Goal: Task Accomplishment & Management: Manage account settings

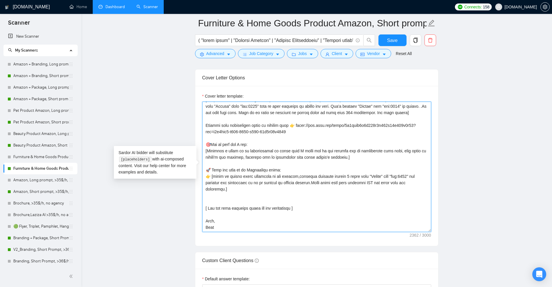
drag, startPoint x: 237, startPoint y: 188, endPoint x: 200, endPoint y: 169, distance: 41.3
click at [241, 155] on textarea "Cover letter template:" at bounding box center [316, 167] width 229 height 130
click at [273, 153] on textarea "Cover letter template:" at bounding box center [316, 167] width 229 height 130
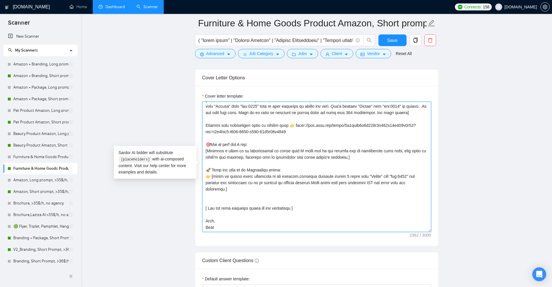
click at [273, 153] on textarea "Cover letter template:" at bounding box center [316, 167] width 229 height 130
click at [289, 161] on textarea "Cover letter template:" at bounding box center [316, 167] width 229 height 130
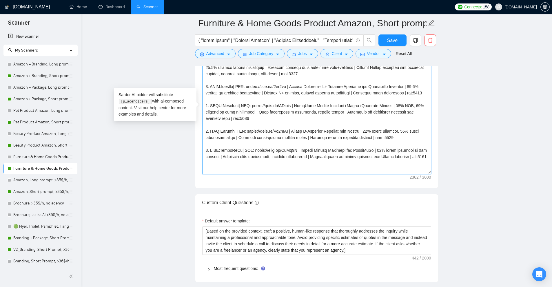
scroll to position [666, 0]
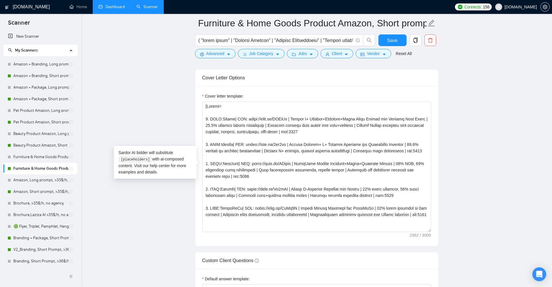
click at [112, 9] on link "Dashboard" at bounding box center [111, 6] width 26 height 5
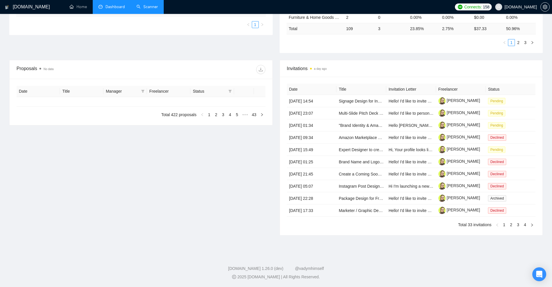
type input "[DATE]"
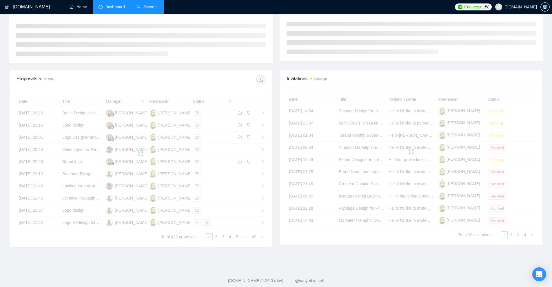
scroll to position [170, 0]
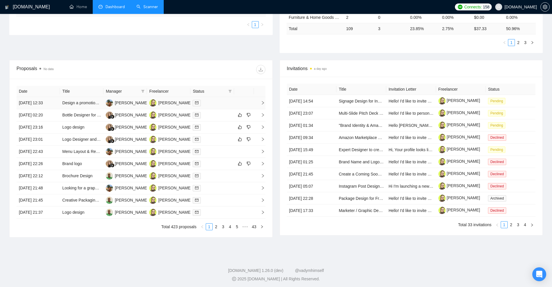
click at [221, 102] on div at bounding box center [212, 103] width 39 height 7
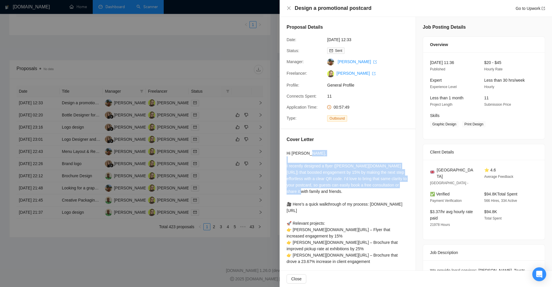
drag, startPoint x: 284, startPoint y: 162, endPoint x: 342, endPoint y: 191, distance: 64.5
click at [342, 191] on div "Cover Letter Hi Graham, I recently designed a flyer (noto.li/ZszlNv) that boost…" at bounding box center [348, 220] width 136 height 183
click at [342, 191] on div "Hi Graham, I recently designed a flyer (noto.li/ZszlNv) that boosted engagement…" at bounding box center [347, 226] width 122 height 153
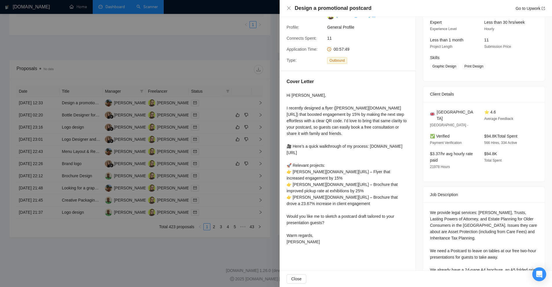
scroll to position [87, 0]
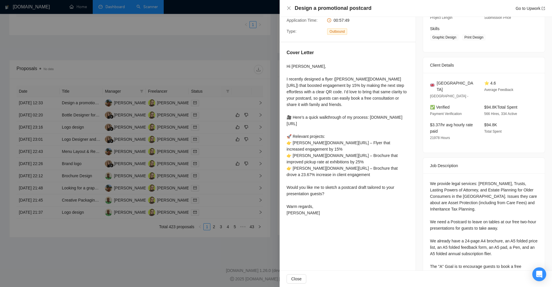
click at [308, 84] on div "Hi Graham, I recently designed a flyer (noto.li/ZszlNv) that boosted engagement…" at bounding box center [347, 139] width 122 height 153
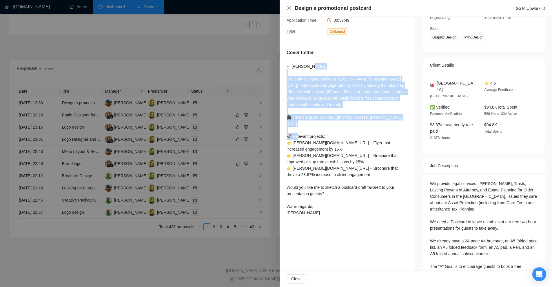
drag, startPoint x: 308, startPoint y: 84, endPoint x: 319, endPoint y: 135, distance: 51.5
click at [319, 133] on div "Hi Graham, I recently designed a flyer (noto.li/ZszlNv) that boosted engagement…" at bounding box center [347, 139] width 122 height 153
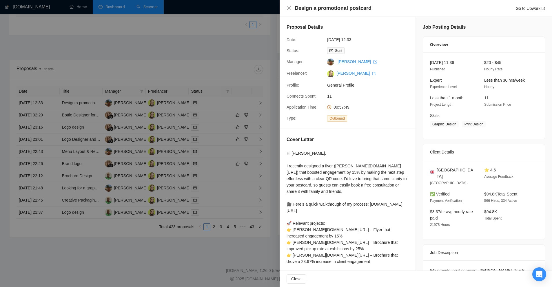
click at [340, 86] on span "General Profile" at bounding box center [370, 85] width 87 height 6
click at [181, 92] on div at bounding box center [276, 143] width 552 height 287
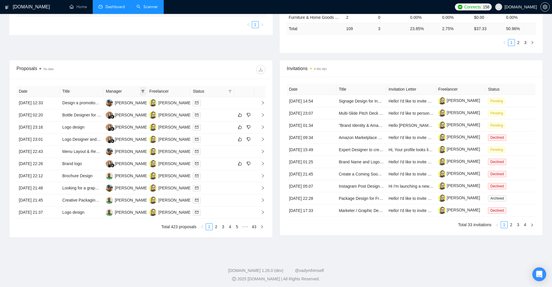
click at [143, 92] on icon "filter" at bounding box center [142, 91] width 3 height 3
click at [124, 103] on span "Kateryna Yakubova" at bounding box center [125, 102] width 33 height 5
checkbox input "true"
click at [137, 130] on span "OK" at bounding box center [138, 132] width 6 height 6
click at [227, 103] on div at bounding box center [212, 103] width 39 height 7
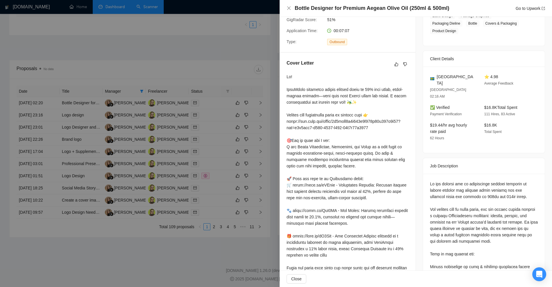
scroll to position [203, 0]
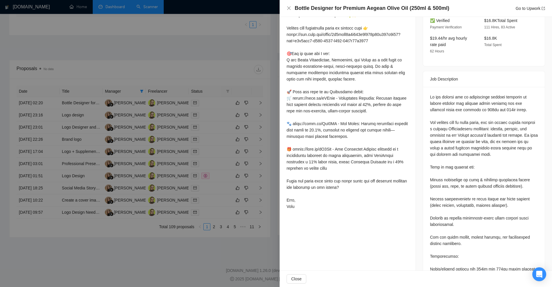
click at [167, 126] on div at bounding box center [276, 143] width 552 height 287
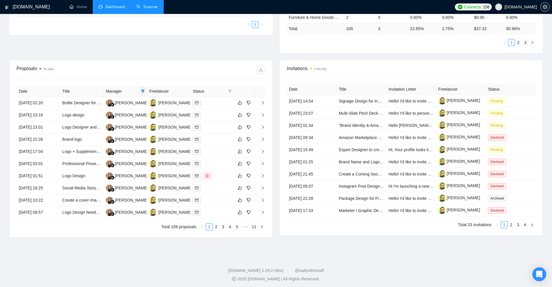
click at [144, 91] on icon "filter" at bounding box center [142, 91] width 3 height 3
click at [127, 109] on span "Kateryna Yakubova" at bounding box center [125, 111] width 33 height 5
checkbox input "false"
click at [139, 132] on span "OK" at bounding box center [138, 132] width 6 height 6
click at [216, 103] on div at bounding box center [212, 103] width 39 height 7
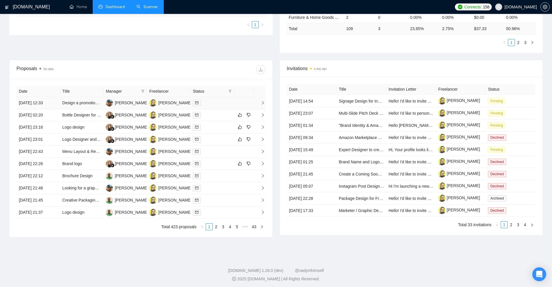
scroll to position [107, 0]
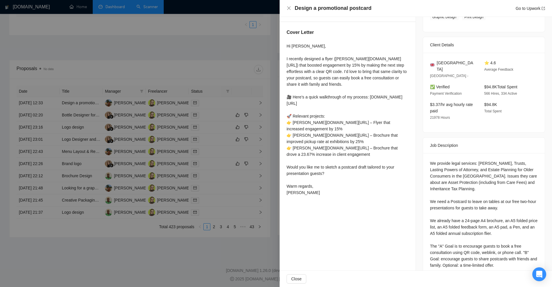
click at [213, 136] on div at bounding box center [276, 143] width 552 height 287
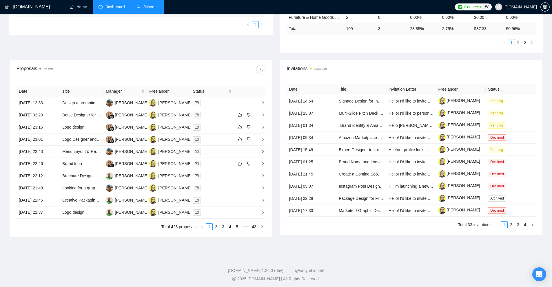
click at [213, 114] on div at bounding box center [212, 115] width 39 height 7
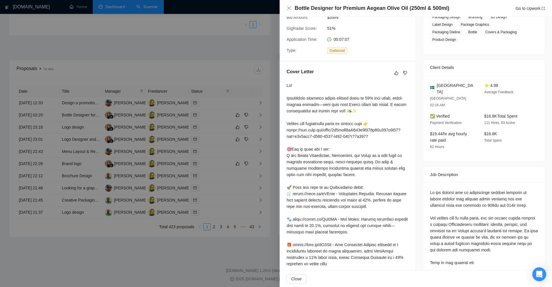
click at [213, 114] on div at bounding box center [276, 143] width 552 height 287
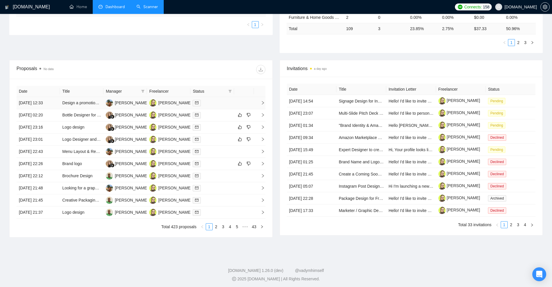
click at [209, 102] on div at bounding box center [212, 103] width 39 height 7
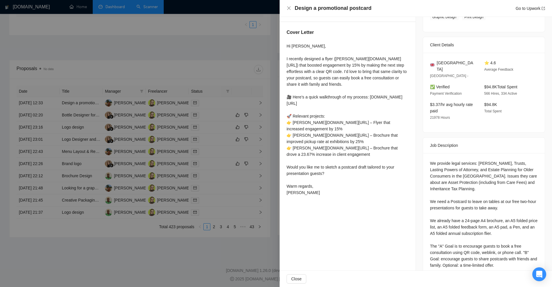
click at [209, 102] on div at bounding box center [276, 143] width 552 height 287
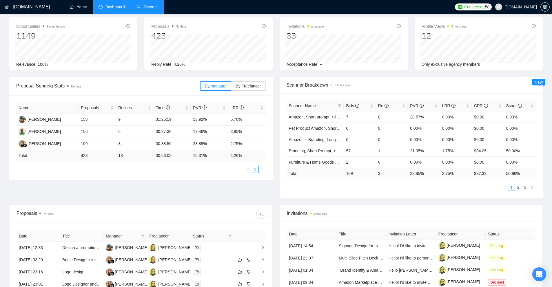
scroll to position [0, 0]
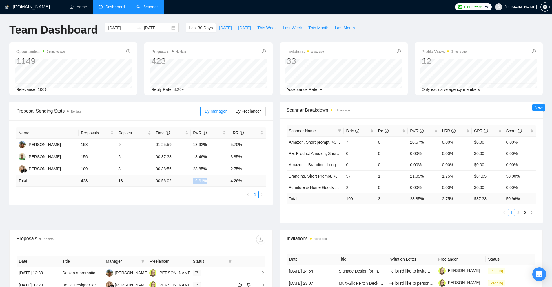
drag, startPoint x: 191, startPoint y: 182, endPoint x: 209, endPoint y: 182, distance: 18.2
click at [209, 182] on td "16.31 %" at bounding box center [209, 180] width 37 height 11
drag, startPoint x: 187, startPoint y: 159, endPoint x: 247, endPoint y: 158, distance: 59.4
click at [247, 158] on tr "Aishat Olayinka 156 6 00:37:38 13.46% 3.85%" at bounding box center [140, 157] width 249 height 12
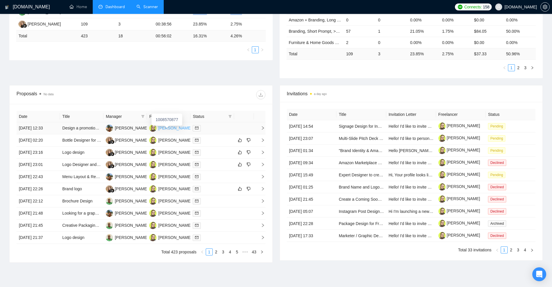
click at [161, 129] on div "Anna Shtonda" at bounding box center [174, 128] width 33 height 6
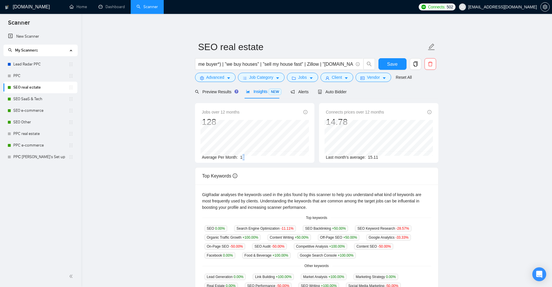
drag, startPoint x: 242, startPoint y: 161, endPoint x: 256, endPoint y: 162, distance: 14.2
click at [252, 161] on div "Jobs over 12 months 128 Oct 2024 10 Average Per Month: 11" at bounding box center [254, 133] width 119 height 60
click at [249, 163] on div "Jobs over 12 months 128 Oct 2024 10 Average Per Month: 11 Connects prices over …" at bounding box center [317, 135] width 248 height 64
click at [337, 97] on div "Auto Bidder" at bounding box center [332, 92] width 29 height 14
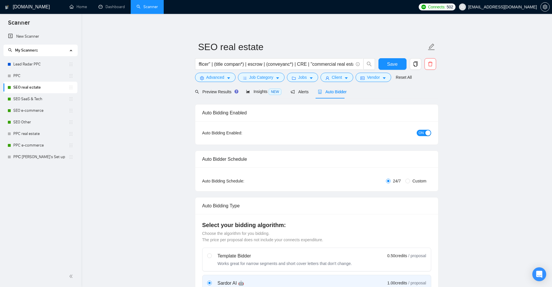
checkbox input "true"
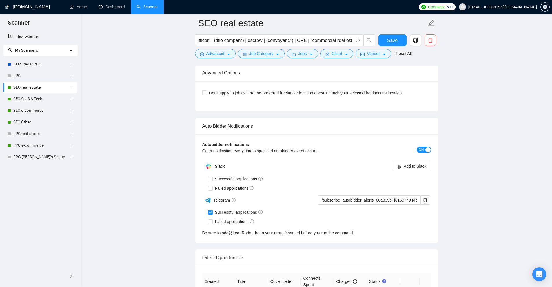
scroll to position [1452, 0]
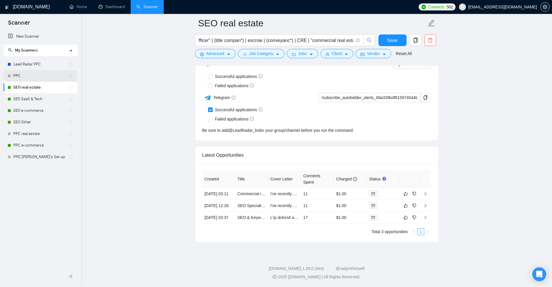
click at [36, 76] on link "PPC" at bounding box center [40, 76] width 55 height 12
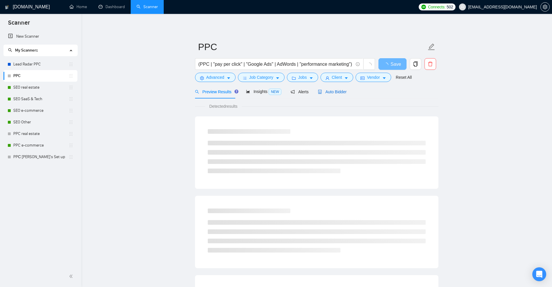
click at [333, 93] on span "Auto Bidder" at bounding box center [332, 92] width 29 height 5
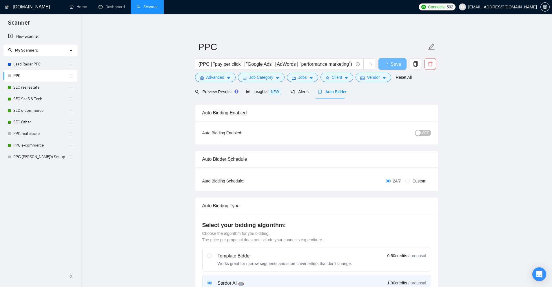
checkbox input "true"
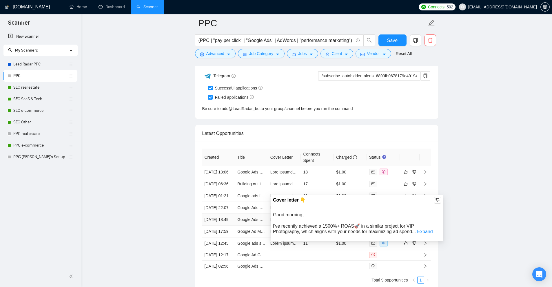
scroll to position [1571, 0]
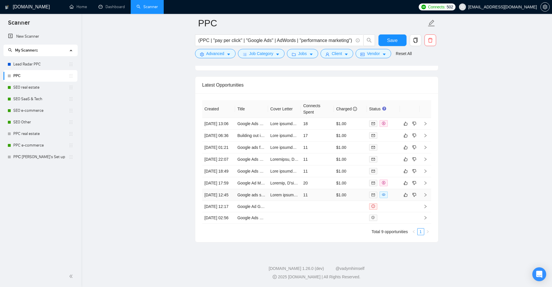
click at [301, 193] on td "11" at bounding box center [317, 195] width 33 height 12
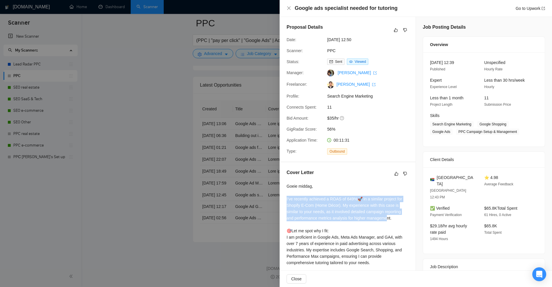
drag, startPoint x: 288, startPoint y: 196, endPoint x: 387, endPoint y: 219, distance: 101.6
click at [386, 219] on div "Cover Letter" at bounding box center [348, 247] width 136 height 170
click at [387, 219] on div "Goeie middag, I've recently achieved a ROAS of 649%🚀 in a similar project for S…" at bounding box center [347, 253] width 122 height 140
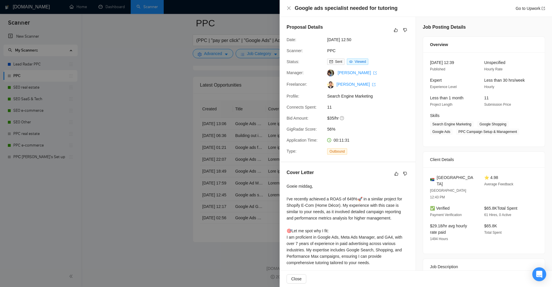
click at [390, 219] on div "Goeie middag, I've recently achieved a ROAS of 649%🚀 in a similar project for S…" at bounding box center [347, 253] width 122 height 140
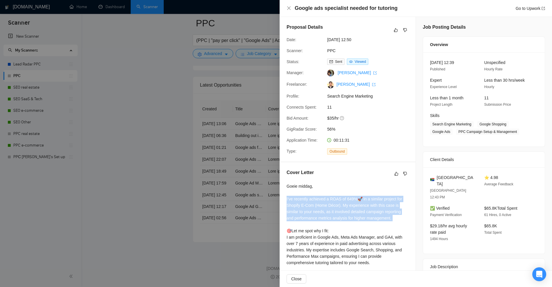
click at [390, 219] on div "Goeie middag, I've recently achieved a ROAS of 649%🚀 in a similar project for S…" at bounding box center [347, 253] width 122 height 140
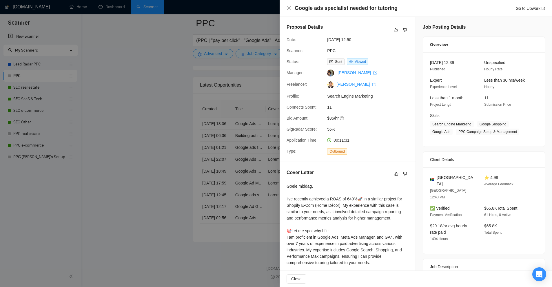
click at [184, 159] on div at bounding box center [276, 143] width 552 height 287
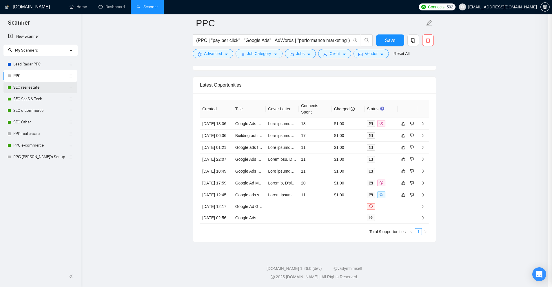
click at [45, 85] on link "SEO real estate" at bounding box center [40, 88] width 55 height 12
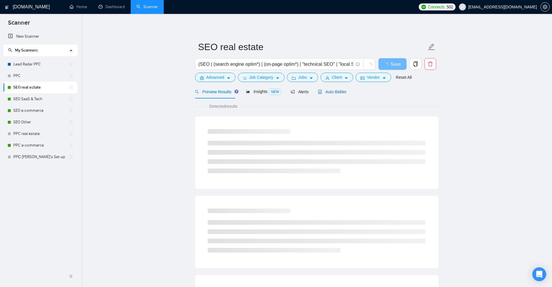
click at [329, 93] on span "Auto Bidder" at bounding box center [332, 92] width 29 height 5
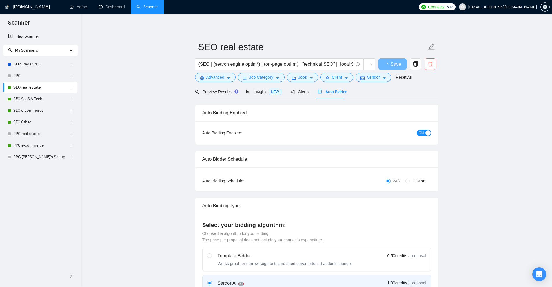
checkbox input "true"
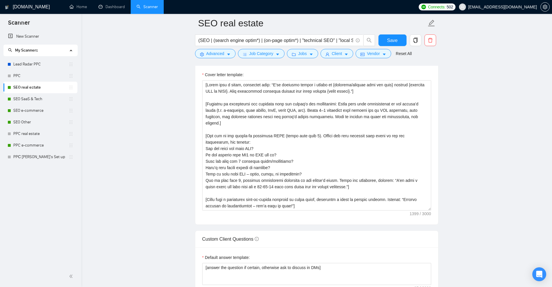
scroll to position [19, 0]
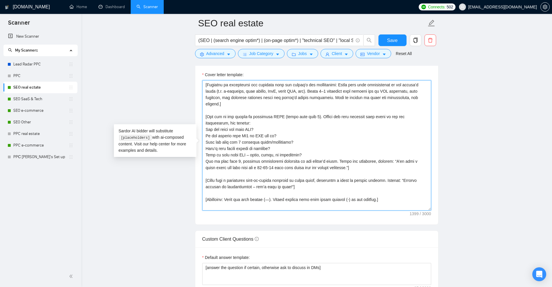
drag, startPoint x: 314, startPoint y: 179, endPoint x: 198, endPoint y: 173, distance: 116.3
click at [198, 173] on div "Cover letter template:" at bounding box center [316, 145] width 243 height 160
click at [274, 176] on textarea "Cover letter template:" at bounding box center [316, 145] width 229 height 130
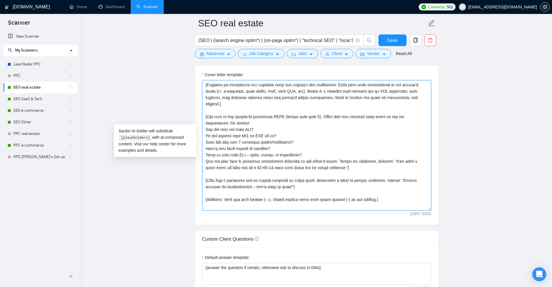
click at [308, 180] on textarea "Cover letter template:" at bounding box center [316, 145] width 229 height 130
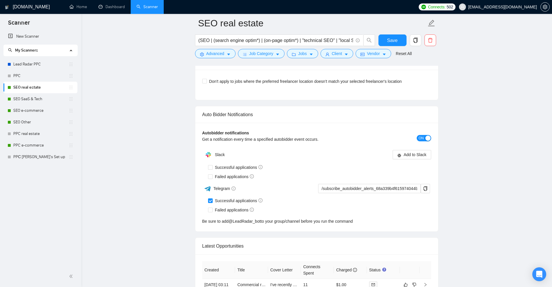
scroll to position [1452, 0]
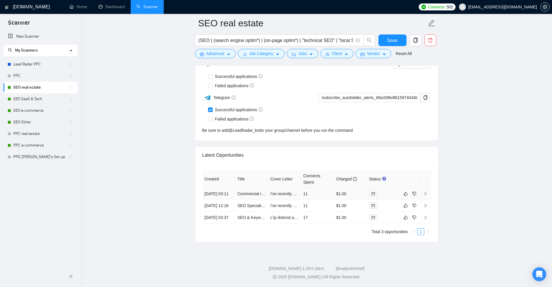
click at [312, 188] on td "11" at bounding box center [317, 194] width 33 height 12
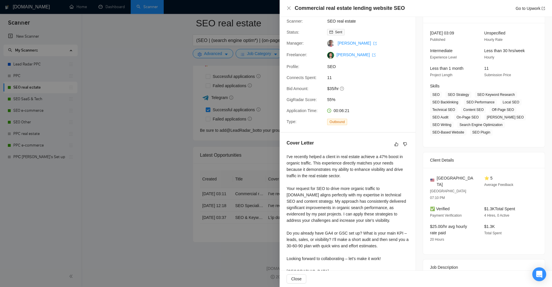
scroll to position [62, 0]
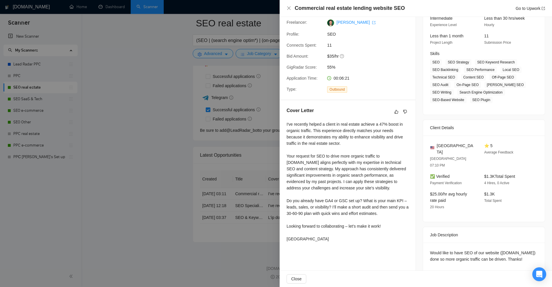
click at [355, 171] on div "I've recently helped a client in real estate achieve a 47% boost in organic tra…" at bounding box center [347, 181] width 122 height 121
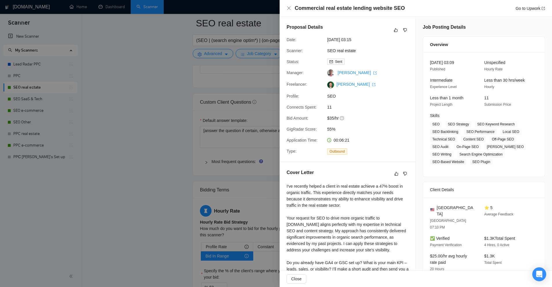
scroll to position [641, 0]
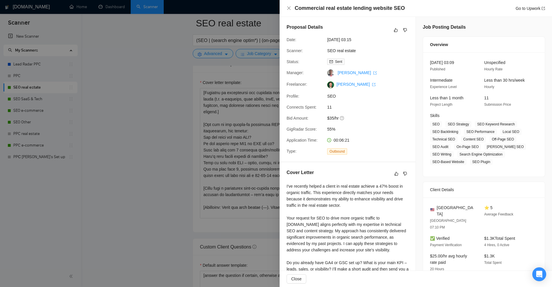
click at [198, 40] on div at bounding box center [276, 143] width 552 height 287
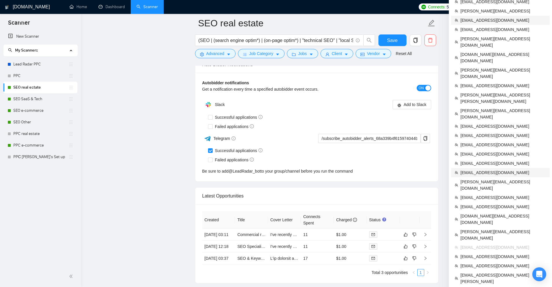
scroll to position [1452, 0]
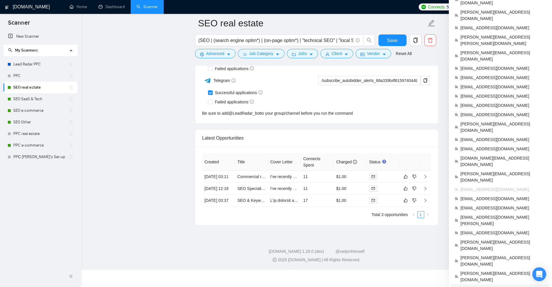
click at [476, 286] on span "[EMAIL_ADDRESS][DOMAIN_NAME]" at bounding box center [503, 289] width 86 height 6
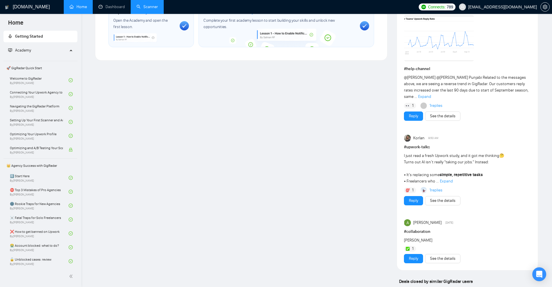
scroll to position [290, 0]
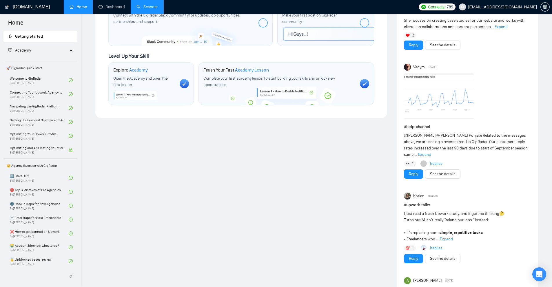
click at [446, 98] on img at bounding box center [439, 96] width 70 height 46
click at [158, 4] on link "Scanner" at bounding box center [146, 6] width 21 height 5
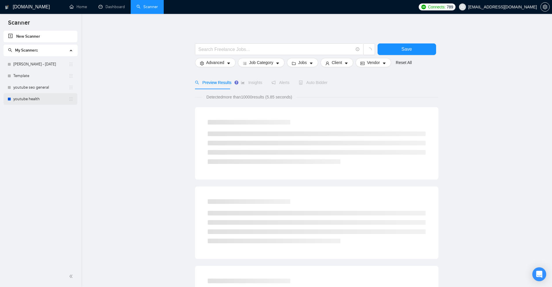
click at [37, 95] on link "youtube health" at bounding box center [40, 99] width 55 height 12
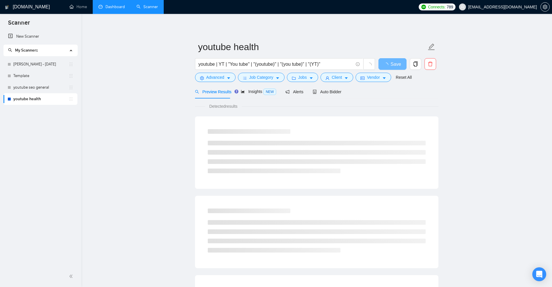
click at [110, 9] on link "Dashboard" at bounding box center [111, 6] width 26 height 5
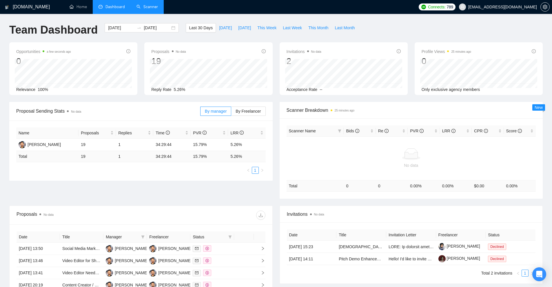
scroll to position [148, 0]
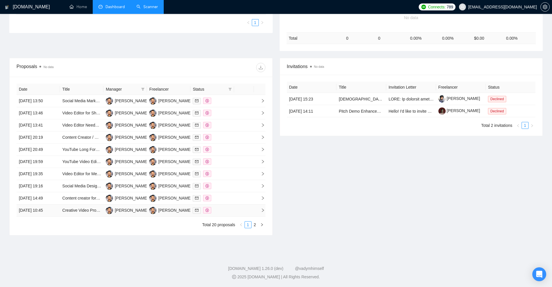
click at [232, 214] on td at bounding box center [211, 210] width 43 height 12
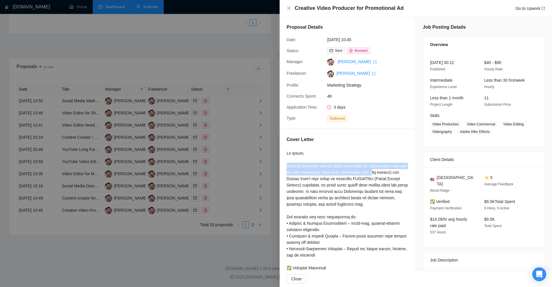
drag, startPoint x: 288, startPoint y: 164, endPoint x: 383, endPoint y: 170, distance: 95.2
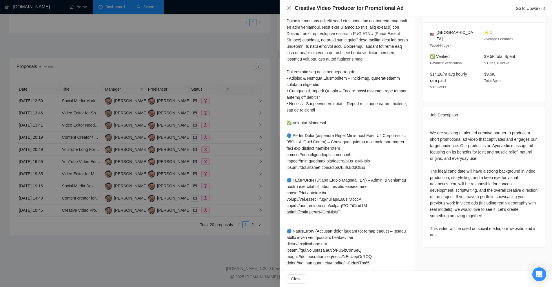
scroll to position [0, 0]
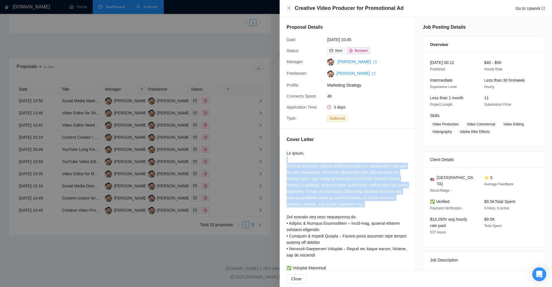
drag, startPoint x: 299, startPoint y: 161, endPoint x: 384, endPoint y: 206, distance: 95.6
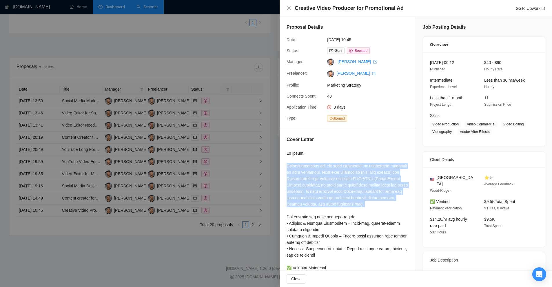
drag, startPoint x: 384, startPoint y: 206, endPoint x: 389, endPoint y: 198, distance: 10.0
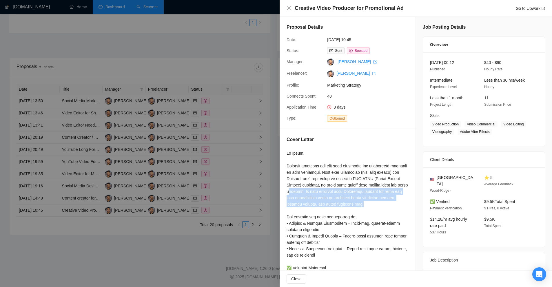
drag, startPoint x: 298, startPoint y: 189, endPoint x: 366, endPoint y: 203, distance: 70.2
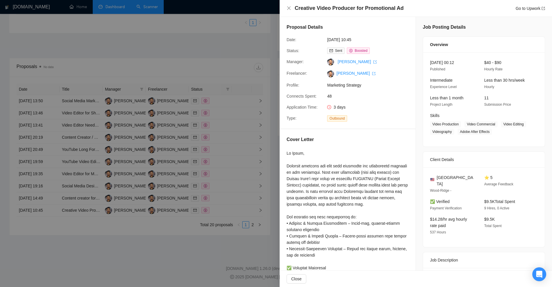
scroll to position [87, 0]
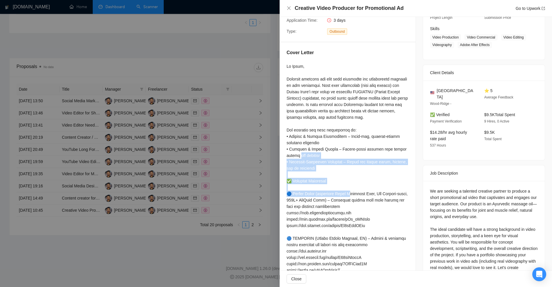
drag, startPoint x: 281, startPoint y: 154, endPoint x: 347, endPoint y: 191, distance: 75.4
click at [347, 191] on div "Cover Letter" at bounding box center [348, 277] width 136 height 470
click at [347, 189] on div at bounding box center [347, 283] width 122 height 440
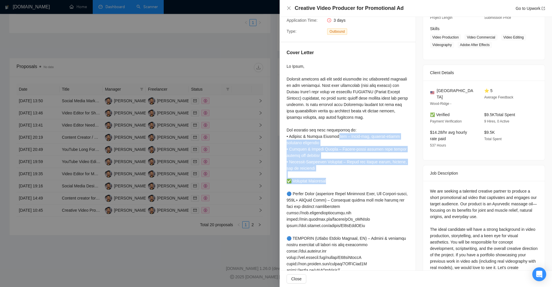
drag, startPoint x: 341, startPoint y: 183, endPoint x: 336, endPoint y: 135, distance: 48.0
click at [335, 136] on div at bounding box center [347, 283] width 122 height 440
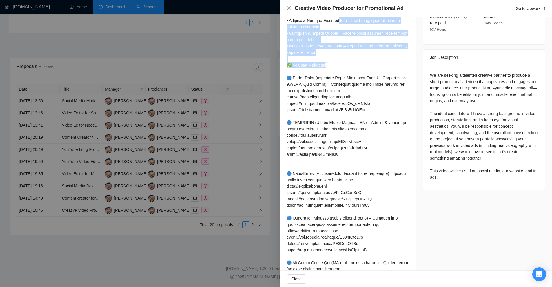
scroll to position [328, 0]
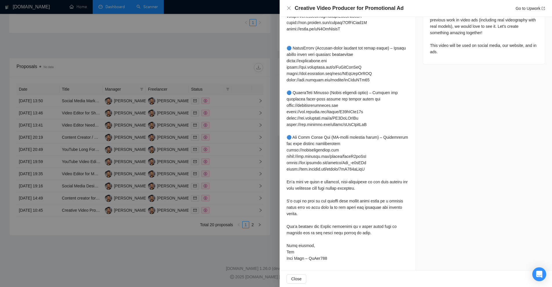
click at [191, 88] on div at bounding box center [276, 143] width 552 height 287
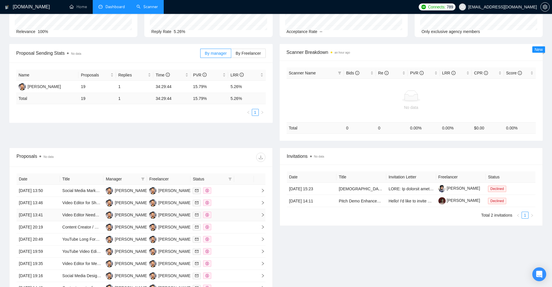
scroll to position [145, 0]
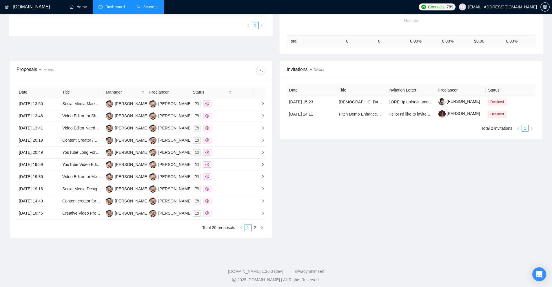
click at [260, 228] on icon "right" at bounding box center [261, 227] width 3 height 3
click at [229, 176] on div at bounding box center [212, 177] width 39 height 7
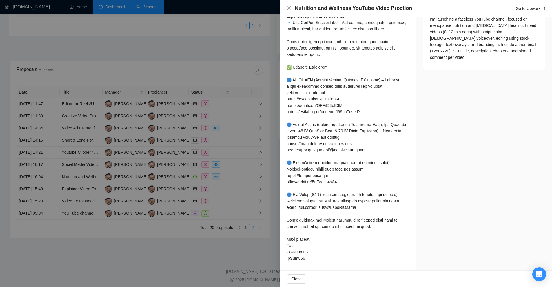
click at [261, 141] on div at bounding box center [276, 143] width 552 height 287
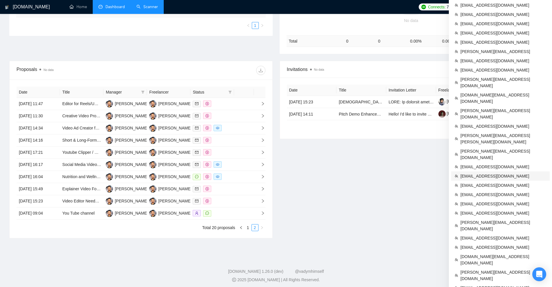
scroll to position [189, 0]
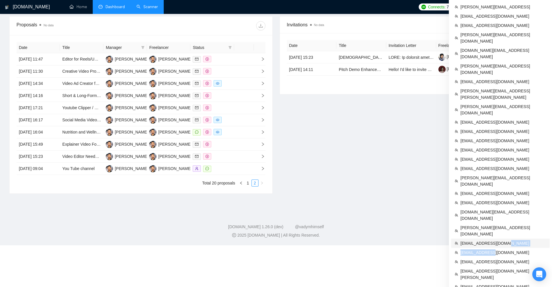
drag, startPoint x: 488, startPoint y: 194, endPoint x: 503, endPoint y: 187, distance: 16.2
click at [503, 187] on ul "LeadRadar (Donor Agency) Clevercrew Seedium.io WeSoftYou SHTONDA.DESIGN Diversi…" at bounding box center [500, 84] width 98 height 528
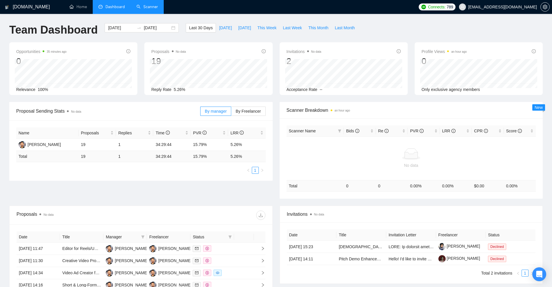
click at [153, 9] on link "Scanner" at bounding box center [146, 6] width 21 height 5
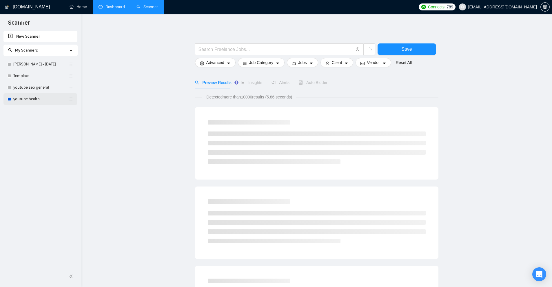
click at [32, 95] on link "youtube health" at bounding box center [40, 99] width 55 height 12
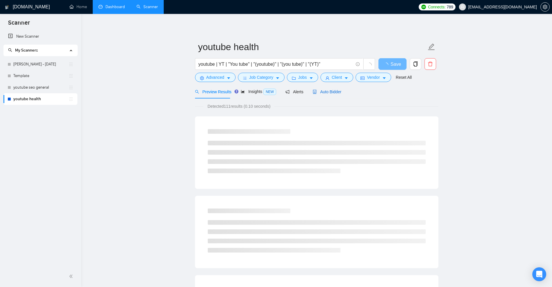
drag, startPoint x: 328, startPoint y: 92, endPoint x: 405, endPoint y: 94, distance: 77.1
click at [328, 92] on span "Auto Bidder" at bounding box center [327, 92] width 29 height 5
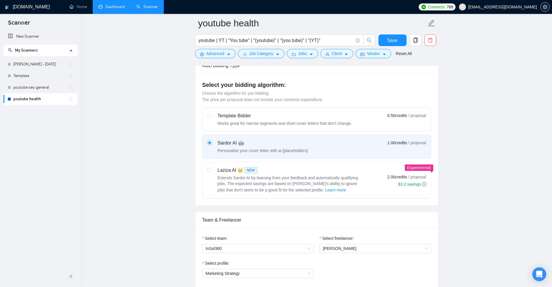
scroll to position [29, 0]
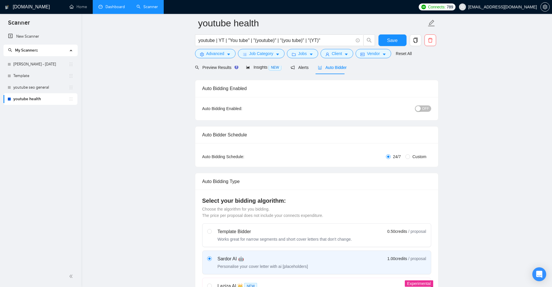
click at [124, 4] on link "Dashboard" at bounding box center [111, 6] width 26 height 5
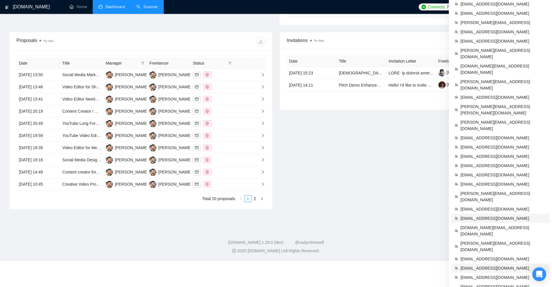
scroll to position [189, 0]
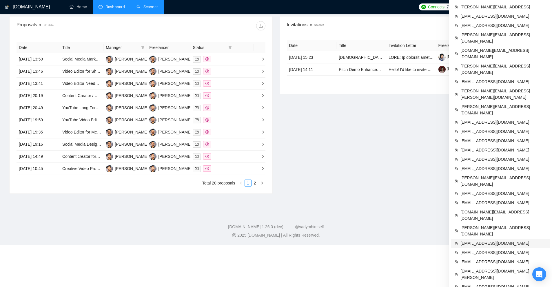
click at [482, 240] on span "[EMAIL_ADDRESS][DOMAIN_NAME]" at bounding box center [503, 243] width 86 height 6
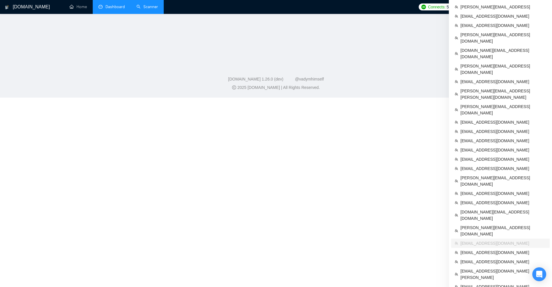
scroll to position [203, 0]
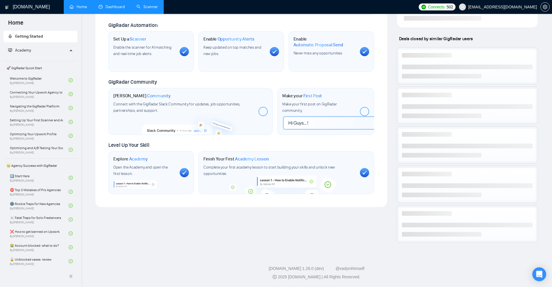
click at [139, 5] on link "Scanner" at bounding box center [146, 6] width 21 height 5
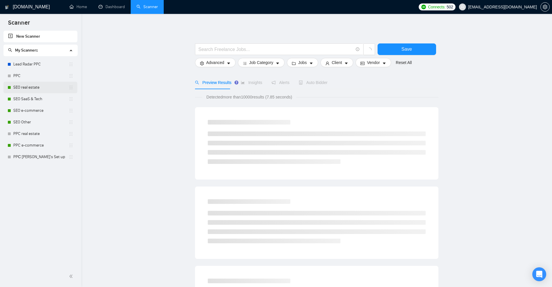
click at [34, 90] on link "SEO real estate" at bounding box center [40, 88] width 55 height 12
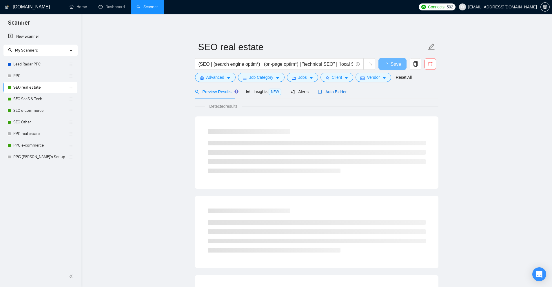
click at [329, 94] on div "Auto Bidder" at bounding box center [332, 92] width 29 height 6
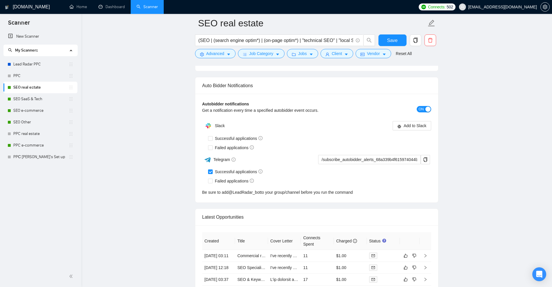
scroll to position [1452, 0]
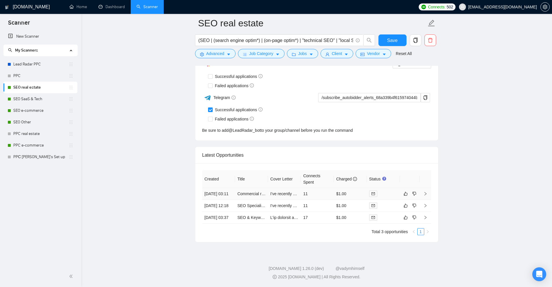
click at [318, 188] on td "11" at bounding box center [317, 194] width 33 height 12
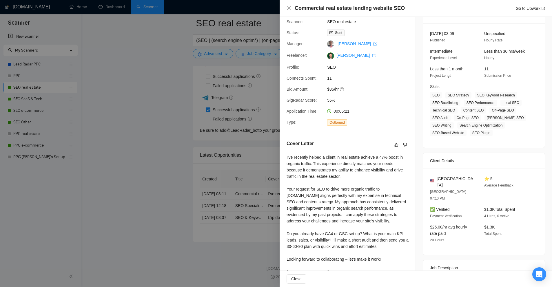
scroll to position [62, 0]
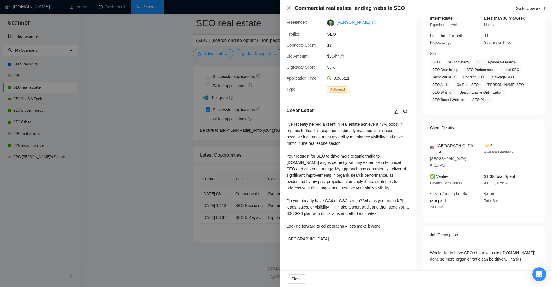
drag, startPoint x: 427, startPoint y: 236, endPoint x: 470, endPoint y: 252, distance: 46.4
click at [470, 252] on div "Would like to have SEO of our website (faundarecapital.com) done so more organi…" at bounding box center [484, 257] width 122 height 29
click at [470, 252] on div "Would like to have SEO of our website (faundarecapital.com) done so more organi…" at bounding box center [484, 256] width 108 height 13
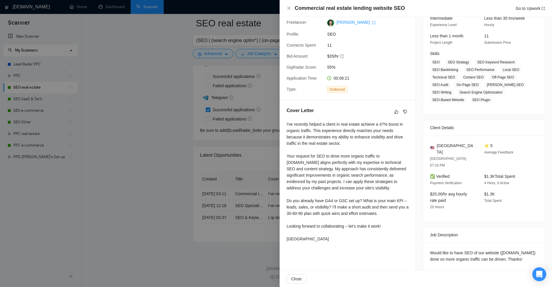
click at [216, 141] on div at bounding box center [276, 143] width 552 height 287
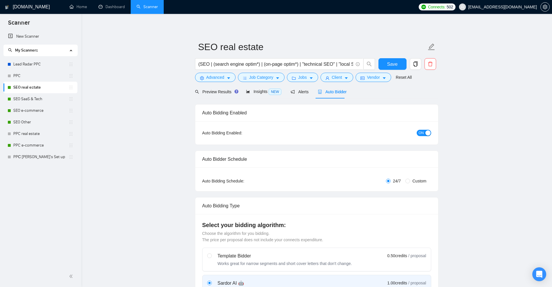
click at [260, 91] on span "Insights NEW" at bounding box center [263, 91] width 35 height 5
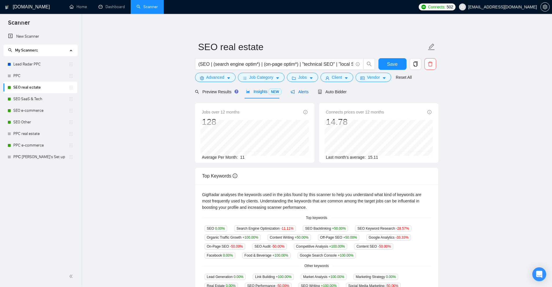
click at [302, 94] on span "Alerts" at bounding box center [300, 92] width 18 height 5
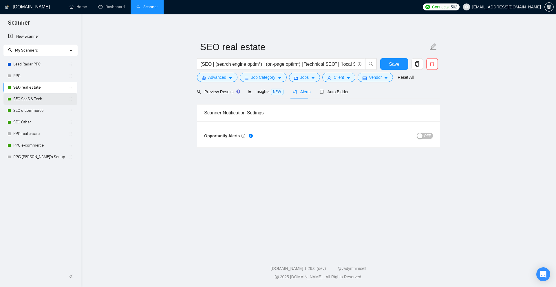
click at [24, 94] on link "SEO SaaS & Tech" at bounding box center [40, 99] width 55 height 12
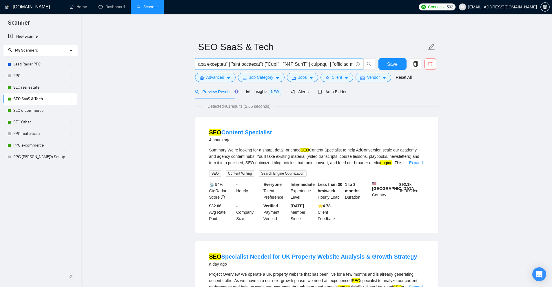
scroll to position [0, 505]
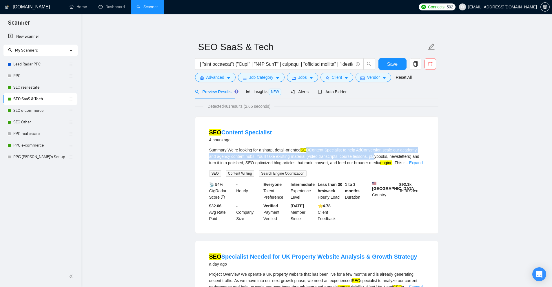
drag, startPoint x: 306, startPoint y: 152, endPoint x: 375, endPoint y: 157, distance: 68.8
click at [375, 157] on div "Summary We’re looking for a sharp, detail-oriented SEO Content Specialist to he…" at bounding box center [316, 156] width 215 height 19
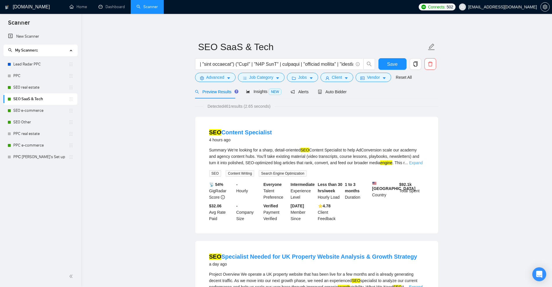
click at [414, 165] on link "Expand" at bounding box center [416, 162] width 14 height 5
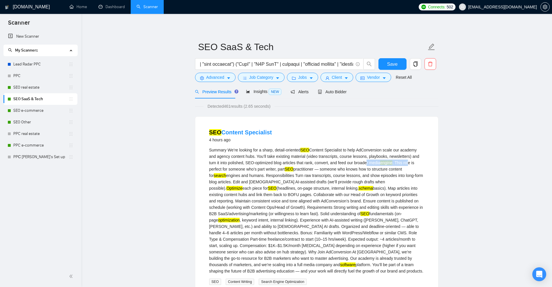
drag, startPoint x: 365, startPoint y: 162, endPoint x: 409, endPoint y: 162, distance: 44.0
click at [409, 162] on div "Summary We’re looking for a sharp, detail-oriented SEO Content Specialist to he…" at bounding box center [316, 210] width 215 height 127
click at [313, 169] on div "Summary We’re looking for a sharp, detail-oriented SEO Content Specialist to he…" at bounding box center [316, 210] width 215 height 127
drag, startPoint x: 224, startPoint y: 169, endPoint x: 301, endPoint y: 170, distance: 76.5
click at [300, 170] on div "Summary We’re looking for a sharp, detail-oriented SEO Content Specialist to he…" at bounding box center [316, 210] width 215 height 127
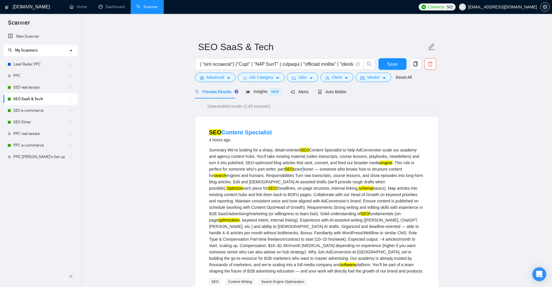
click at [304, 171] on div "Summary We’re looking for a sharp, detail-oriented SEO Content Specialist to he…" at bounding box center [316, 210] width 215 height 127
click at [315, 176] on div "Summary We’re looking for a sharp, detail-oriented SEO Content Specialist to he…" at bounding box center [316, 210] width 215 height 127
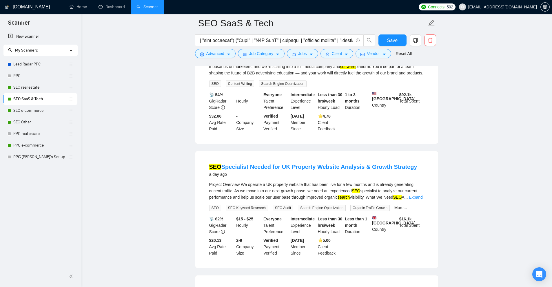
scroll to position [377, 0]
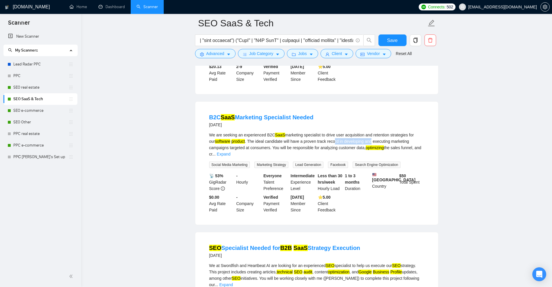
drag, startPoint x: 329, startPoint y: 147, endPoint x: 365, endPoint y: 148, distance: 35.9
click at [365, 148] on div "We are seeking an experienced B2C SaaS marketing specialist to drive user acqui…" at bounding box center [316, 144] width 215 height 25
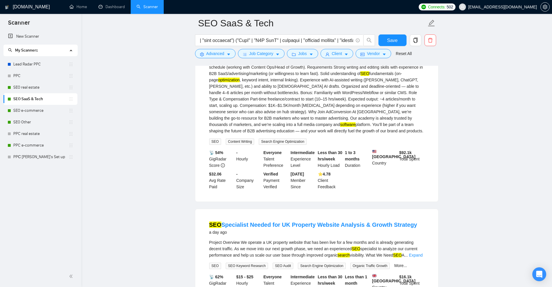
scroll to position [58, 0]
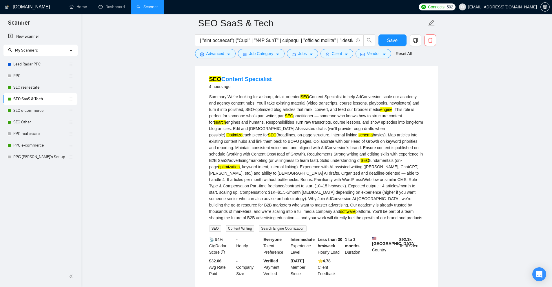
click at [354, 151] on div "Summary We’re looking for a sharp, detail-oriented SEO Content Specialist to he…" at bounding box center [316, 157] width 215 height 127
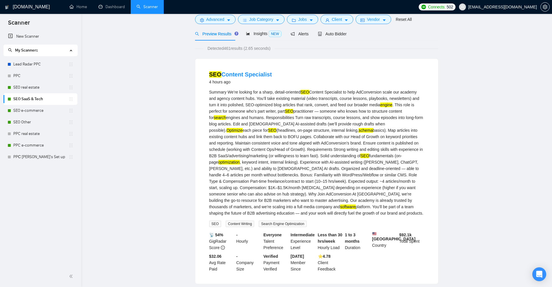
scroll to position [0, 0]
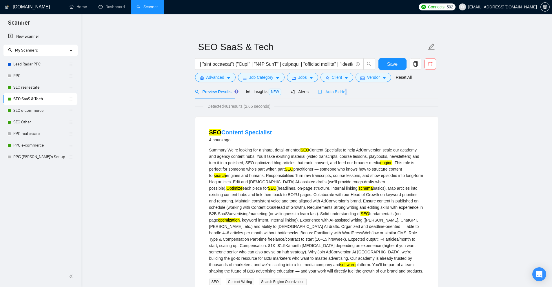
click at [342, 89] on div "Preview Results Insights NEW Alerts Auto Bidder" at bounding box center [316, 92] width 243 height 14
click at [341, 90] on span "Auto Bidder" at bounding box center [332, 92] width 29 height 5
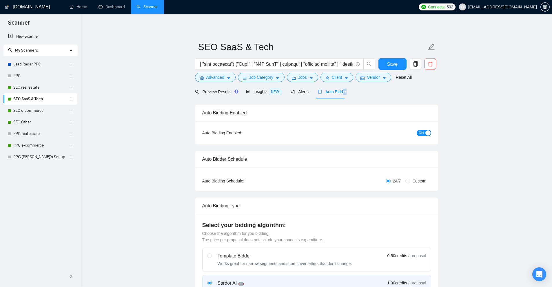
checkbox input "true"
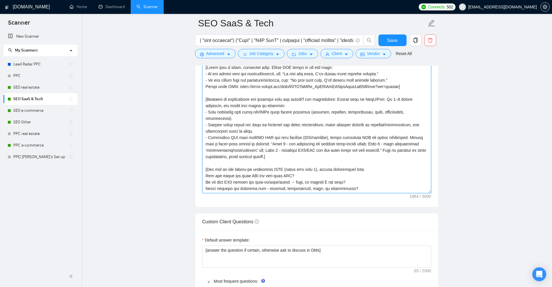
scroll to position [57, 0]
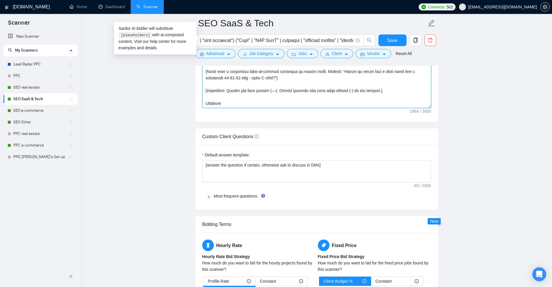
drag, startPoint x: 430, startPoint y: 190, endPoint x: 438, endPoint y: 287, distance: 97.9
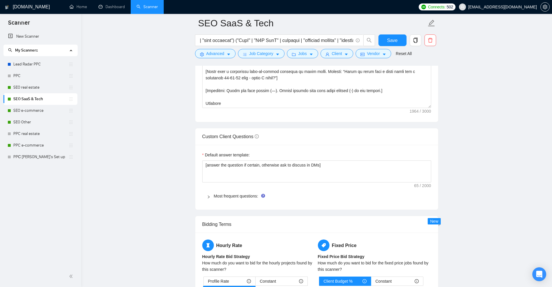
click at [460, 207] on main "SEO SaaS & Tech Save Advanced Job Category Jobs Client Vendor Reset All Preview…" at bounding box center [316, 99] width 452 height 1654
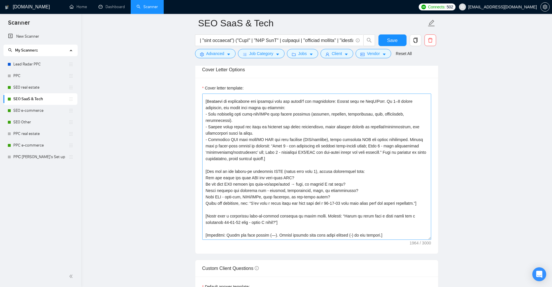
scroll to position [0, 0]
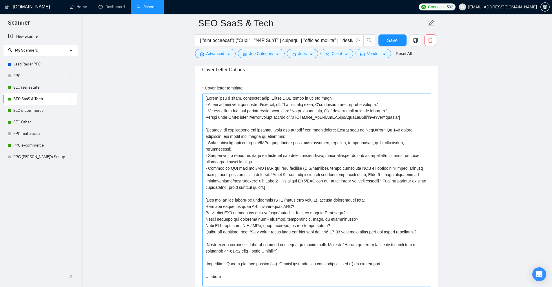
drag, startPoint x: 429, startPoint y: 220, endPoint x: 428, endPoint y: 282, distance: 62.6
click at [428, 282] on textarea "Cover letter template:" at bounding box center [316, 190] width 229 height 193
click at [340, 225] on textarea "Cover letter template:" at bounding box center [316, 190] width 229 height 193
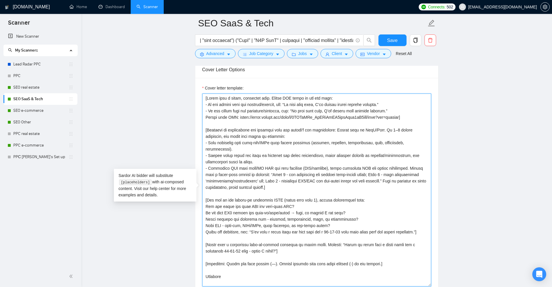
drag, startPoint x: 340, startPoint y: 225, endPoint x: 329, endPoint y: 190, distance: 37.1
click at [331, 188] on textarea "Cover letter template:" at bounding box center [316, 190] width 229 height 193
click at [253, 230] on textarea "Cover letter template:" at bounding box center [316, 190] width 229 height 193
click at [208, 238] on textarea "Cover letter template:" at bounding box center [316, 190] width 229 height 193
drag, startPoint x: 208, startPoint y: 238, endPoint x: 316, endPoint y: 242, distance: 107.8
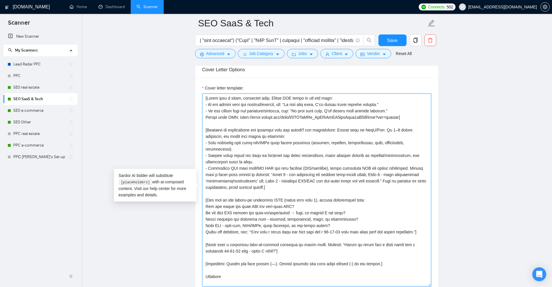
click at [316, 242] on textarea "Cover letter template:" at bounding box center [316, 190] width 229 height 193
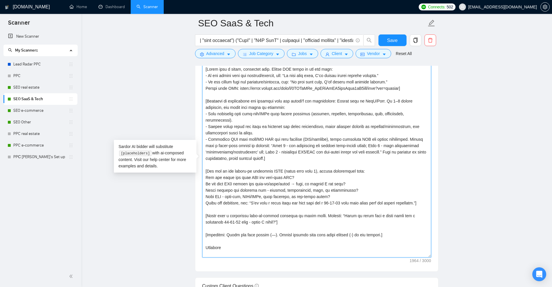
click at [254, 215] on textarea "Cover letter template:" at bounding box center [316, 161] width 229 height 193
click at [263, 224] on textarea "Cover letter template:" at bounding box center [316, 161] width 229 height 193
click at [209, 227] on textarea "Cover letter template:" at bounding box center [316, 161] width 229 height 193
drag, startPoint x: 209, startPoint y: 227, endPoint x: 375, endPoint y: 226, distance: 166.6
click at [375, 226] on textarea "Cover letter template:" at bounding box center [316, 161] width 229 height 193
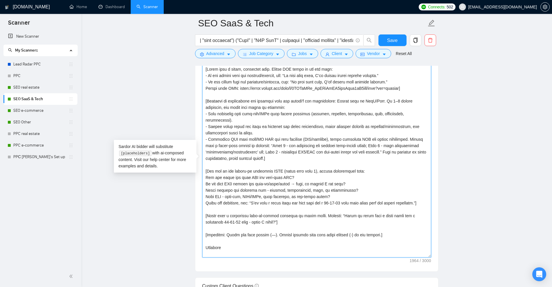
click at [263, 205] on textarea "Cover letter template:" at bounding box center [316, 161] width 229 height 193
drag, startPoint x: 266, startPoint y: 214, endPoint x: 196, endPoint y: 207, distance: 69.9
click at [196, 207] on div "Cover letter template:" at bounding box center [316, 160] width 243 height 222
click at [234, 186] on textarea "Cover letter template:" at bounding box center [316, 161] width 229 height 193
click at [216, 163] on textarea "Cover letter template:" at bounding box center [316, 161] width 229 height 193
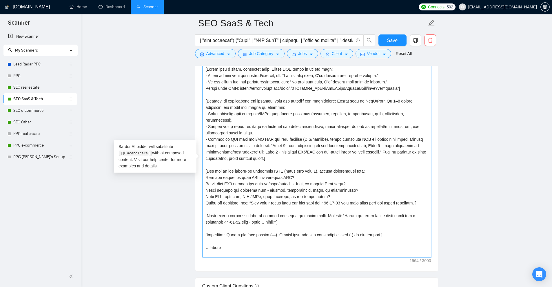
drag, startPoint x: 216, startPoint y: 163, endPoint x: 360, endPoint y: 163, distance: 144.8
click at [360, 163] on textarea "Cover letter template:" at bounding box center [316, 161] width 229 height 193
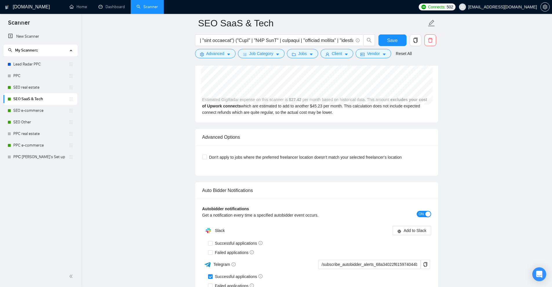
scroll to position [1515, 0]
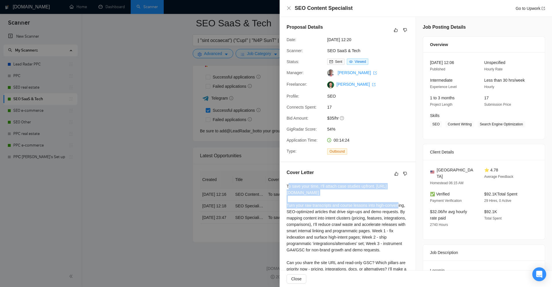
drag, startPoint x: 287, startPoint y: 184, endPoint x: 347, endPoint y: 196, distance: 60.7
click at [347, 196] on div "To save your time, I’ll attach case studies upfront. https://drive.google.com/f…" at bounding box center [347, 250] width 122 height 134
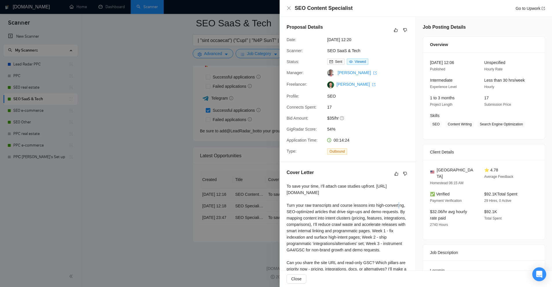
click at [347, 196] on div "To save your time, I’ll attach case studies upfront. https://drive.google.com/f…" at bounding box center [347, 250] width 122 height 134
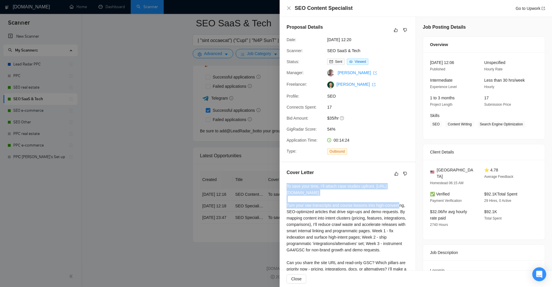
drag, startPoint x: 347, startPoint y: 196, endPoint x: 358, endPoint y: 187, distance: 14.8
click at [358, 187] on div "To save your time, I’ll attach case studies upfront. https://drive.google.com/f…" at bounding box center [347, 250] width 122 height 134
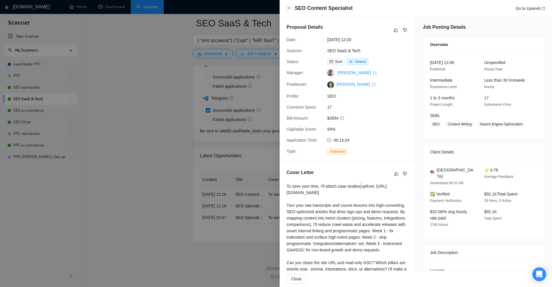
click at [358, 187] on div "To save your time, I’ll attach case studies upfront. https://drive.google.com/f…" at bounding box center [347, 250] width 122 height 134
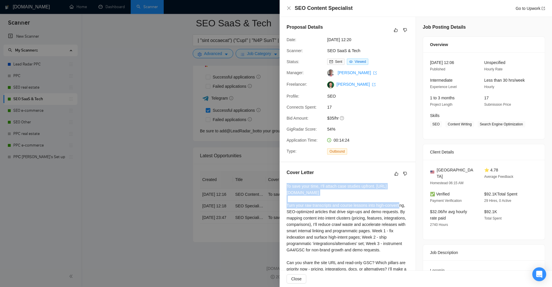
click at [358, 187] on div "To save your time, I’ll attach case studies upfront. https://drive.google.com/f…" at bounding box center [347, 250] width 122 height 134
click at [344, 197] on div "To save your time, I’ll attach case studies upfront. https://drive.google.com/f…" at bounding box center [347, 250] width 122 height 134
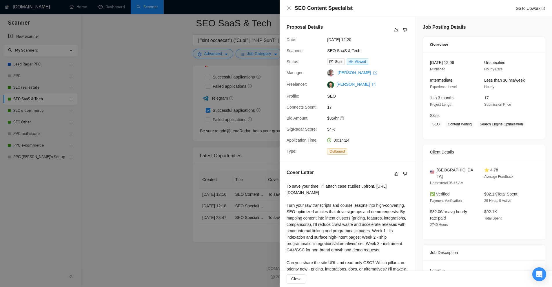
drag, startPoint x: 336, startPoint y: 199, endPoint x: 332, endPoint y: 199, distance: 4.7
click at [335, 199] on div "To save your time, I’ll attach case studies upfront. https://drive.google.com/f…" at bounding box center [347, 250] width 122 height 134
drag, startPoint x: 300, startPoint y: 192, endPoint x: 332, endPoint y: 199, distance: 33.0
click at [332, 199] on div "To save your time, I’ll attach case studies upfront. https://drive.google.com/f…" at bounding box center [347, 250] width 122 height 134
click at [225, 30] on div at bounding box center [276, 143] width 552 height 287
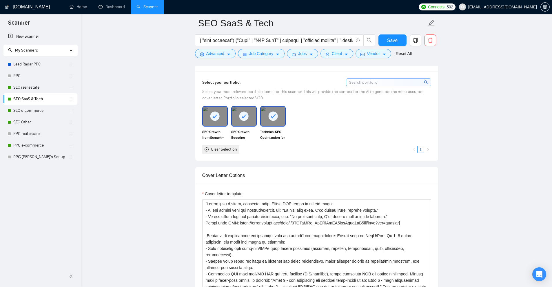
scroll to position [559, 0]
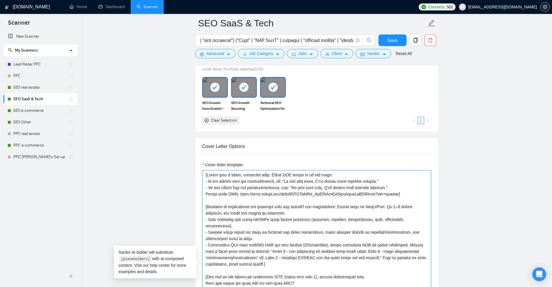
drag, startPoint x: 398, startPoint y: 195, endPoint x: 364, endPoint y: 194, distance: 33.3
click at [364, 194] on textarea "Cover letter template:" at bounding box center [316, 266] width 229 height 193
drag, startPoint x: 249, startPoint y: 194, endPoint x: 234, endPoint y: 194, distance: 14.8
click at [234, 194] on textarea "Cover letter template:" at bounding box center [316, 266] width 229 height 193
click at [236, 193] on textarea "Cover letter template:" at bounding box center [316, 266] width 229 height 193
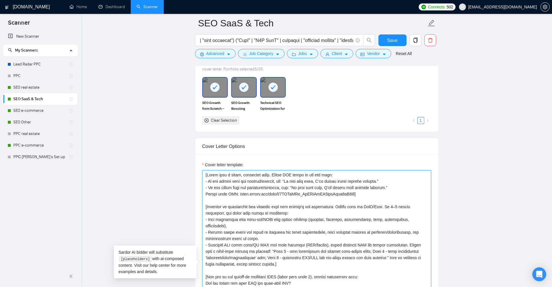
drag, startPoint x: 236, startPoint y: 193, endPoint x: 345, endPoint y: 195, distance: 108.6
click at [346, 195] on textarea "Cover letter template:" at bounding box center [316, 266] width 229 height 193
type textarea "[Begin with a short, impactful hook. Choose ONE based on the job post: - If the…"
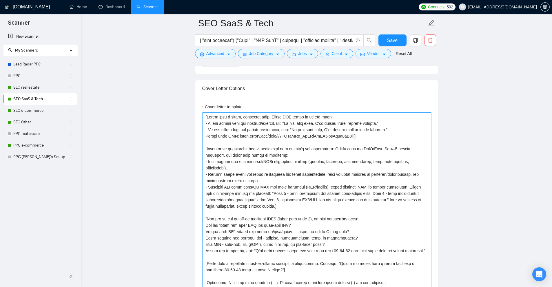
drag, startPoint x: 335, startPoint y: 148, endPoint x: 396, endPoint y: 157, distance: 61.7
click at [396, 157] on textarea "Cover letter template:" at bounding box center [316, 208] width 229 height 193
click at [226, 163] on textarea "Cover letter template:" at bounding box center [316, 208] width 229 height 193
click at [210, 162] on textarea "Cover letter template:" at bounding box center [316, 208] width 229 height 193
drag, startPoint x: 210, startPoint y: 162, endPoint x: 361, endPoint y: 166, distance: 151.0
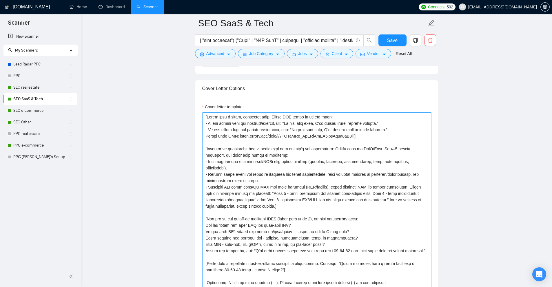
click at [361, 166] on textarea "Cover letter template:" at bounding box center [316, 208] width 229 height 193
click at [306, 169] on textarea "Cover letter template:" at bounding box center [316, 208] width 229 height 193
drag, startPoint x: 306, startPoint y: 169, endPoint x: 306, endPoint y: 174, distance: 5.3
click at [306, 174] on textarea "Cover letter template:" at bounding box center [316, 208] width 229 height 193
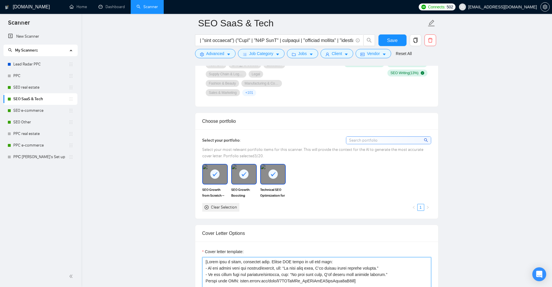
scroll to position [646, 0]
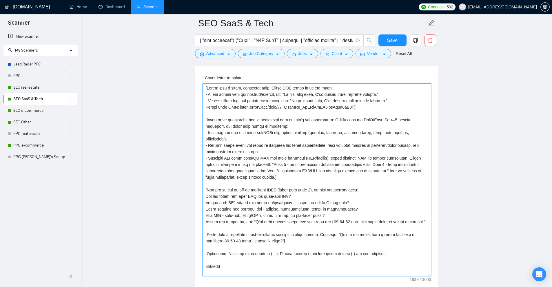
click at [240, 155] on textarea "Cover letter template:" at bounding box center [316, 179] width 229 height 193
drag, startPoint x: 240, startPoint y: 155, endPoint x: 319, endPoint y: 155, distance: 79.1
click at [319, 155] on textarea "Cover letter template:" at bounding box center [316, 179] width 229 height 193
click at [327, 153] on textarea "Cover letter template:" at bounding box center [316, 179] width 229 height 193
drag, startPoint x: 324, startPoint y: 151, endPoint x: 423, endPoint y: 149, distance: 98.8
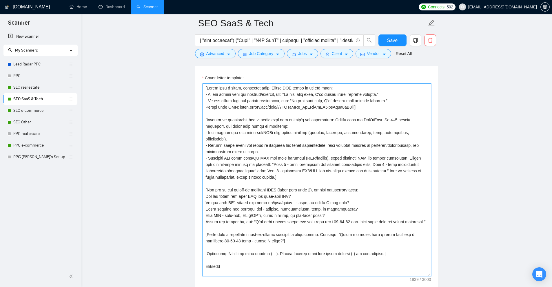
click at [423, 149] on textarea "Cover letter template:" at bounding box center [316, 179] width 229 height 193
click at [400, 158] on textarea "Cover letter template:" at bounding box center [316, 179] width 229 height 193
drag, startPoint x: 265, startPoint y: 157, endPoint x: 376, endPoint y: 157, distance: 110.9
click at [376, 157] on textarea "Cover letter template:" at bounding box center [316, 179] width 229 height 193
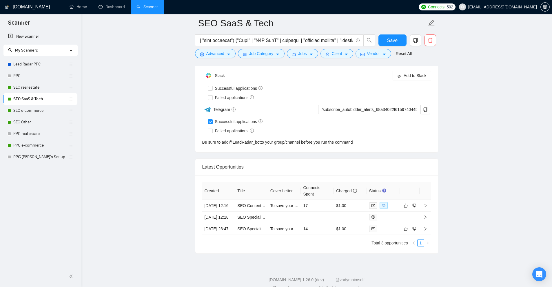
scroll to position [1515, 0]
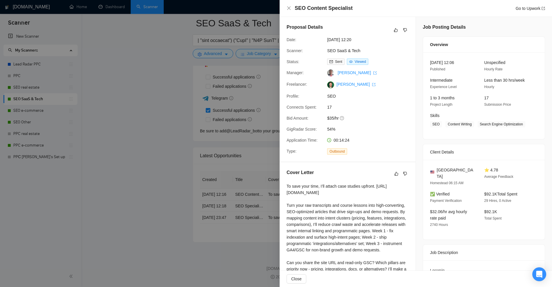
scroll to position [58, 0]
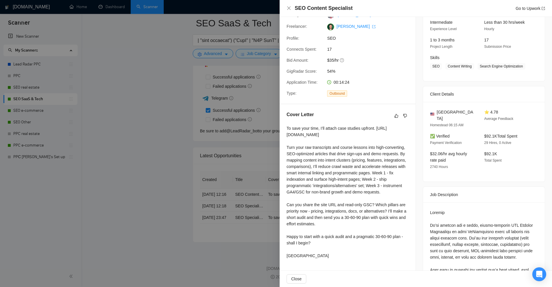
click at [288, 153] on div "To save your time, I’ll attach case studies upfront. https://drive.google.com/f…" at bounding box center [347, 192] width 122 height 134
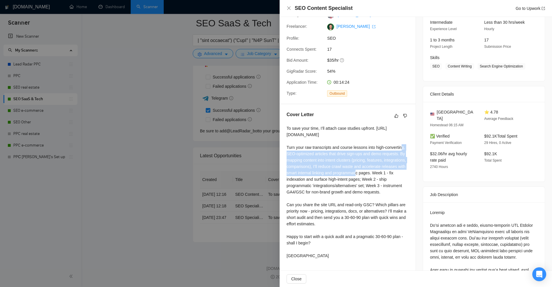
drag, startPoint x: 288, startPoint y: 153, endPoint x: 376, endPoint y: 171, distance: 90.0
click at [377, 171] on div "To save your time, I’ll attach case studies upfront. https://drive.google.com/f…" at bounding box center [347, 192] width 122 height 134
click at [357, 173] on div "To save your time, I’ll attach case studies upfront. https://drive.google.com/f…" at bounding box center [347, 192] width 122 height 134
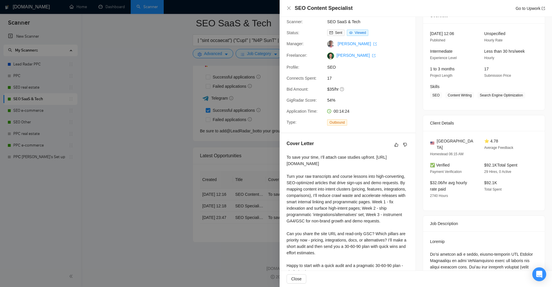
scroll to position [116, 0]
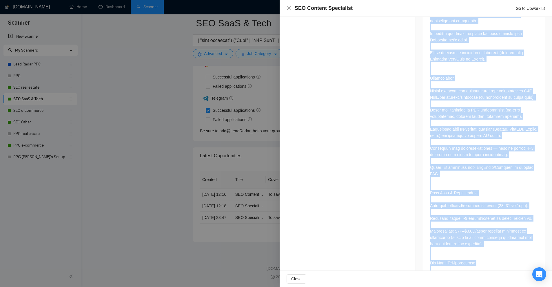
scroll to position [483, 0]
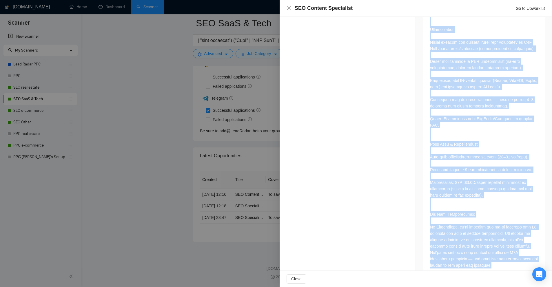
drag, startPoint x: 435, startPoint y: 148, endPoint x: 457, endPoint y: 224, distance: 79.3
click at [457, 224] on div at bounding box center [484, 26] width 108 height 484
copy div "Summary We’re looking for a sharp, detail-oriented SEO Content Specialist to he…"
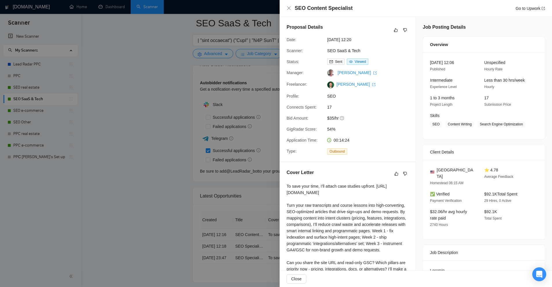
scroll to position [1283, 0]
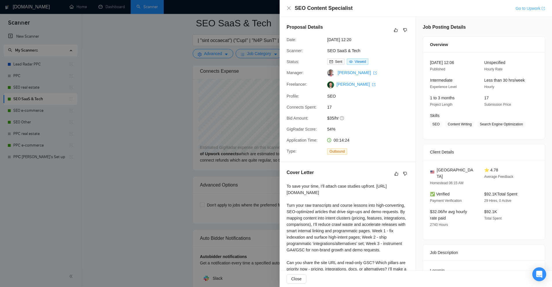
click at [525, 8] on link "Go to Upwork" at bounding box center [530, 8] width 30 height 5
click at [274, 75] on div at bounding box center [276, 143] width 552 height 287
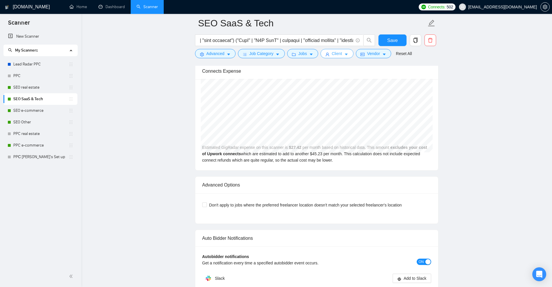
click at [332, 52] on span "Client" at bounding box center [337, 53] width 10 height 6
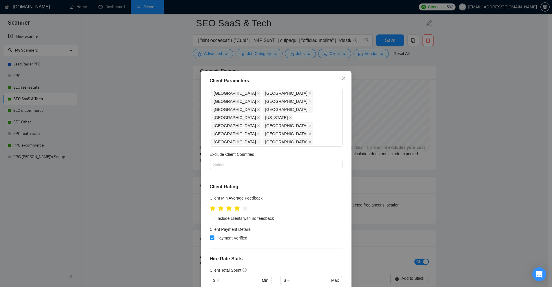
scroll to position [203, 0]
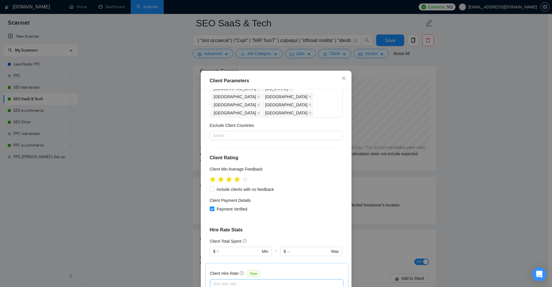
click at [252, 280] on div at bounding box center [273, 283] width 125 height 7
click at [320, 118] on div "Client Location Include Client Countries United States United Kingdom Canada Au…" at bounding box center [276, 189] width 147 height 201
click at [438, 114] on div "Client Parameters Client Location Include Client Countries United States United…" at bounding box center [276, 143] width 552 height 287
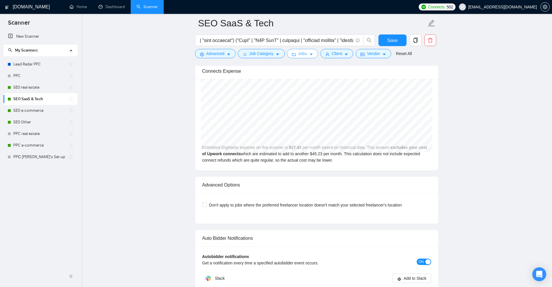
click at [299, 52] on span "Jobs" at bounding box center [302, 53] width 9 height 6
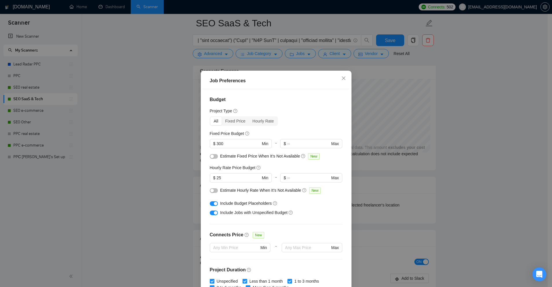
click at [330, 59] on div "Job Preferences Budget Project Type All Fixed Price Hourly Rate Fixed Price Bud…" at bounding box center [276, 143] width 552 height 287
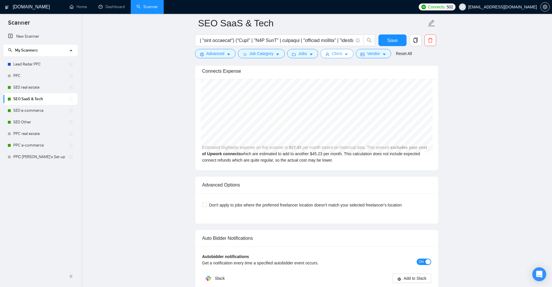
click at [336, 53] on span "Client" at bounding box center [337, 53] width 10 height 6
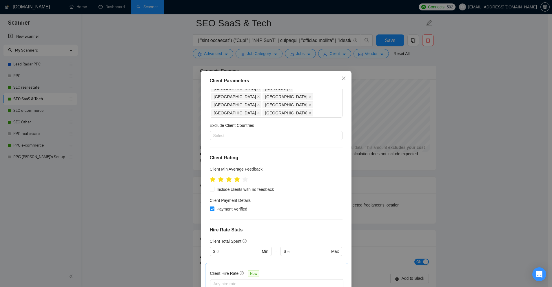
scroll to position [249, 0]
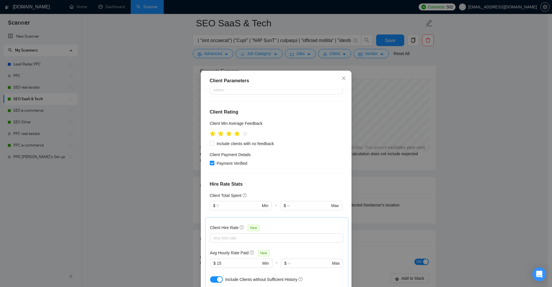
click at [403, 106] on div "Client Parameters Client Location Include Client Countries United States United…" at bounding box center [276, 143] width 552 height 287
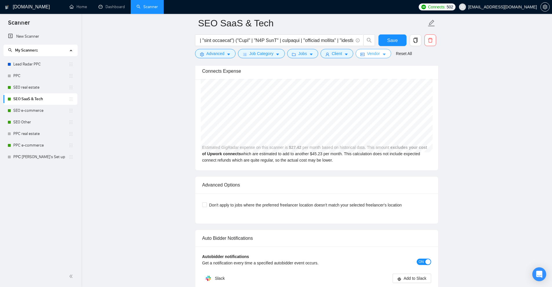
click at [368, 54] on span "Vendor" at bounding box center [373, 53] width 13 height 6
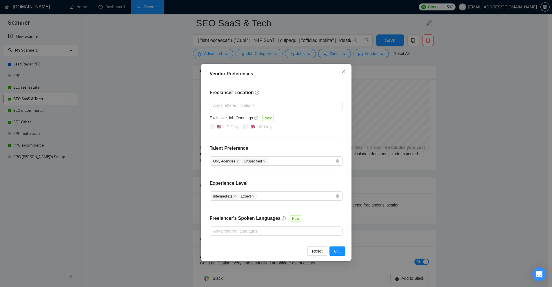
click at [408, 93] on div "Vendor Preferences Freelancer Location Any preffered locations Exclusive Job Op…" at bounding box center [276, 143] width 552 height 287
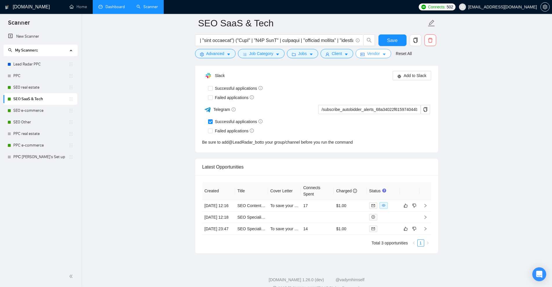
scroll to position [1515, 0]
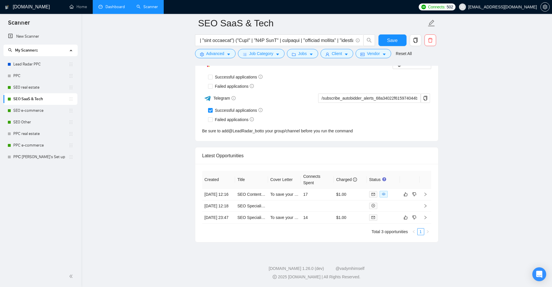
click at [110, 6] on link "Dashboard" at bounding box center [111, 6] width 26 height 5
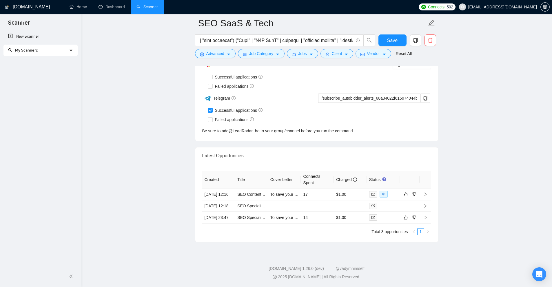
click at [74, 51] on div "My Scanners" at bounding box center [40, 51] width 74 height 12
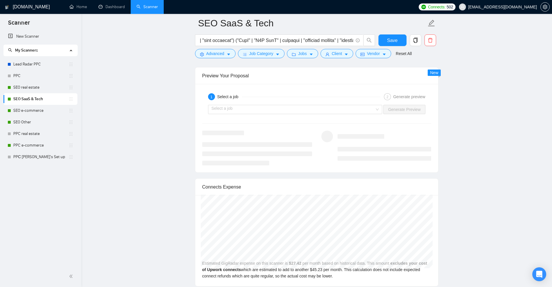
scroll to position [935, 0]
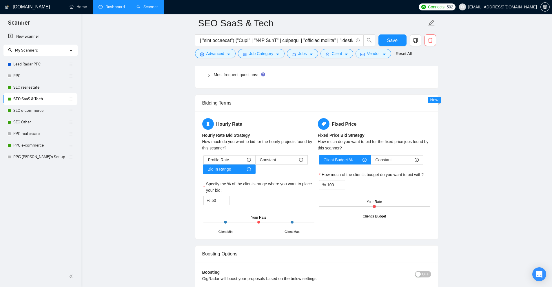
click at [118, 4] on link "Dashboard" at bounding box center [111, 6] width 26 height 5
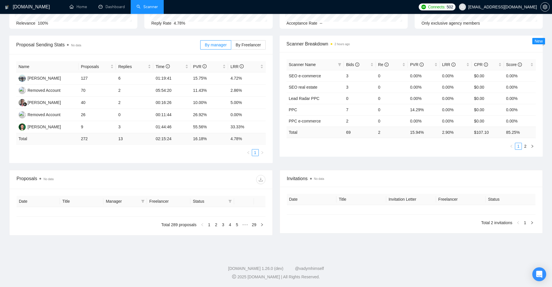
type input "[DATE]"
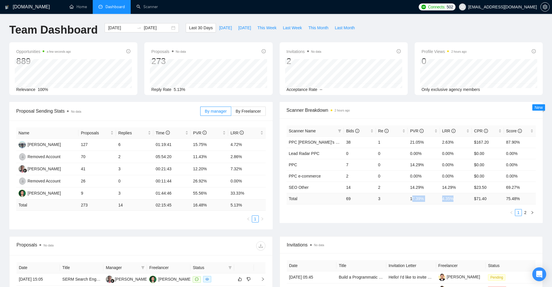
drag, startPoint x: 414, startPoint y: 197, endPoint x: 459, endPoint y: 200, distance: 45.3
click at [459, 200] on tr "Total 69 3 17.39 % 4.35 % $ 71.40 75.48 %" at bounding box center [410, 198] width 249 height 11
click at [456, 201] on td "4.35 %" at bounding box center [456, 198] width 32 height 11
click at [262, 28] on span "This Week" at bounding box center [266, 28] width 19 height 6
type input "2025-08-18"
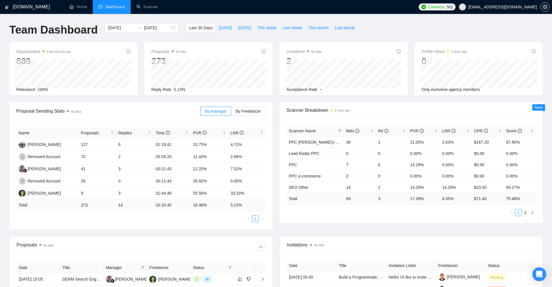
type input "2025-08-24"
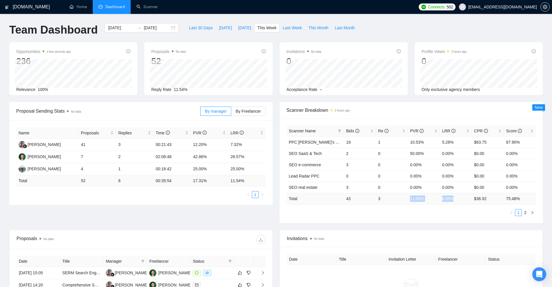
drag, startPoint x: 456, startPoint y: 203, endPoint x: 399, endPoint y: 203, distance: 57.9
click at [399, 203] on tr "Total 43 3 11.63 % 6.98 % $ 36.92 75.48 %" at bounding box center [410, 198] width 249 height 11
click at [394, 219] on div "Scanner Name Bids Re PVR LRR CPR Score PPС Misha's Set up 19 1 10.53% 5.26% $63…" at bounding box center [411, 170] width 263 height 105
drag, startPoint x: 465, startPoint y: 200, endPoint x: 476, endPoint y: 201, distance: 11.0
click at [476, 201] on tr "Total 43 3 11.63 % 6.98 % $ 36.92 75.48 %" at bounding box center [410, 198] width 249 height 11
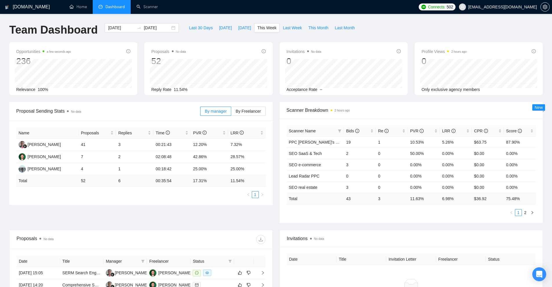
click at [448, 221] on div "Scanner Name Bids Re PVR LRR CPR Score PPС Misha's Set up 19 1 10.53% 5.26% $63…" at bounding box center [411, 170] width 263 height 105
click at [152, 9] on link "Scanner" at bounding box center [146, 6] width 21 height 5
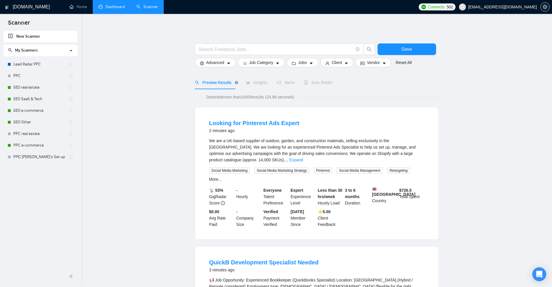
click at [113, 6] on link "Dashboard" at bounding box center [111, 6] width 26 height 5
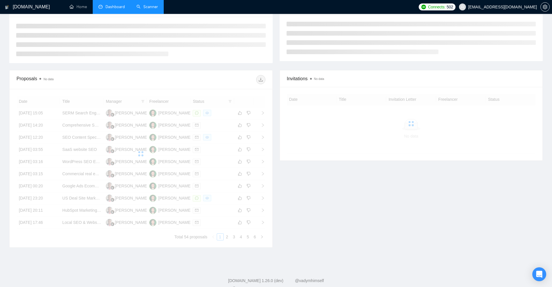
scroll to position [116, 0]
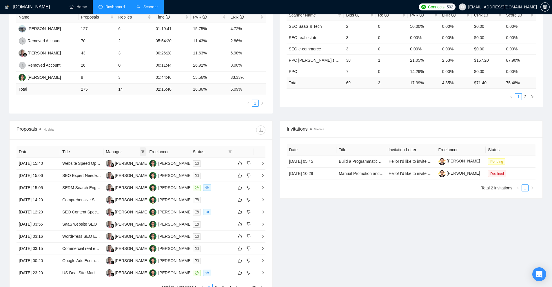
click at [143, 153] on icon "filter" at bounding box center [142, 151] width 3 height 3
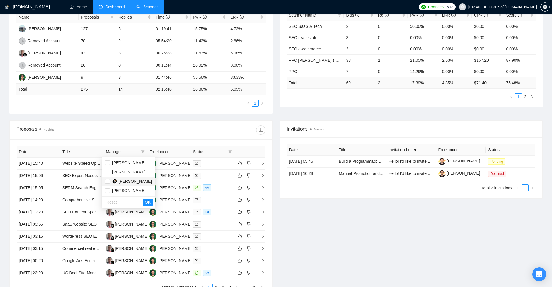
click at [128, 180] on span "Wandi Wandi" at bounding box center [134, 181] width 33 height 5
checkbox input "true"
click at [145, 202] on span "OK" at bounding box center [148, 202] width 6 height 6
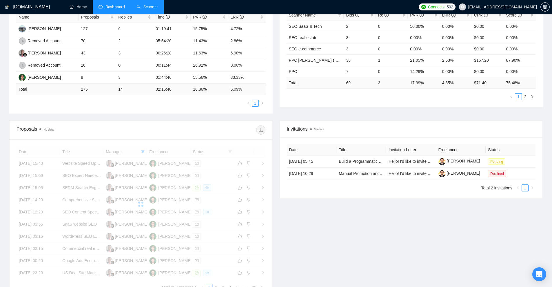
scroll to position [178, 0]
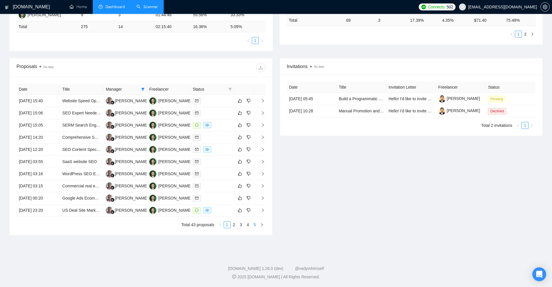
click at [255, 226] on link "5" at bounding box center [255, 225] width 6 height 6
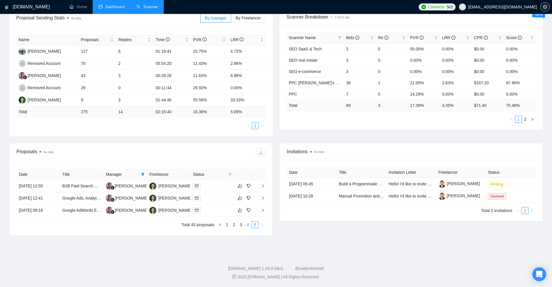
scroll to position [93, 0]
click at [216, 212] on div at bounding box center [212, 210] width 39 height 7
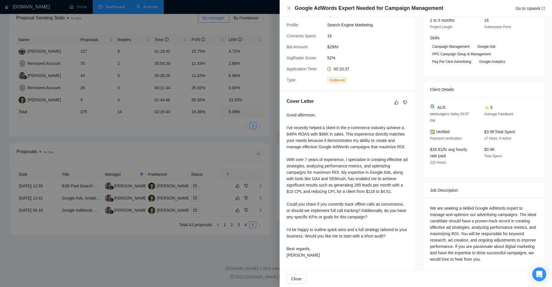
scroll to position [0, 0]
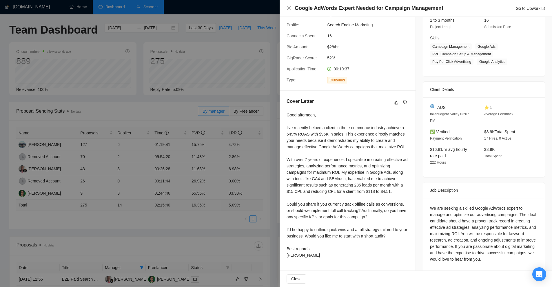
click at [523, 5] on div "Go to Upwork" at bounding box center [530, 8] width 30 height 6
click at [523, 9] on link "Go to Upwork" at bounding box center [530, 8] width 30 height 5
click at [166, 116] on div at bounding box center [276, 143] width 552 height 287
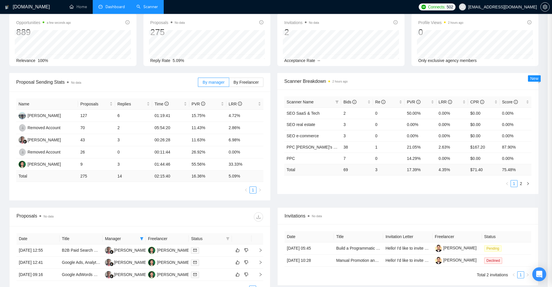
scroll to position [93, 0]
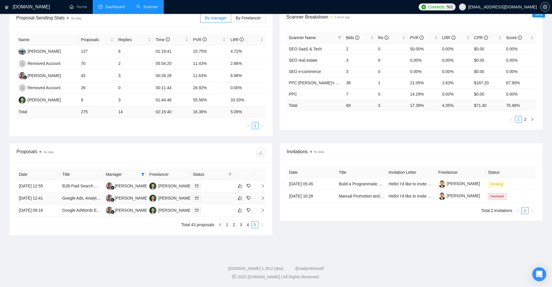
click at [210, 200] on div at bounding box center [212, 198] width 39 height 7
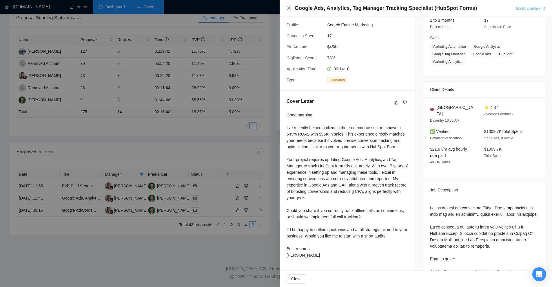
click at [526, 8] on link "Go to Upwork" at bounding box center [530, 8] width 30 height 5
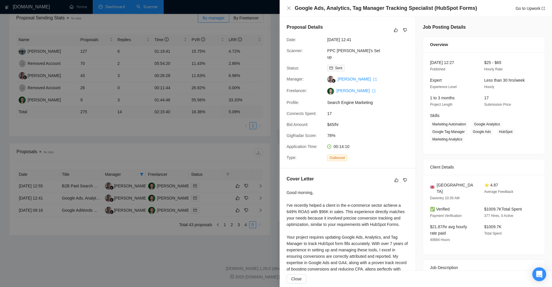
scroll to position [0, 0]
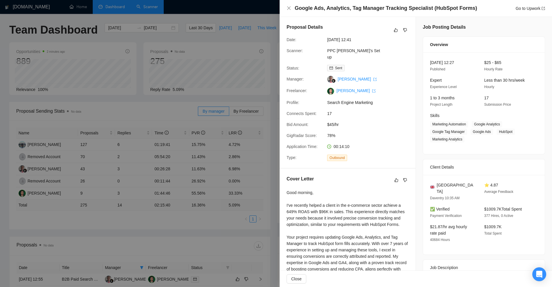
click at [242, 83] on div at bounding box center [276, 143] width 552 height 287
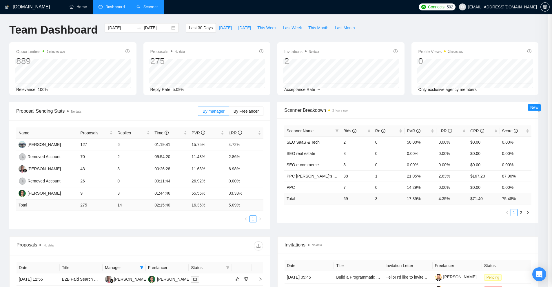
click at [148, 8] on link "Scanner" at bounding box center [146, 6] width 21 height 5
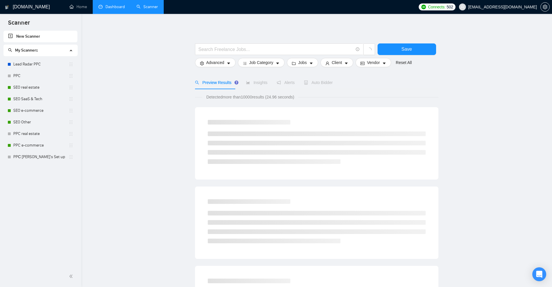
drag, startPoint x: 38, startPoint y: 86, endPoint x: 80, endPoint y: 86, distance: 42.0
click at [38, 86] on link "SEO real estate" at bounding box center [40, 88] width 55 height 12
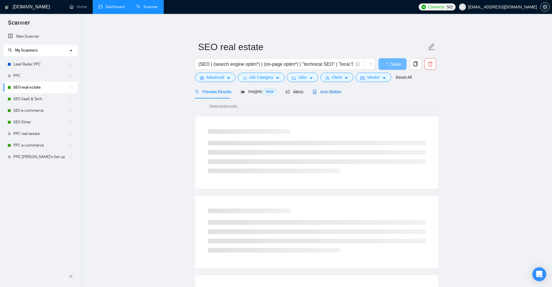
click at [324, 90] on span "Auto Bidder" at bounding box center [327, 92] width 29 height 5
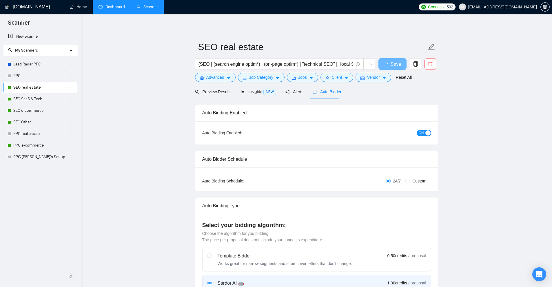
checkbox input "true"
click at [39, 87] on link "SEO real estate" at bounding box center [40, 88] width 55 height 12
click at [214, 93] on span "Preview Results" at bounding box center [216, 92] width 42 height 5
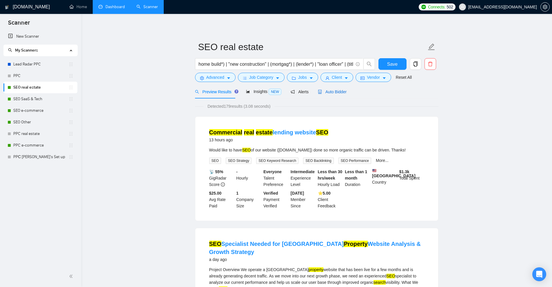
click at [324, 94] on span "Auto Bidder" at bounding box center [332, 92] width 29 height 5
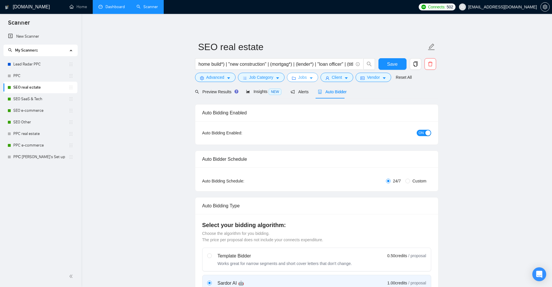
checkbox input "true"
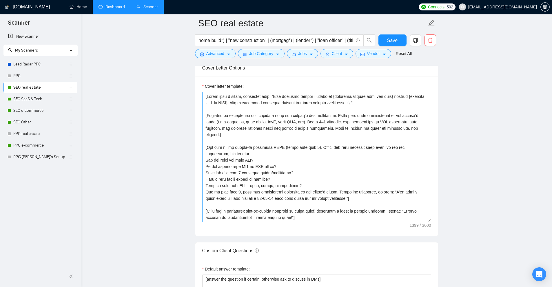
scroll to position [19, 0]
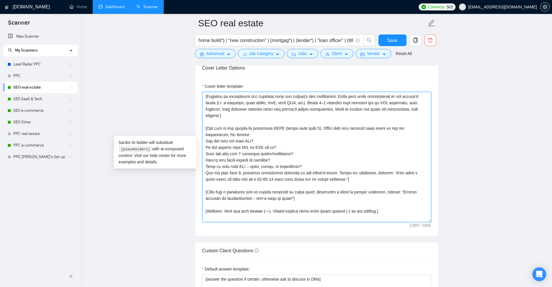
drag, startPoint x: 362, startPoint y: 174, endPoint x: 195, endPoint y: 132, distance: 172.4
click at [195, 132] on div "Cover Letter Options Cover letter template:" at bounding box center [316, 147] width 243 height 177
click at [255, 143] on textarea "Cover letter template:" at bounding box center [316, 157] width 229 height 130
drag, startPoint x: 295, startPoint y: 191, endPoint x: 201, endPoint y: 187, distance: 94.2
click at [201, 187] on div "Cover letter template:" at bounding box center [316, 156] width 243 height 160
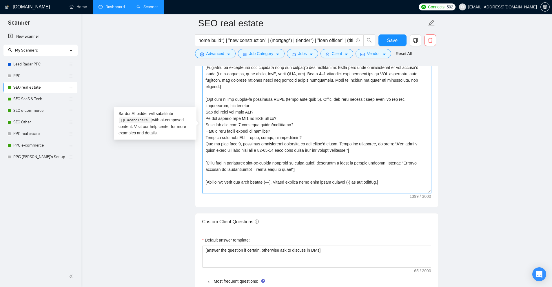
scroll to position [608, 0]
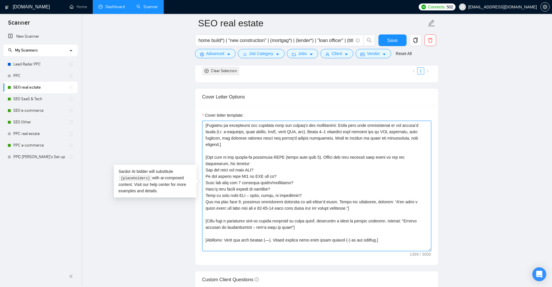
click at [249, 169] on textarea "Cover letter template:" at bounding box center [316, 186] width 229 height 130
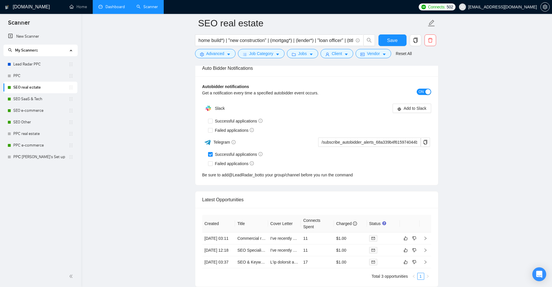
scroll to position [1452, 0]
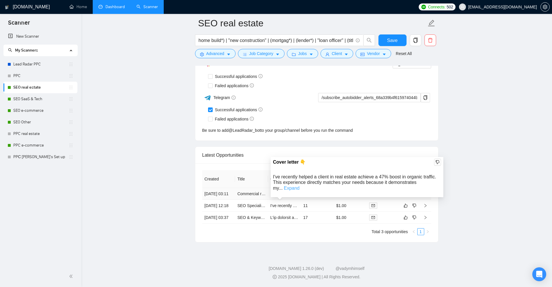
click at [299, 186] on link "Expand" at bounding box center [292, 188] width 16 height 5
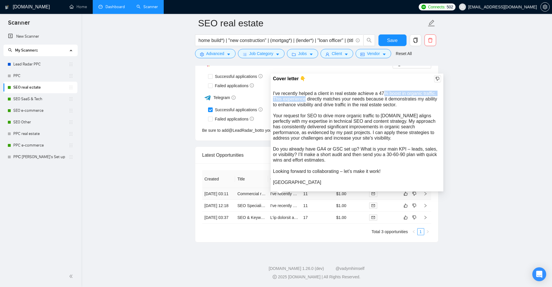
drag, startPoint x: 398, startPoint y: 76, endPoint x: 305, endPoint y: 83, distance: 93.2
click at [305, 91] on div "I've recently helped a client in real estate achieve a 47% boost in organic tra…" at bounding box center [357, 138] width 168 height 94
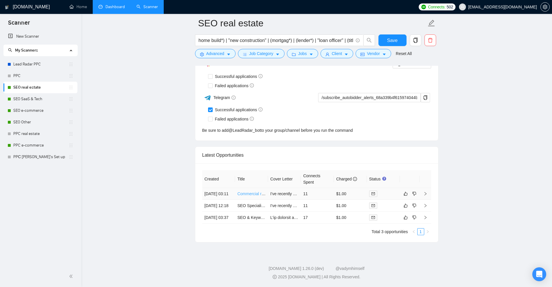
click at [249, 191] on link "Commercial real estate lending website SEO" at bounding box center [277, 193] width 81 height 5
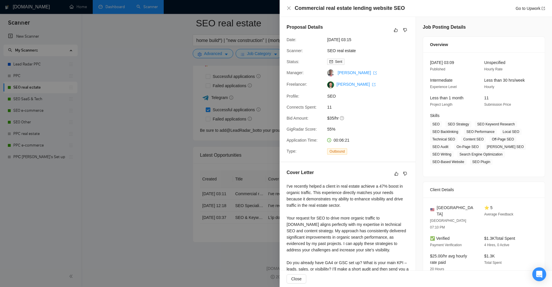
scroll to position [29, 0]
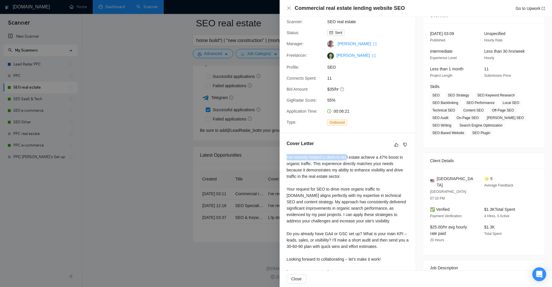
drag, startPoint x: 287, startPoint y: 156, endPoint x: 350, endPoint y: 158, distance: 62.9
click at [348, 158] on div "I've recently helped a client in real estate achieve a 47% boost in organic tra…" at bounding box center [347, 214] width 122 height 121
click at [361, 167] on div "I've recently helped a client in real estate achieve a 47% boost in organic tra…" at bounding box center [347, 214] width 122 height 121
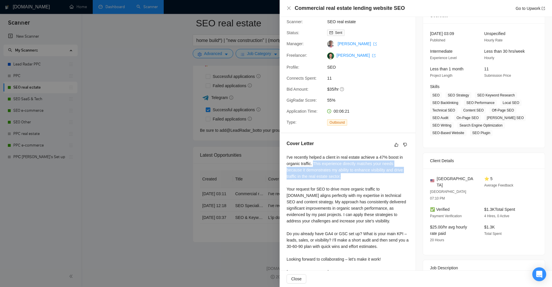
drag, startPoint x: 315, startPoint y: 163, endPoint x: 351, endPoint y: 176, distance: 37.9
click at [351, 176] on div "I've recently helped a client in real estate achieve a 47% boost in organic tra…" at bounding box center [347, 214] width 122 height 121
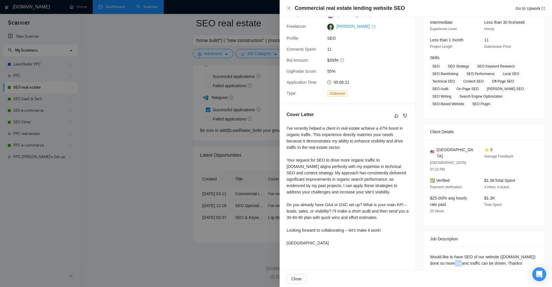
drag, startPoint x: 489, startPoint y: 249, endPoint x: 479, endPoint y: 252, distance: 9.8
click at [479, 254] on div "Would like to have SEO of our website (faundarecapital.com) done so more organi…" at bounding box center [484, 260] width 108 height 13
click at [455, 255] on div "Would like to have SEO of our website (faundarecapital.com) done so more organi…" at bounding box center [484, 260] width 108 height 13
drag, startPoint x: 333, startPoint y: 172, endPoint x: 350, endPoint y: 176, distance: 17.7
click at [350, 176] on div "I've recently helped a client in real estate achieve a 47% boost in organic tra…" at bounding box center [347, 185] width 122 height 121
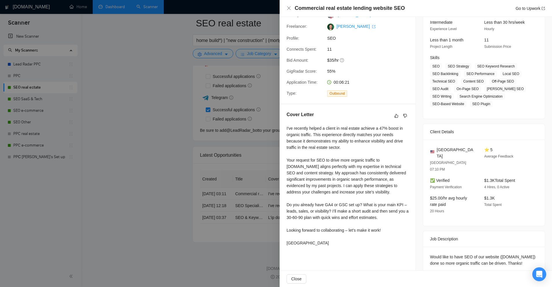
click at [317, 184] on div "I've recently helped a client in real estate achieve a 47% boost in organic tra…" at bounding box center [347, 185] width 122 height 121
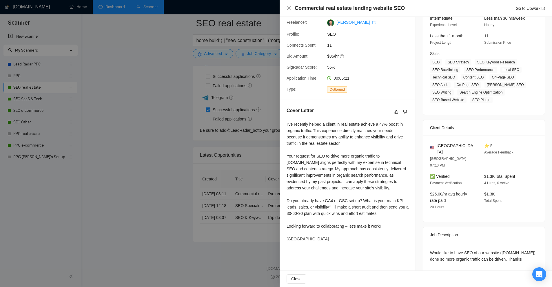
drag, startPoint x: 424, startPoint y: 238, endPoint x: 463, endPoint y: 254, distance: 42.3
click at [463, 254] on div "Would like to have SEO of our website (faundarecapital.com) done so more organi…" at bounding box center [484, 257] width 122 height 29
copy div "Would like to have SEO of our website (faundarecapital.com) done so more organi…"
click at [409, 170] on div "Cover Letter I've recently helped a client in real estate achieve a 47% boost i…" at bounding box center [348, 175] width 136 height 151
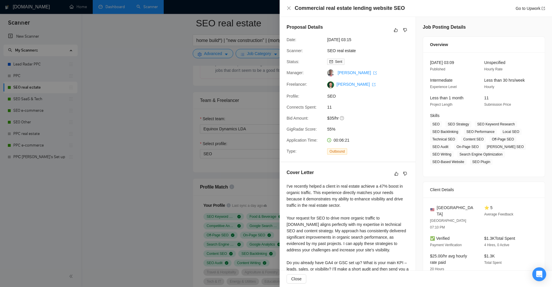
scroll to position [0, 0]
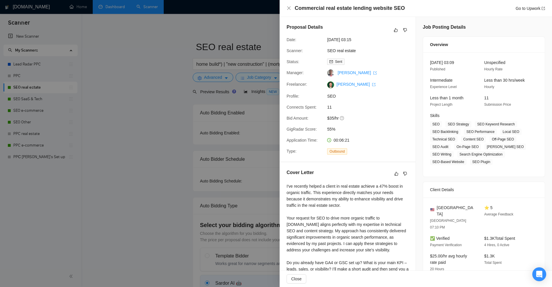
click at [174, 32] on div at bounding box center [276, 143] width 552 height 287
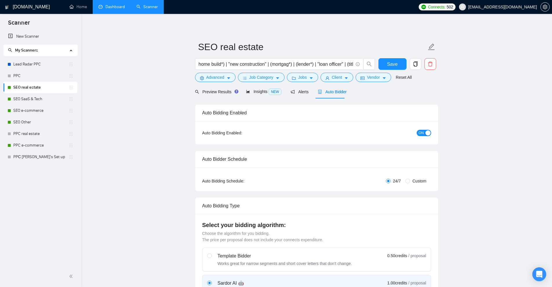
click at [113, 9] on link "Dashboard" at bounding box center [111, 6] width 26 height 5
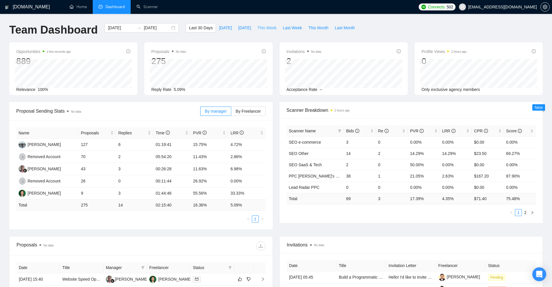
click at [262, 28] on span "This Week" at bounding box center [266, 28] width 19 height 6
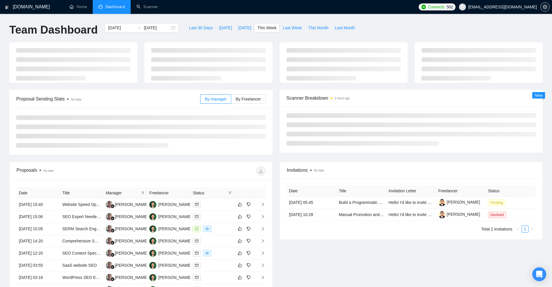
type input "2025-08-18"
type input "2025-08-24"
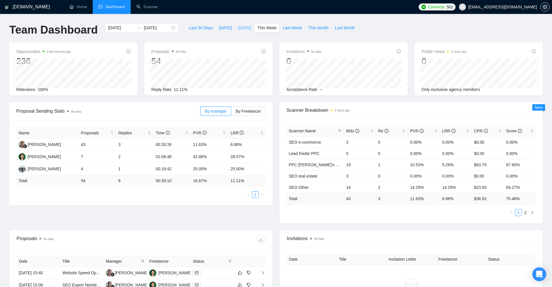
click at [249, 24] on button "[DATE]" at bounding box center [244, 27] width 19 height 9
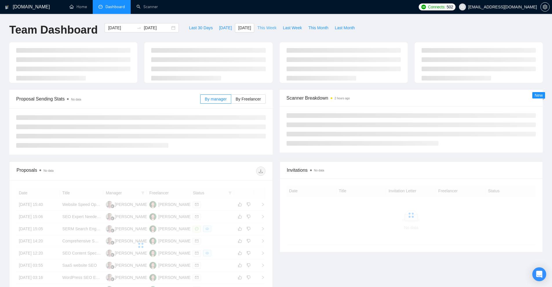
type input "2025-08-21"
click at [260, 25] on span "This Week" at bounding box center [266, 28] width 19 height 6
type input "2025-08-18"
type input "2025-08-24"
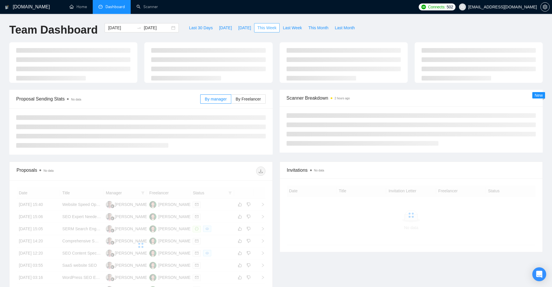
click at [262, 26] on span "This Week" at bounding box center [266, 28] width 19 height 6
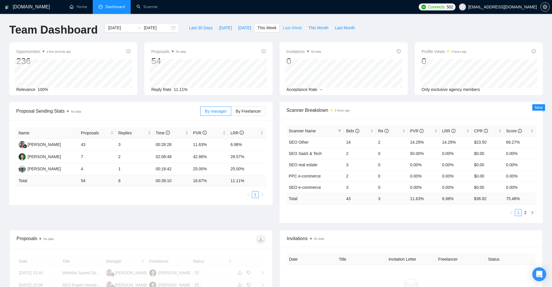
click at [284, 29] on span "Last Week" at bounding box center [292, 28] width 19 height 6
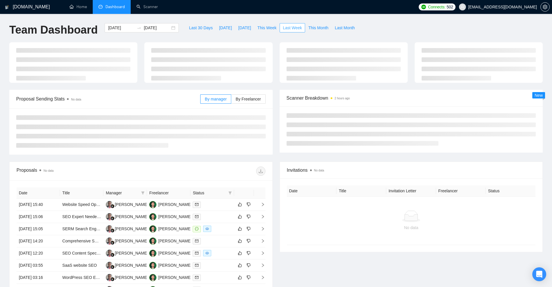
type input "2025-08-11"
type input "2025-08-17"
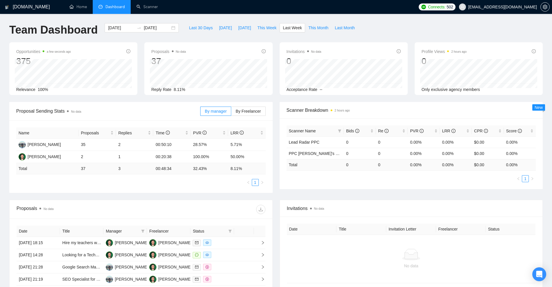
scroll to position [87, 0]
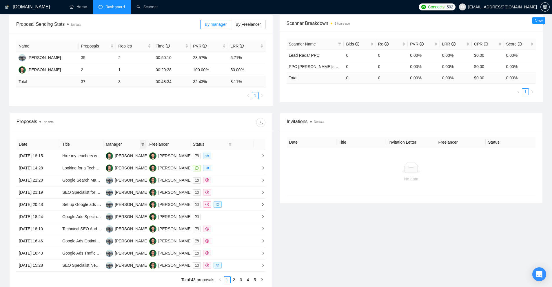
click at [143, 145] on icon "filter" at bounding box center [142, 144] width 3 height 3
click at [172, 103] on div "Name Proposals Replies Time PVR LRR Yurii Medetskyi 35 2 00:50:10 28.57% 5.71% …" at bounding box center [140, 70] width 263 height 72
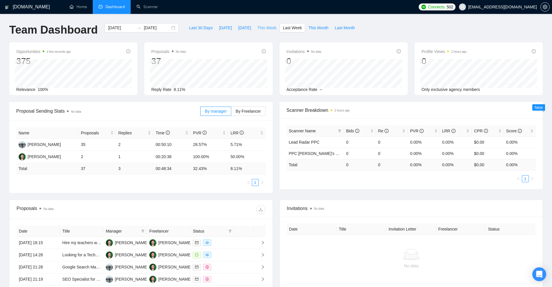
click at [265, 28] on span "This Week" at bounding box center [266, 28] width 19 height 6
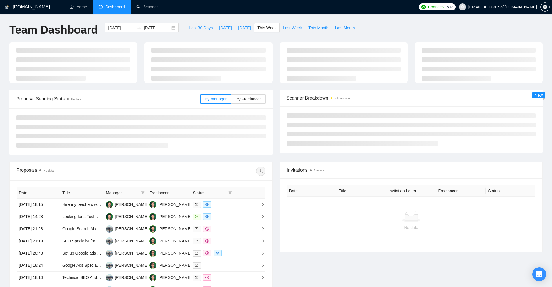
type input "2025-08-18"
type input "2025-08-24"
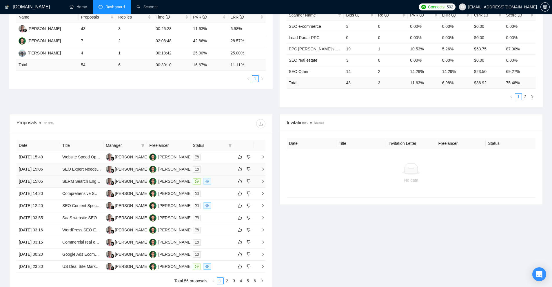
scroll to position [145, 0]
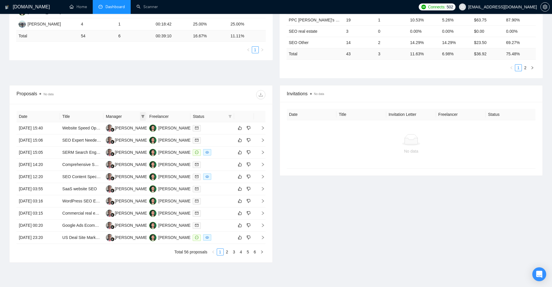
click at [143, 115] on icon "filter" at bounding box center [142, 116] width 3 height 3
click at [124, 136] on span "Wandi Wandi" at bounding box center [134, 136] width 33 height 5
checkbox input "true"
click at [145, 159] on span "OK" at bounding box center [148, 157] width 6 height 6
click at [212, 201] on div at bounding box center [212, 201] width 39 height 7
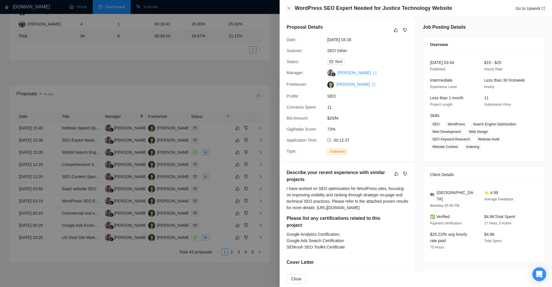
click at [228, 155] on div at bounding box center [276, 143] width 552 height 287
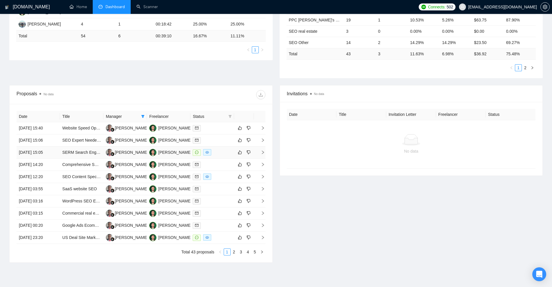
click at [215, 158] on td at bounding box center [211, 153] width 43 height 12
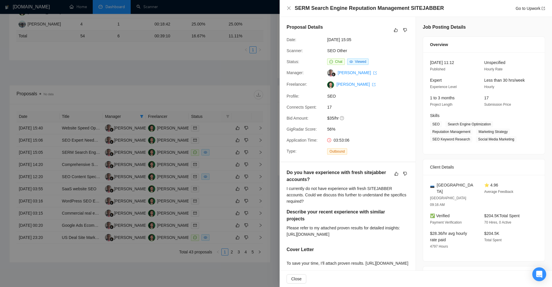
click at [200, 164] on div at bounding box center [276, 143] width 552 height 287
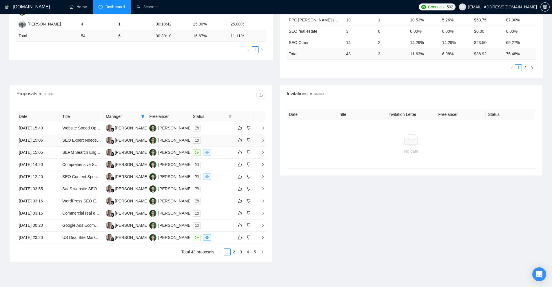
click at [215, 136] on td at bounding box center [211, 140] width 43 height 12
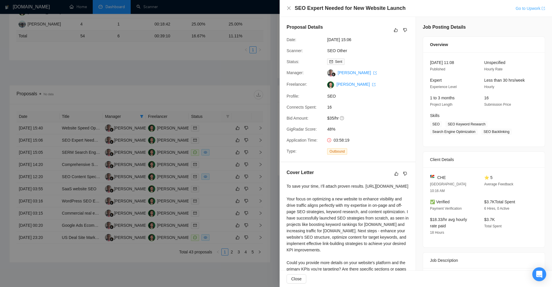
click at [534, 10] on link "Go to Upwork" at bounding box center [530, 8] width 30 height 5
click at [216, 211] on div at bounding box center [276, 143] width 552 height 287
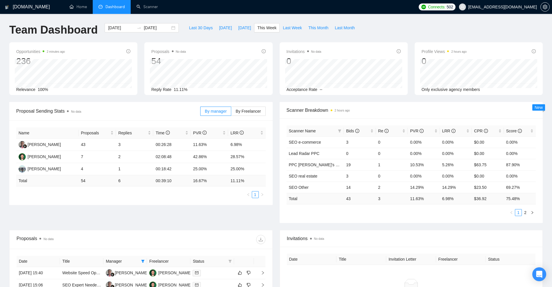
scroll to position [172, 0]
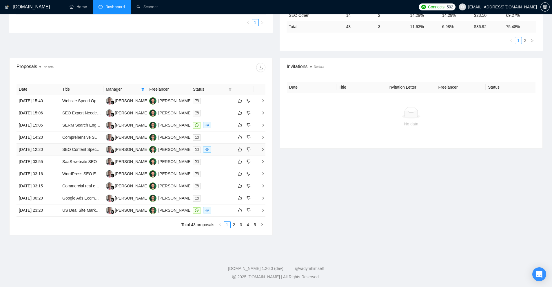
click at [222, 150] on div at bounding box center [212, 149] width 39 height 7
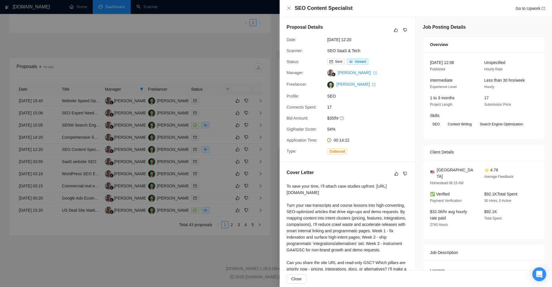
click at [196, 182] on div at bounding box center [276, 143] width 552 height 287
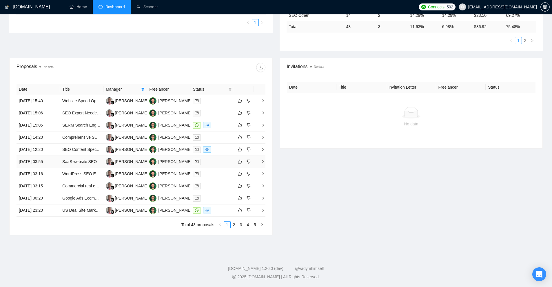
click at [210, 163] on div at bounding box center [212, 161] width 39 height 7
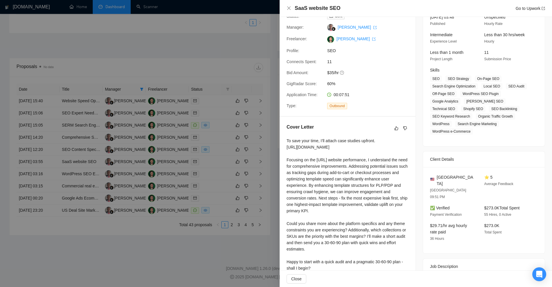
scroll to position [74, 0]
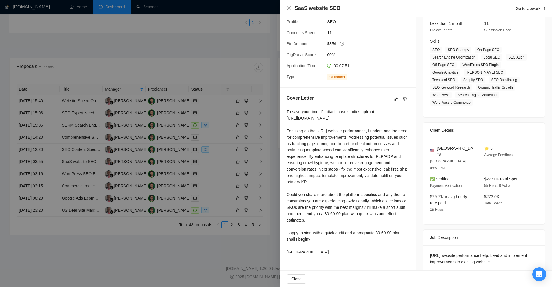
drag, startPoint x: 508, startPoint y: 254, endPoint x: 423, endPoint y: 238, distance: 86.8
click at [423, 245] on div "Locl.ai website performance help. Lead and implement improvements to existing w…" at bounding box center [484, 259] width 122 height 29
drag, startPoint x: 423, startPoint y: 238, endPoint x: 494, endPoint y: 235, distance: 71.6
click at [507, 248] on div "Locl.ai website performance help. Lead and implement improvements to existing w…" at bounding box center [484, 259] width 122 height 29
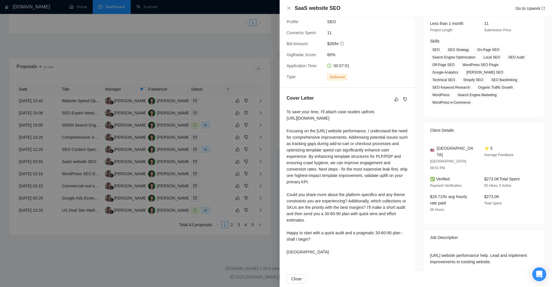
click at [473, 251] on div "Locl.ai website performance help. Lead and implement improvements to existing w…" at bounding box center [484, 259] width 122 height 29
click at [458, 252] on div "Locl.ai website performance help. Lead and implement improvements to existing w…" at bounding box center [484, 258] width 108 height 13
click at [494, 252] on div "Locl.ai website performance help. Lead and implement improvements to existing w…" at bounding box center [484, 258] width 108 height 13
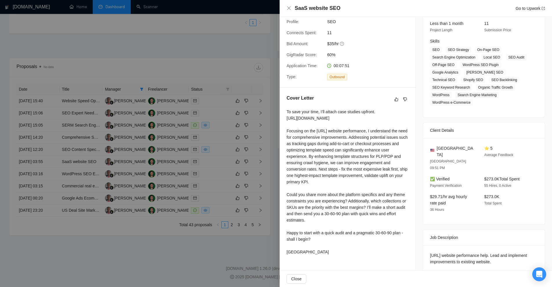
drag, startPoint x: 486, startPoint y: 240, endPoint x: 502, endPoint y: 251, distance: 18.9
click at [502, 251] on div "Locl.ai website performance help. Lead and implement improvements to existing w…" at bounding box center [484, 259] width 122 height 29
click at [228, 68] on div at bounding box center [276, 143] width 552 height 287
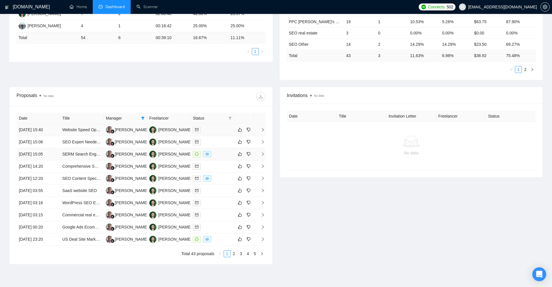
scroll to position [172, 0]
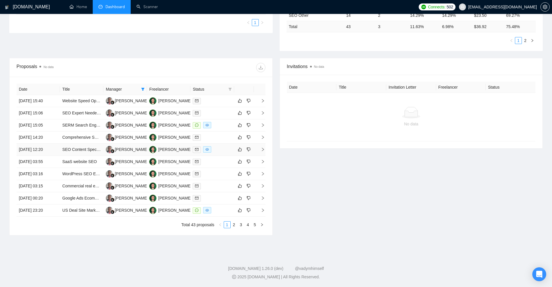
click at [221, 149] on div at bounding box center [212, 149] width 39 height 7
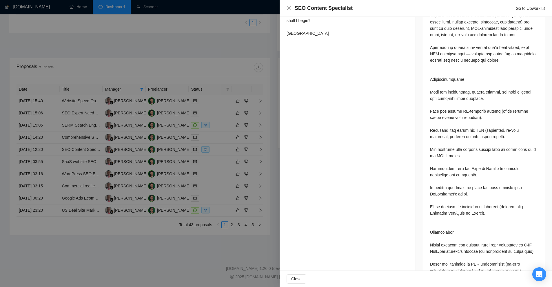
scroll to position [107, 0]
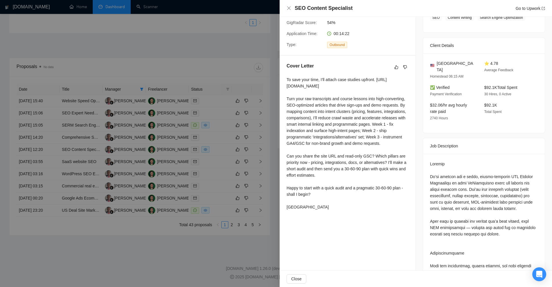
click at [307, 85] on div "To save your time, I’ll attach case studies upfront. https://drive.google.com/f…" at bounding box center [347, 143] width 122 height 134
drag, startPoint x: 307, startPoint y: 85, endPoint x: 303, endPoint y: 86, distance: 4.7
click at [301, 86] on div "To save your time, I’ll attach case studies upfront. https://drive.google.com/f…" at bounding box center [347, 143] width 122 height 134
click at [298, 84] on div "To save your time, I’ll attach case studies upfront. https://drive.google.com/f…" at bounding box center [347, 143] width 122 height 134
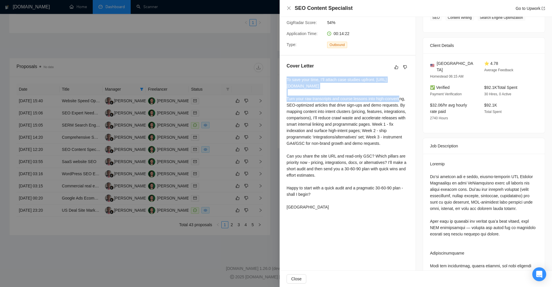
click at [298, 84] on div "To save your time, I’ll attach case studies upfront. https://drive.google.com/f…" at bounding box center [347, 143] width 122 height 134
click at [342, 87] on div "To save your time, I’ll attach case studies upfront. https://drive.google.com/f…" at bounding box center [347, 143] width 122 height 134
drag, startPoint x: 331, startPoint y: 93, endPoint x: 286, endPoint y: 87, distance: 45.0
click at [286, 87] on div "Cover Letter To save your time, I’ll attach case studies upfront. https://drive…" at bounding box center [348, 138] width 136 height 164
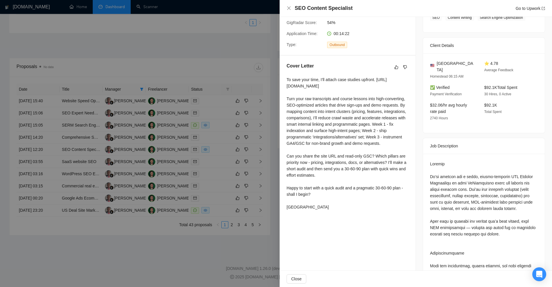
click at [320, 98] on div "To save your time, I’ll attach case studies upfront. https://drive.google.com/f…" at bounding box center [347, 143] width 122 height 134
drag, startPoint x: 305, startPoint y: 94, endPoint x: 340, endPoint y: 94, distance: 35.1
click at [340, 94] on div "To save your time, I’ll attach case studies upfront. https://drive.google.com/f…" at bounding box center [347, 143] width 122 height 134
click at [332, 94] on div "To save your time, I’ll attach case studies upfront. https://drive.google.com/f…" at bounding box center [347, 143] width 122 height 134
drag, startPoint x: 311, startPoint y: 92, endPoint x: 328, endPoint y: 93, distance: 17.4
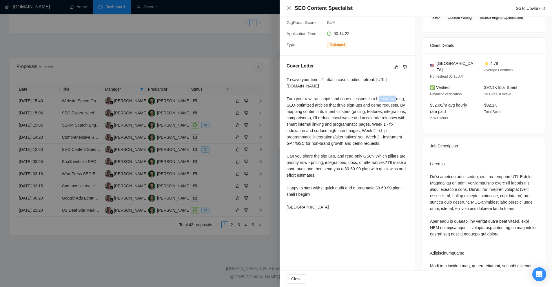
click at [328, 93] on div "To save your time, I’ll attach case studies upfront. https://drive.google.com/f…" at bounding box center [347, 143] width 122 height 134
click at [330, 93] on div "To save your time, I’ll attach case studies upfront. https://drive.google.com/f…" at bounding box center [347, 143] width 122 height 134
drag, startPoint x: 287, startPoint y: 86, endPoint x: 304, endPoint y: 88, distance: 16.9
click at [301, 87] on div "To save your time, I’ll attach case studies upfront. https://drive.google.com/f…" at bounding box center [347, 143] width 122 height 134
click at [301, 86] on div "To save your time, I’ll attach case studies upfront. https://drive.google.com/f…" at bounding box center [347, 143] width 122 height 134
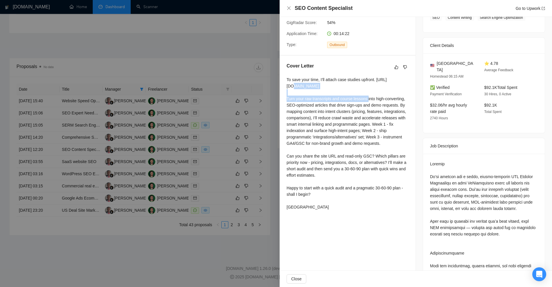
drag, startPoint x: 300, startPoint y: 85, endPoint x: 299, endPoint y: 90, distance: 5.2
click at [299, 90] on div "To save your time, I’ll attach case studies upfront. https://drive.google.com/f…" at bounding box center [347, 143] width 122 height 134
click at [343, 130] on div "To save your time, I’ll attach case studies upfront. https://drive.google.com/f…" at bounding box center [347, 143] width 122 height 134
drag, startPoint x: 300, startPoint y: 84, endPoint x: 299, endPoint y: 91, distance: 7.3
click at [299, 91] on div "To save your time, I’ll attach case studies upfront. https://drive.google.com/f…" at bounding box center [347, 143] width 122 height 134
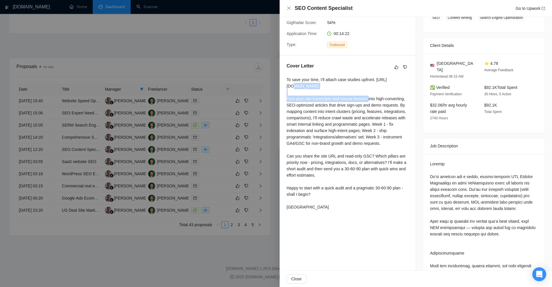
click at [304, 87] on div "To save your time, I’ll attach case studies upfront. https://drive.google.com/f…" at bounding box center [347, 143] width 122 height 134
drag, startPoint x: 304, startPoint y: 87, endPoint x: 293, endPoint y: 92, distance: 11.9
click at [293, 92] on div "To save your time, I’ll attach case studies upfront. https://drive.google.com/f…" at bounding box center [347, 143] width 122 height 134
click at [309, 86] on div "To save your time, I’ll attach case studies upfront. https://drive.google.com/f…" at bounding box center [347, 143] width 122 height 134
click at [304, 85] on div "To save your time, I’ll attach case studies upfront. https://drive.google.com/f…" at bounding box center [347, 143] width 122 height 134
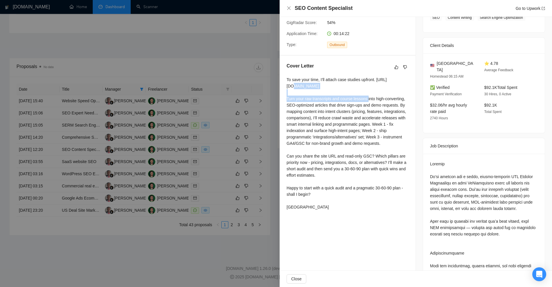
drag, startPoint x: 304, startPoint y: 85, endPoint x: 376, endPoint y: 85, distance: 72.4
click at [376, 85] on div "To save your time, I’ll attach case studies upfront. https://drive.google.com/f…" at bounding box center [347, 143] width 122 height 134
drag, startPoint x: 376, startPoint y: 85, endPoint x: 290, endPoint y: 91, distance: 86.3
click at [290, 91] on div "To save your time, I’ll attach case studies upfront. https://drive.google.com/f…" at bounding box center [347, 143] width 122 height 134
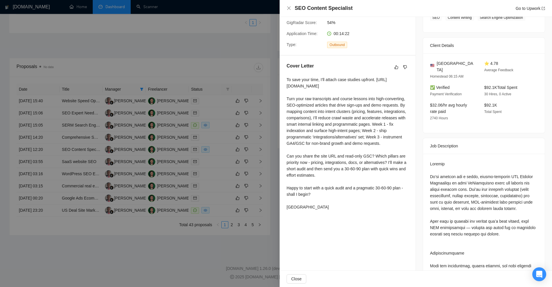
click at [308, 85] on div "To save your time, I’ll attach case studies upfront. https://drive.google.com/f…" at bounding box center [347, 143] width 122 height 134
drag, startPoint x: 365, startPoint y: 83, endPoint x: 370, endPoint y: 80, distance: 6.2
click at [370, 80] on div "To save your time, I’ll attach case studies upfront. https://drive.google.com/f…" at bounding box center [347, 143] width 122 height 134
drag, startPoint x: 370, startPoint y: 80, endPoint x: 339, endPoint y: 98, distance: 35.9
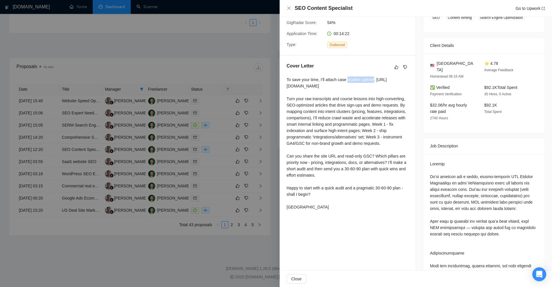
click at [346, 77] on div "To save your time, I’ll attach case studies upfront. https://drive.google.com/f…" at bounding box center [347, 143] width 122 height 134
click at [339, 99] on div "To save your time, I’ll attach case studies upfront. https://drive.google.com/f…" at bounding box center [347, 143] width 122 height 134
drag, startPoint x: 267, startPoint y: 57, endPoint x: 286, endPoint y: 78, distance: 27.5
click at [286, 78] on div "Cover Letter To save your time, I’ll attach case studies upfront. https://drive…" at bounding box center [348, 138] width 136 height 164
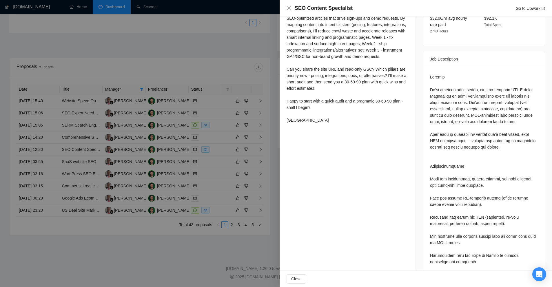
scroll to position [49, 0]
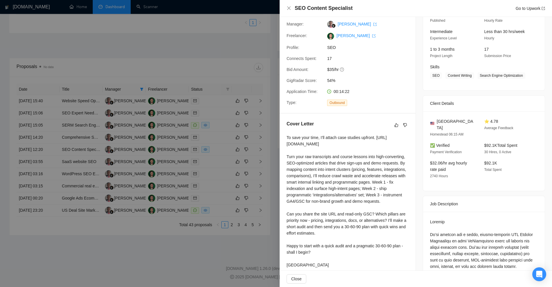
click at [347, 161] on div "To save your time, I’ll attach case studies upfront. https://drive.google.com/f…" at bounding box center [347, 201] width 122 height 134
drag, startPoint x: 324, startPoint y: 149, endPoint x: 286, endPoint y: 144, distance: 38.6
click at [286, 144] on div "Cover Letter To save your time, I’ll attach case studies upfront. https://drive…" at bounding box center [348, 196] width 136 height 164
click at [288, 144] on div "To save your time, I’ll attach case studies upfront. https://drive.google.com/f…" at bounding box center [347, 201] width 122 height 134
drag, startPoint x: 288, startPoint y: 144, endPoint x: 317, endPoint y: 148, distance: 29.0
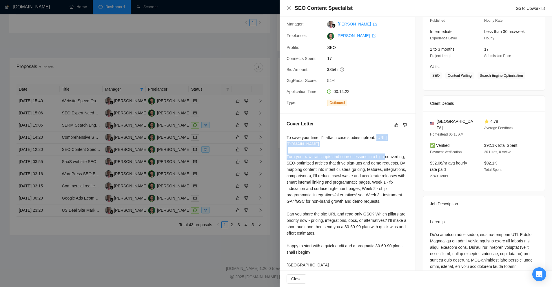
click at [317, 148] on div "To save your time, I’ll attach case studies upfront. https://drive.google.com/f…" at bounding box center [347, 201] width 122 height 134
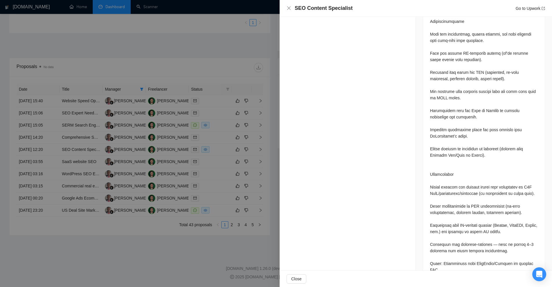
scroll to position [78, 0]
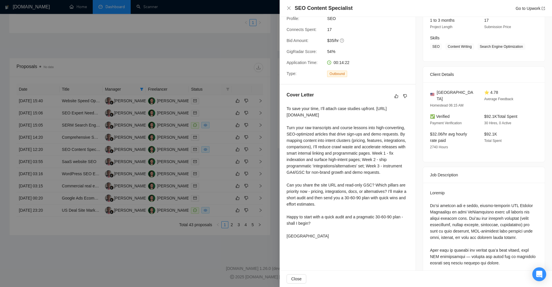
click at [368, 149] on div "To save your time, I’ll attach case studies upfront. https://drive.google.com/f…" at bounding box center [347, 172] width 122 height 134
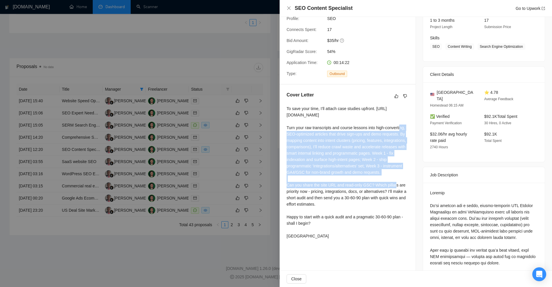
drag, startPoint x: 330, startPoint y: 158, endPoint x: 379, endPoint y: 180, distance: 52.5
click at [377, 180] on div "To save your time, I’ll attach case studies upfront. https://drive.google.com/f…" at bounding box center [347, 172] width 122 height 134
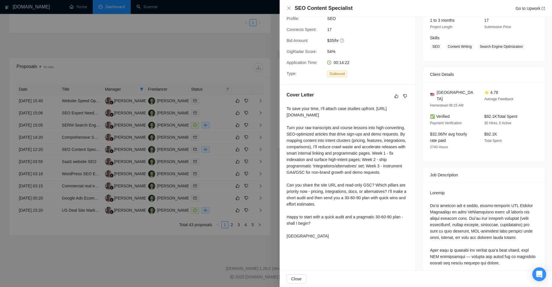
click at [379, 180] on div "To save your time, I’ll attach case studies upfront. https://drive.google.com/f…" at bounding box center [347, 172] width 122 height 134
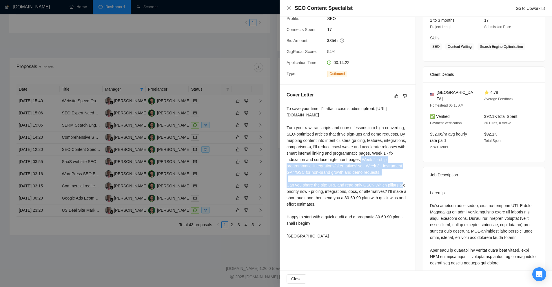
drag, startPoint x: 379, startPoint y: 180, endPoint x: 380, endPoint y: 161, distance: 18.5
click at [380, 161] on div "To save your time, I’ll attach case studies upfront. https://drive.google.com/f…" at bounding box center [347, 172] width 122 height 134
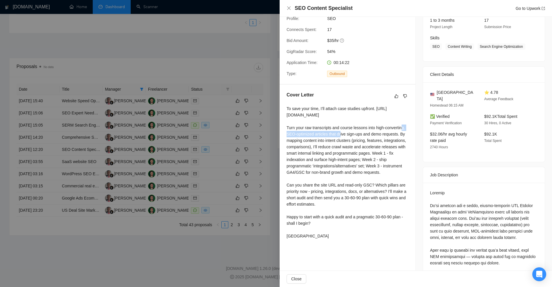
drag, startPoint x: 286, startPoint y: 133, endPoint x: 363, endPoint y: 136, distance: 76.9
click at [347, 136] on div "To save your time, I’ll attach case studies upfront. https://drive.google.com/f…" at bounding box center [347, 172] width 122 height 134
click at [379, 138] on div "To save your time, I’ll attach case studies upfront. https://drive.google.com/f…" at bounding box center [347, 172] width 122 height 134
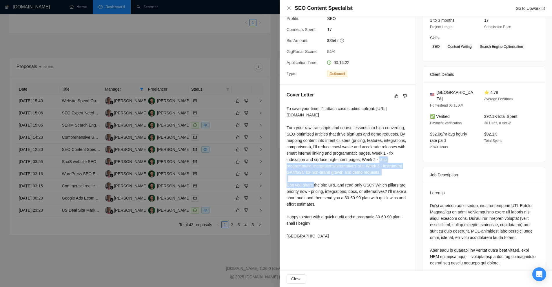
drag, startPoint x: 397, startPoint y: 158, endPoint x: 408, endPoint y: 170, distance: 15.8
click at [408, 170] on div "Cover Letter To save your time, I’ll attach case studies upfront. https://drive…" at bounding box center [348, 167] width 136 height 164
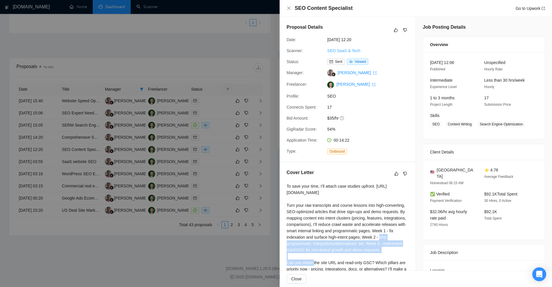
click at [344, 51] on link "SEO SaaS & Tech" at bounding box center [343, 50] width 33 height 5
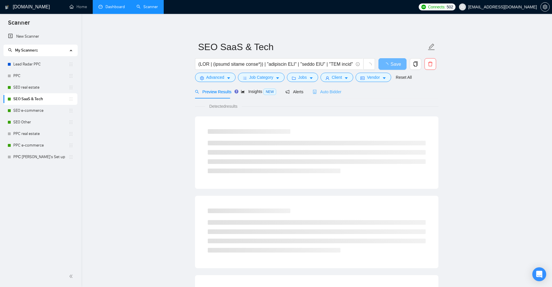
click at [333, 87] on div "Auto Bidder" at bounding box center [327, 92] width 29 height 14
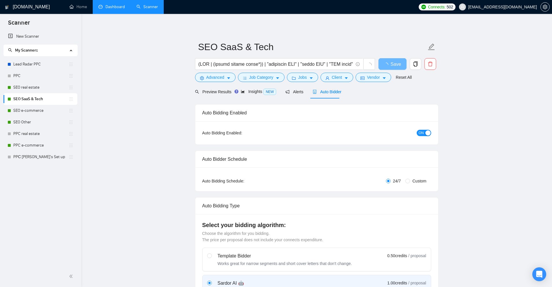
checkbox input "true"
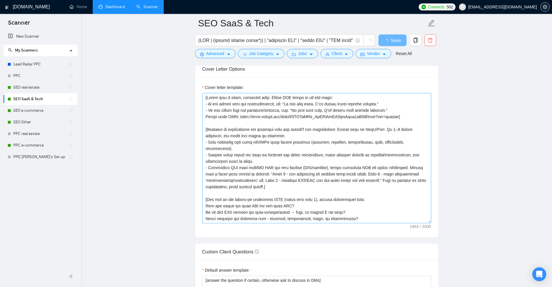
scroll to position [579, 0]
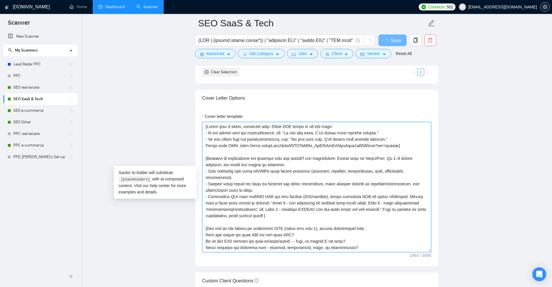
drag, startPoint x: 273, startPoint y: 210, endPoint x: 291, endPoint y: 196, distance: 22.9
click at [272, 196] on textarea "Cover letter template:" at bounding box center [316, 187] width 229 height 130
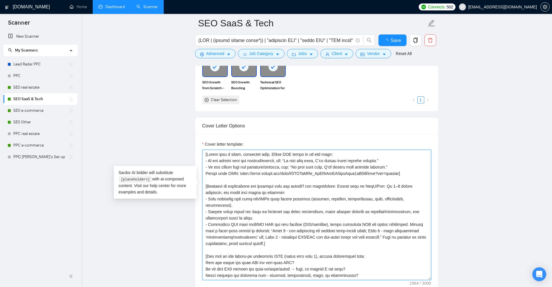
click at [314, 196] on textarea "Cover letter template:" at bounding box center [316, 215] width 229 height 130
drag, startPoint x: 270, startPoint y: 226, endPoint x: 384, endPoint y: 218, distance: 114.4
click at [379, 216] on textarea "Cover letter template:" at bounding box center [316, 215] width 229 height 130
click at [384, 218] on textarea "Cover letter template:" at bounding box center [316, 215] width 229 height 130
drag, startPoint x: 366, startPoint y: 226, endPoint x: 369, endPoint y: 226, distance: 3.5
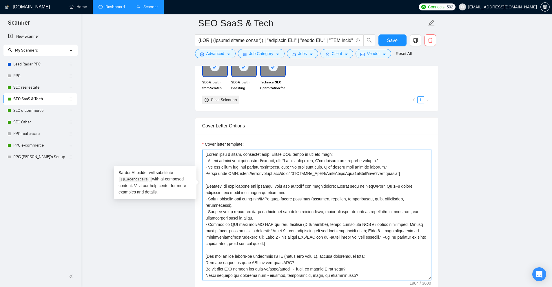
click at [369, 225] on textarea "Cover letter template:" at bounding box center [316, 215] width 229 height 130
click at [360, 231] on textarea "Cover letter template:" at bounding box center [316, 215] width 229 height 130
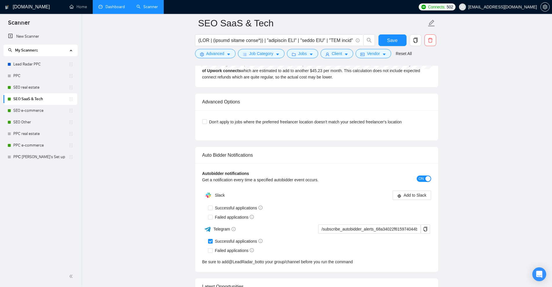
scroll to position [1452, 0]
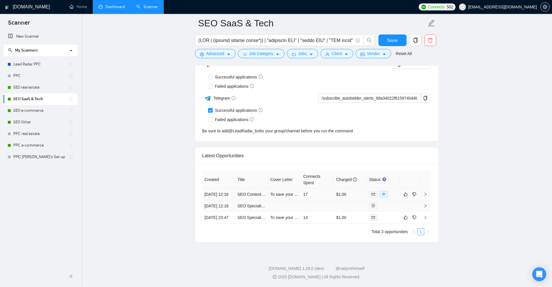
click at [318, 189] on td "17" at bounding box center [317, 195] width 33 height 12
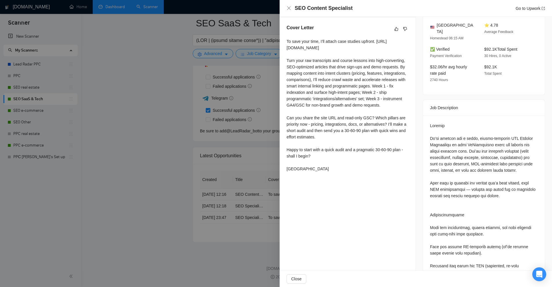
scroll to position [87, 0]
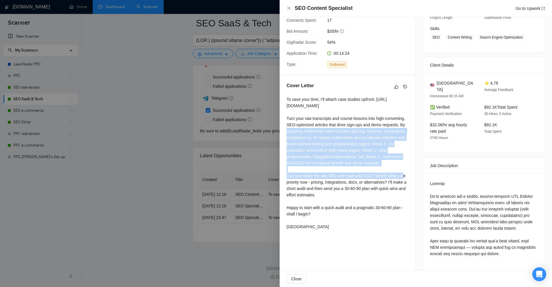
drag, startPoint x: 388, startPoint y: 167, endPoint x: 285, endPoint y: 129, distance: 109.9
click at [285, 129] on div "Cover Letter To save your time, I’ll attach case studies upfront. https://drive…" at bounding box center [348, 157] width 136 height 164
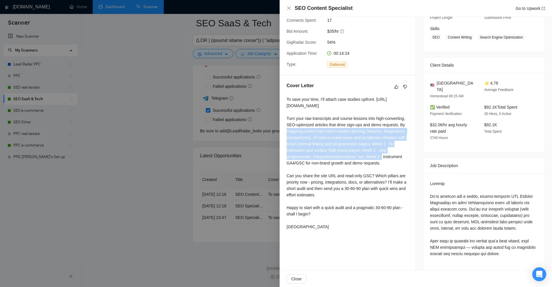
drag, startPoint x: 285, startPoint y: 129, endPoint x: 381, endPoint y: 154, distance: 98.4
click at [381, 154] on div "Cover Letter To save your time, I’ll attach case studies upfront. https://drive…" at bounding box center [348, 157] width 136 height 164
click at [381, 154] on div "To save your time, I’ll attach case studies upfront. https://drive.google.com/f…" at bounding box center [347, 163] width 122 height 134
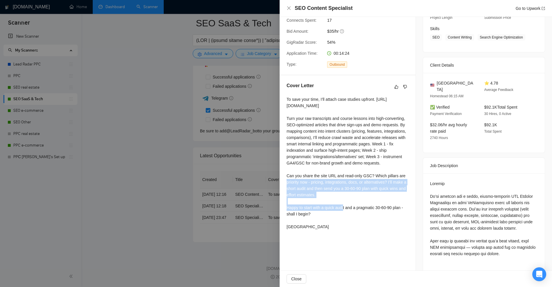
drag, startPoint x: 285, startPoint y: 182, endPoint x: 383, endPoint y: 194, distance: 99.0
click at [384, 193] on div "Cover Letter To save your time, I’ll attach case studies upfront. https://drive…" at bounding box center [348, 157] width 136 height 164
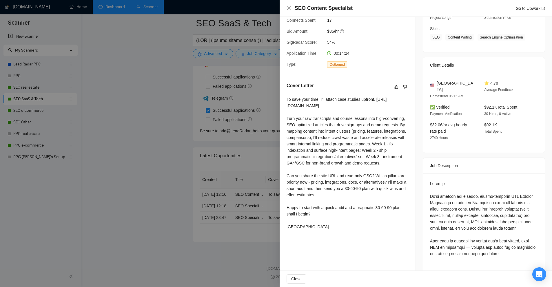
click at [366, 205] on div "To save your time, I’ll attach case studies upfront. https://drive.google.com/f…" at bounding box center [347, 163] width 122 height 134
drag, startPoint x: 398, startPoint y: 188, endPoint x: 392, endPoint y: 192, distance: 7.1
click at [392, 192] on div "To save your time, I’ll attach case studies upfront. https://drive.google.com/f…" at bounding box center [347, 163] width 122 height 134
click at [402, 189] on div "To save your time, I’ll attach case studies upfront. https://drive.google.com/f…" at bounding box center [347, 163] width 122 height 134
drag, startPoint x: 381, startPoint y: 188, endPoint x: 345, endPoint y: 185, distance: 36.3
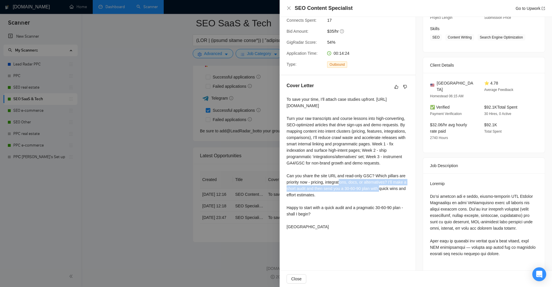
click at [345, 185] on div "To save your time, I’ll attach case studies upfront. https://drive.google.com/f…" at bounding box center [347, 163] width 122 height 134
drag, startPoint x: 318, startPoint y: 195, endPoint x: 308, endPoint y: 198, distance: 9.9
click at [318, 195] on div "To save your time, I’ll attach case studies upfront. https://drive.google.com/f…" at bounding box center [347, 163] width 122 height 134
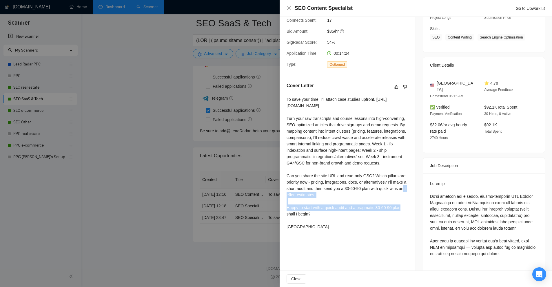
drag, startPoint x: 287, startPoint y: 198, endPoint x: 315, endPoint y: 205, distance: 28.7
click at [315, 205] on div "To save your time, I’ll attach case studies upfront. https://drive.google.com/f…" at bounding box center [347, 163] width 122 height 134
click at [316, 205] on div "To save your time, I’ll attach case studies upfront. https://drive.google.com/f…" at bounding box center [347, 163] width 122 height 134
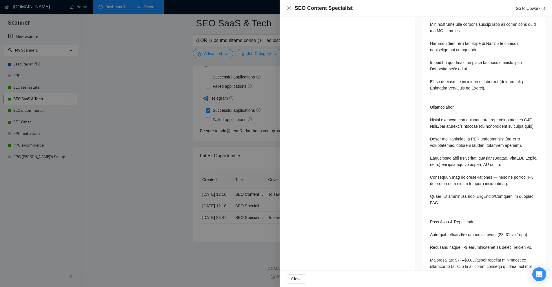
scroll to position [434, 0]
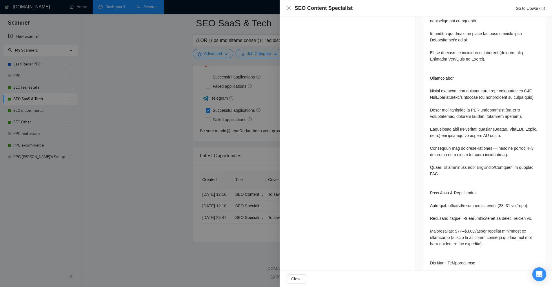
click at [238, 162] on div at bounding box center [276, 143] width 552 height 287
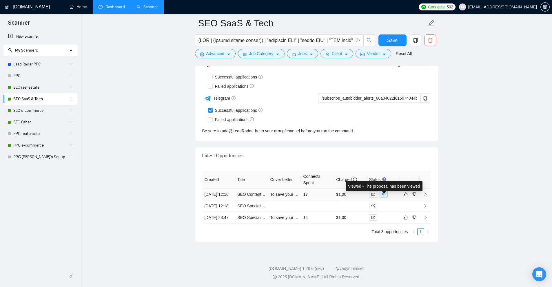
click at [394, 191] on div at bounding box center [383, 194] width 28 height 7
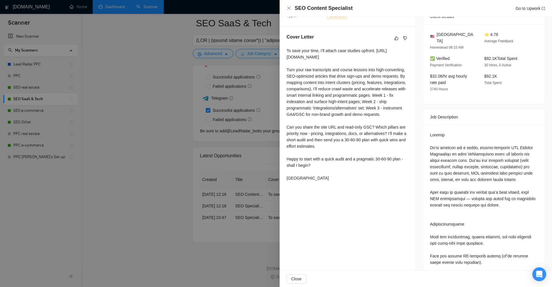
scroll to position [280, 0]
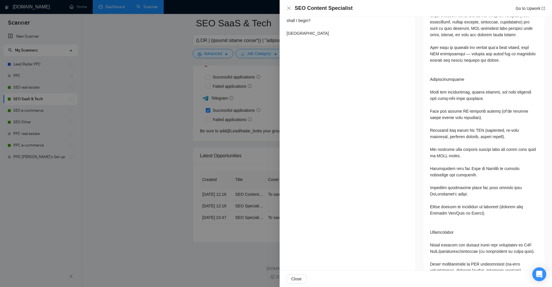
click at [264, 135] on div at bounding box center [276, 143] width 552 height 287
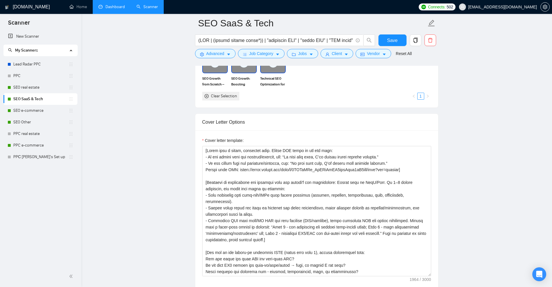
scroll to position [351, 0]
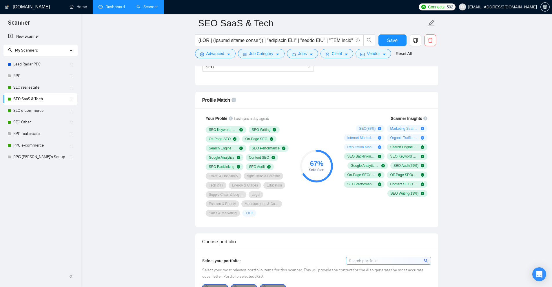
click at [112, 9] on link "Dashboard" at bounding box center [111, 6] width 26 height 5
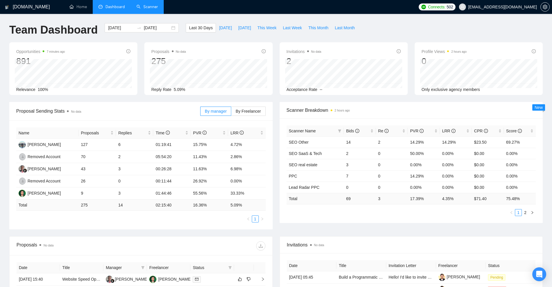
click at [149, 7] on link "Scanner" at bounding box center [146, 6] width 21 height 5
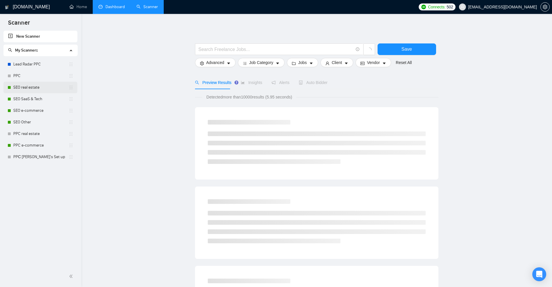
click at [37, 88] on link "SEO real estate" at bounding box center [40, 88] width 55 height 12
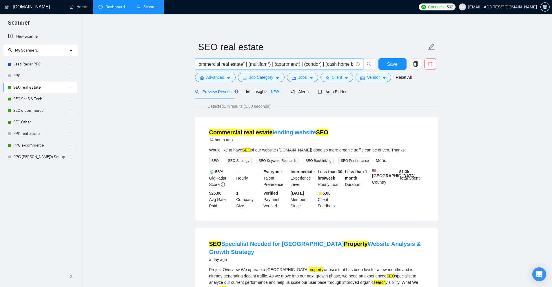
scroll to position [0, 1407]
click at [329, 78] on button "Client" at bounding box center [336, 77] width 33 height 9
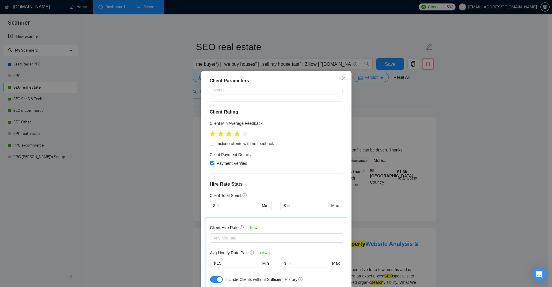
scroll to position [29, 0]
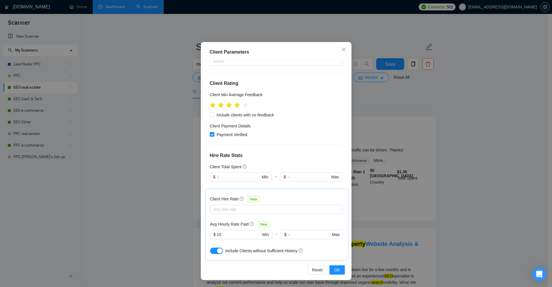
drag, startPoint x: 205, startPoint y: 171, endPoint x: 240, endPoint y: 172, distance: 34.5
click at [240, 172] on div "Client Location Include Client Countries United States United Kingdom Canada Au…" at bounding box center [276, 161] width 147 height 201
click at [240, 275] on h4 "Client Profile" at bounding box center [276, 278] width 133 height 7
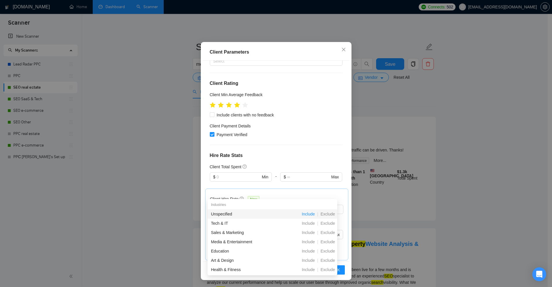
click at [310, 216] on span "Include" at bounding box center [308, 214] width 18 height 5
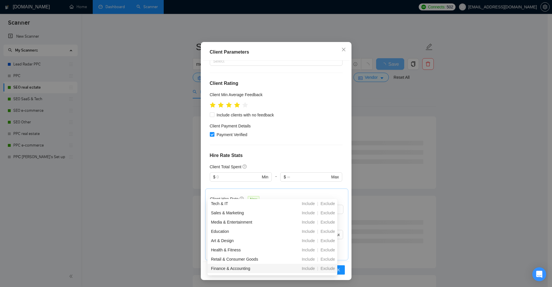
scroll to position [58, 0]
click at [307, 248] on span "Include" at bounding box center [308, 248] width 18 height 5
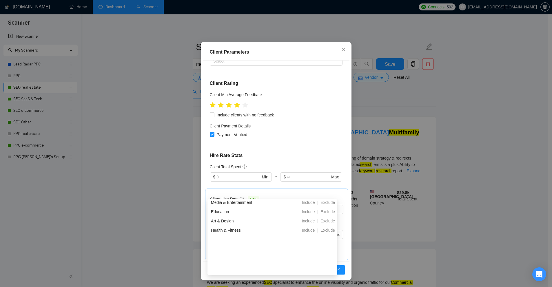
scroll to position [0, 0]
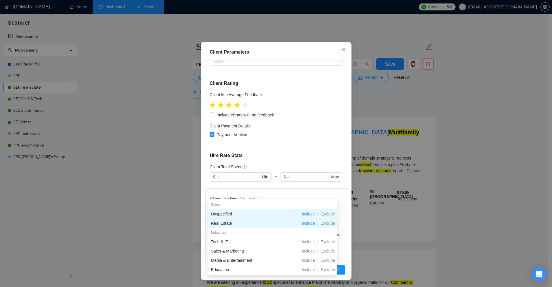
click at [472, 158] on div "Client Parameters Client Location Include Client Countries United States United…" at bounding box center [276, 143] width 552 height 287
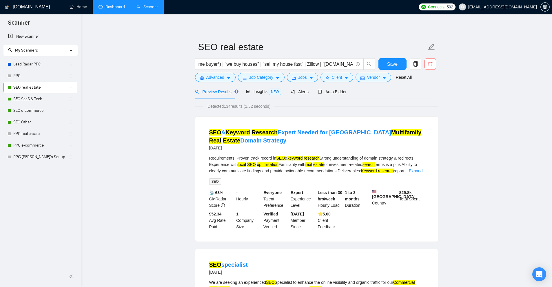
drag, startPoint x: 195, startPoint y: 129, endPoint x: 322, endPoint y: 153, distance: 129.0
click at [321, 153] on div "SEO & Keyword Research Expert Needed for Tucson Multifamily Real Estate Domain …" at bounding box center [316, 178] width 243 height 125
click at [322, 153] on div "SEO & Keyword Research Expert Needed for Tucson Multifamily Real Estate Domain …" at bounding box center [316, 140] width 215 height 25
click at [32, 36] on link "New Scanner" at bounding box center [40, 37] width 65 height 12
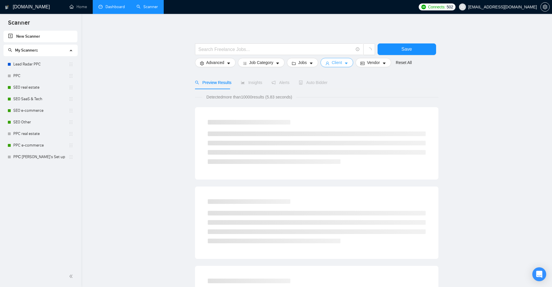
click at [332, 62] on span "Client" at bounding box center [337, 62] width 10 height 6
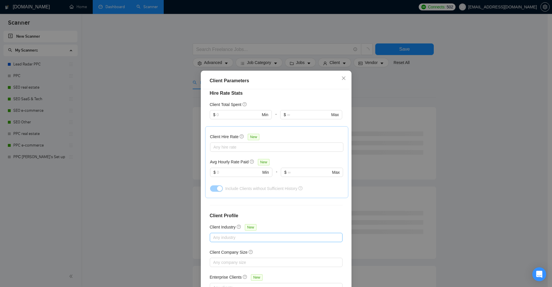
scroll to position [159, 0]
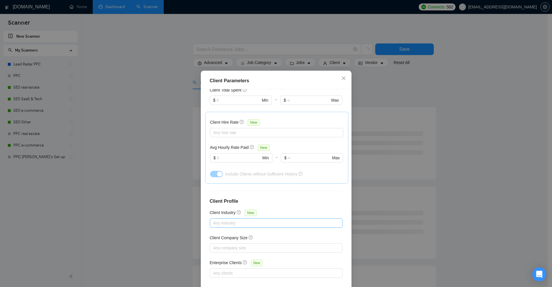
click at [252, 224] on div at bounding box center [273, 223] width 124 height 7
type input "rea"
click at [305, 241] on span "Include" at bounding box center [308, 242] width 18 height 5
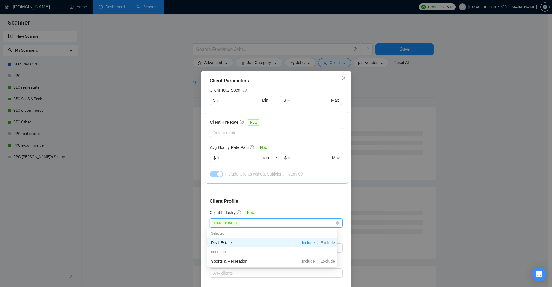
click at [459, 164] on div "Client Parameters Client Location Include Client Countries Select Exclude Clien…" at bounding box center [276, 143] width 552 height 287
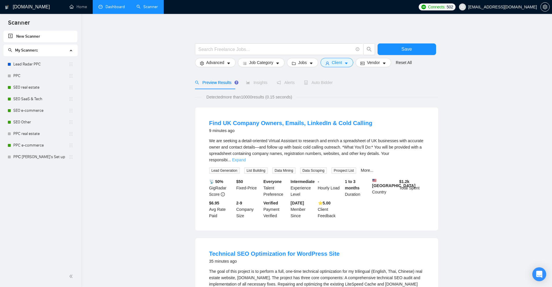
click at [246, 158] on link "Expand" at bounding box center [239, 160] width 14 height 5
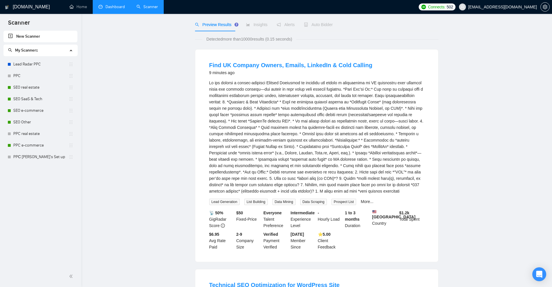
scroll to position [0, 0]
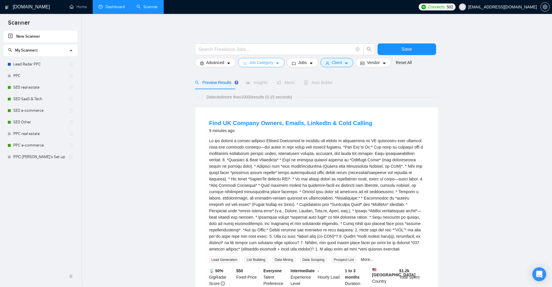
click at [270, 65] on span "Job Category" at bounding box center [261, 62] width 24 height 6
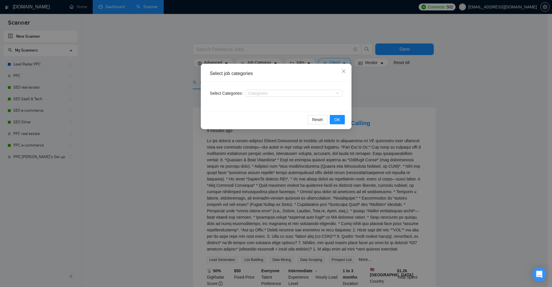
click at [468, 94] on div "Select job categories Select Categories Categories Reset OK" at bounding box center [276, 143] width 552 height 287
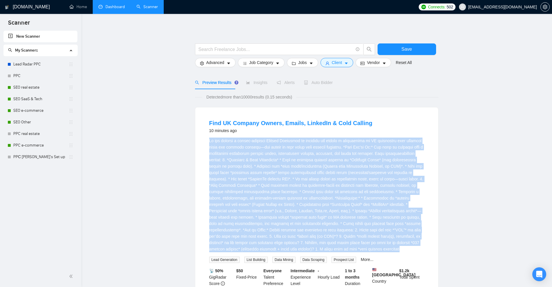
drag, startPoint x: 212, startPoint y: 143, endPoint x: 403, endPoint y: 251, distance: 219.0
click at [403, 251] on li "Find UK Company Owners, Emails, LinkedIn & Cold Calling 10 minutes ago Lead Gen…" at bounding box center [316, 213] width 229 height 198
click at [403, 251] on div "We are seeking a detail-oriented Virtual Assistant to research and enrich a spr…" at bounding box center [316, 195] width 215 height 115
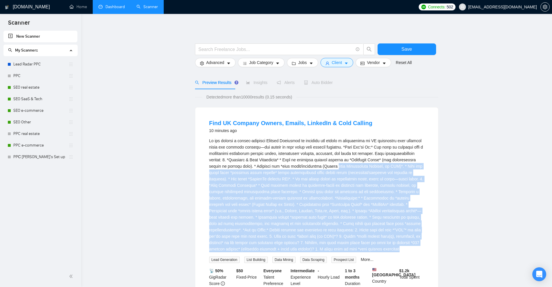
drag, startPoint x: 403, startPoint y: 251, endPoint x: 341, endPoint y: 164, distance: 106.4
click at [341, 164] on div "We are seeking a detail-oriented Virtual Assistant to research and enrich a spr…" at bounding box center [316, 195] width 215 height 115
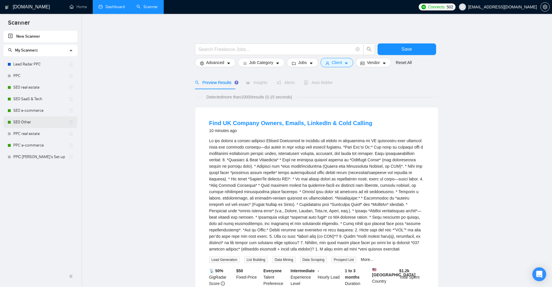
click at [48, 120] on link "SEO Other" at bounding box center [40, 122] width 55 height 12
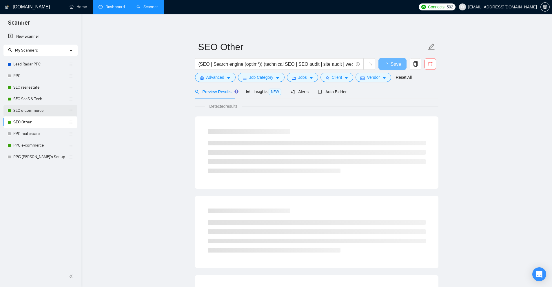
click at [33, 107] on link "SEO e-commerce" at bounding box center [40, 111] width 55 height 12
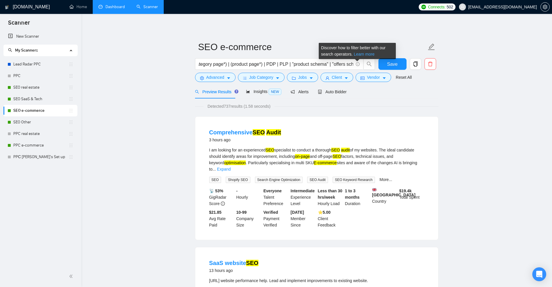
click at [360, 55] on link "Learn more" at bounding box center [364, 54] width 21 height 5
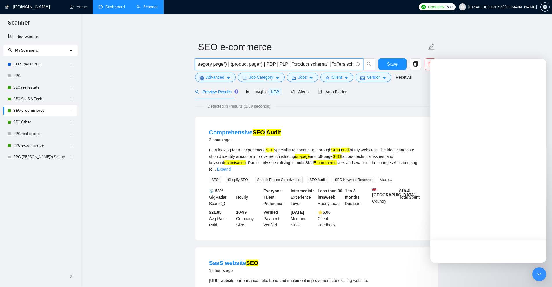
click at [250, 63] on input "(SEO | (search engine optim*)) | "technical SEO" | (on-page optim*) | "SEO audi…" at bounding box center [275, 64] width 155 height 7
click at [253, 63] on input "(SEO | (search engine optim*)) | "technical SEO" | (on-page optim*) | "SEO audi…" at bounding box center [275, 64] width 155 height 7
click at [248, 63] on input "(SEO | (search engine optim*)) | "technical SEO" | (on-page optim*) | "SEO audi…" at bounding box center [275, 64] width 155 height 7
click at [266, 65] on input "(SEO | (search engine optim*)) | "technical SEO" | (on-page optim*) | "SEO audi…" at bounding box center [275, 64] width 155 height 7
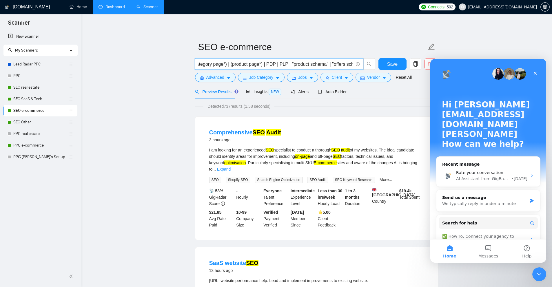
scroll to position [0, 0]
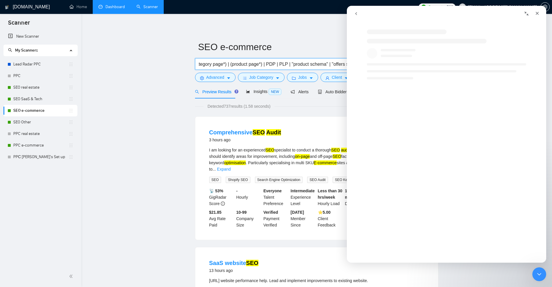
drag, startPoint x: 322, startPoint y: 64, endPoint x: 346, endPoint y: 63, distance: 24.4
click at [346, 63] on input "(SEO | (search engine optim*)) | "technical SEO" | (on-page optim*) | "SEO audi…" at bounding box center [275, 64] width 155 height 7
click at [538, 278] on div "Close Intercom Messenger" at bounding box center [538, 273] width 14 height 14
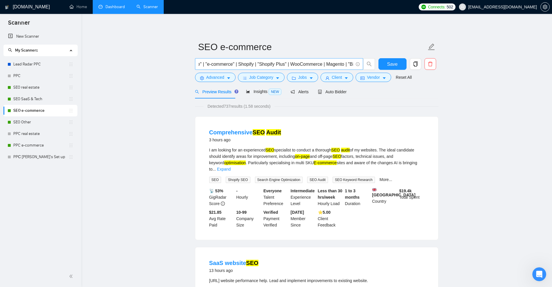
scroll to position [0, 0]
click at [338, 93] on span "Auto Bidder" at bounding box center [332, 92] width 29 height 5
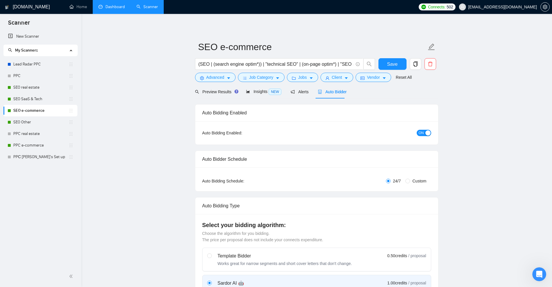
checkbox input "true"
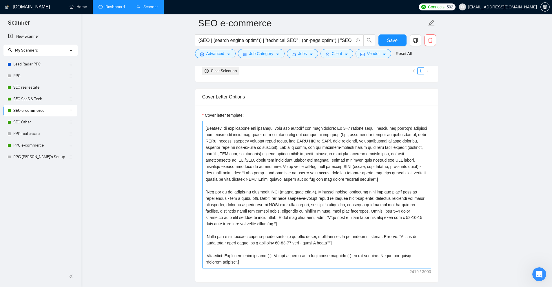
scroll to position [20, 0]
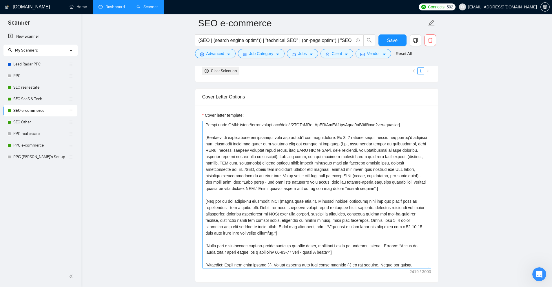
drag, startPoint x: 429, startPoint y: 250, endPoint x: 428, endPoint y: 273, distance: 23.8
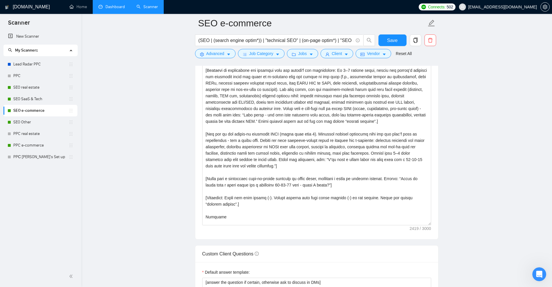
scroll to position [0, 0]
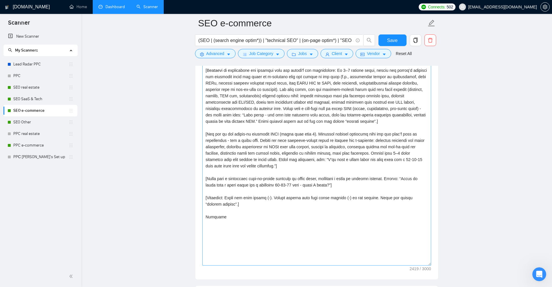
drag, startPoint x: 430, startPoint y: 200, endPoint x: 423, endPoint y: 264, distance: 64.1
click at [423, 264] on textarea "Cover letter template:" at bounding box center [316, 150] width 229 height 232
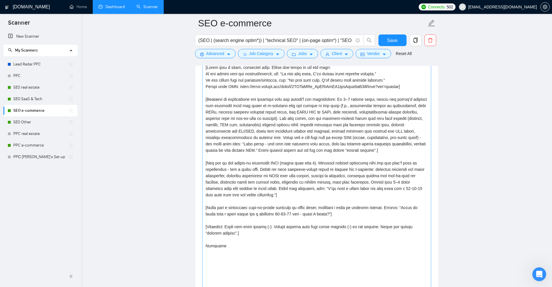
scroll to position [579, 0]
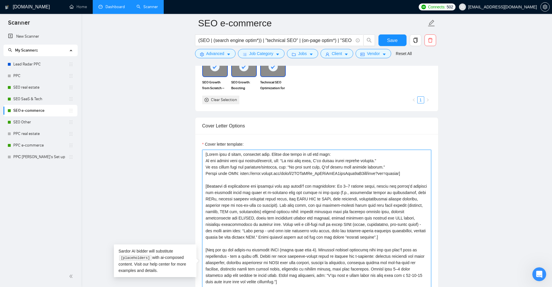
drag, startPoint x: 414, startPoint y: 176, endPoint x: 123, endPoint y: 97, distance: 301.4
click at [300, 167] on textarea "Cover letter template:" at bounding box center [316, 266] width 229 height 232
drag, startPoint x: 282, startPoint y: 160, endPoint x: 313, endPoint y: 160, distance: 31.0
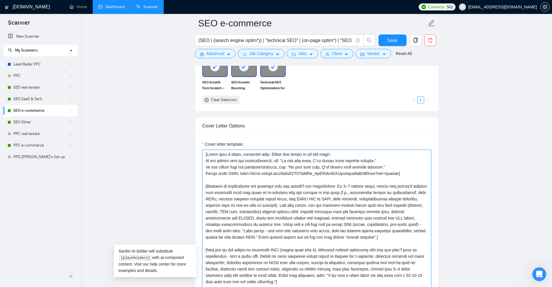
click at [313, 160] on textarea "Cover letter template:" at bounding box center [316, 266] width 229 height 232
drag, startPoint x: 279, startPoint y: 159, endPoint x: 377, endPoint y: 161, distance: 98.5
click at [377, 161] on textarea "Cover letter template:" at bounding box center [316, 266] width 229 height 232
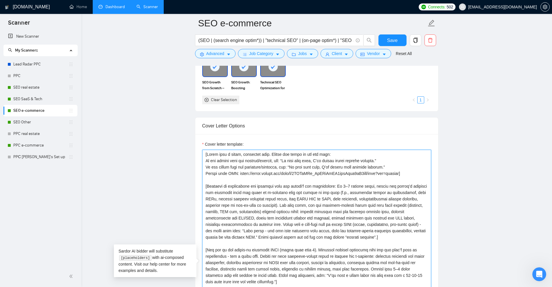
drag, startPoint x: 369, startPoint y: 160, endPoint x: 336, endPoint y: 158, distance: 32.8
click at [336, 158] on textarea "Cover letter template:" at bounding box center [316, 266] width 229 height 232
click at [397, 178] on textarea "Cover letter template:" at bounding box center [316, 266] width 229 height 232
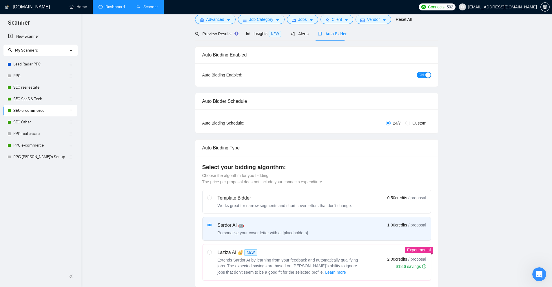
scroll to position [0, 0]
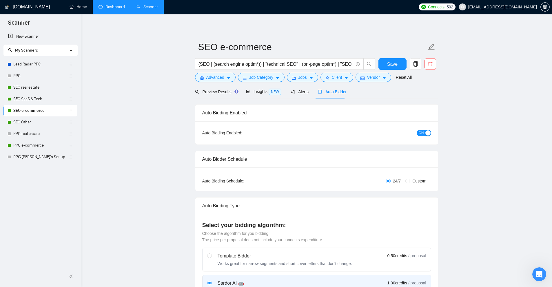
click at [422, 176] on div "Auto Bidding Type: Automated (recommended) Semi-automated Auto Bidding Schedule…" at bounding box center [316, 179] width 243 height 24
click at [417, 183] on span "Custom" at bounding box center [419, 181] width 19 height 6
click at [410, 183] on input "Custom" at bounding box center [407, 181] width 5 height 5
radio input "true"
radio input "false"
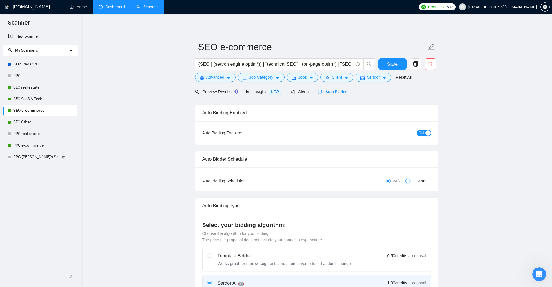
checkbox input "true"
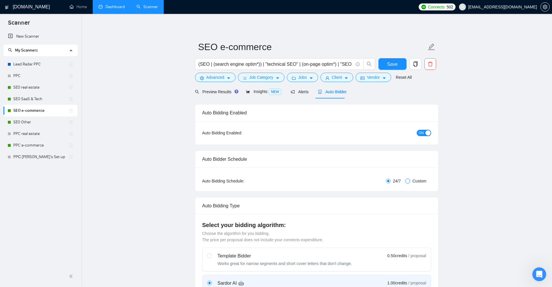
checkbox input "true"
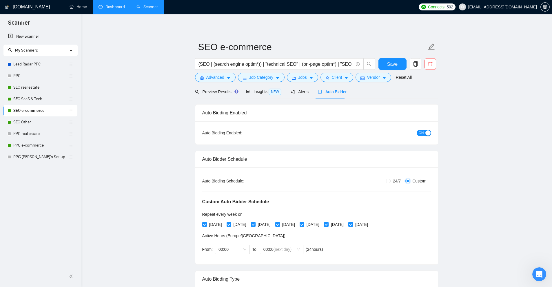
scroll to position [29, 0]
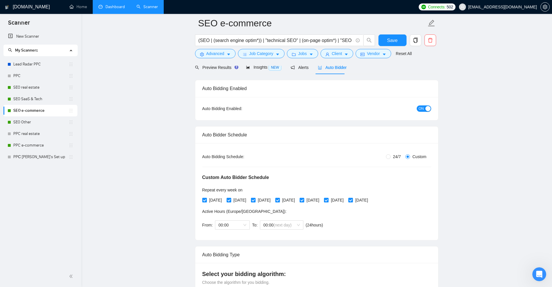
click at [402, 155] on span "24/7" at bounding box center [396, 157] width 12 height 6
click at [390, 155] on input "24/7" at bounding box center [388, 156] width 5 height 5
radio input "true"
radio input "false"
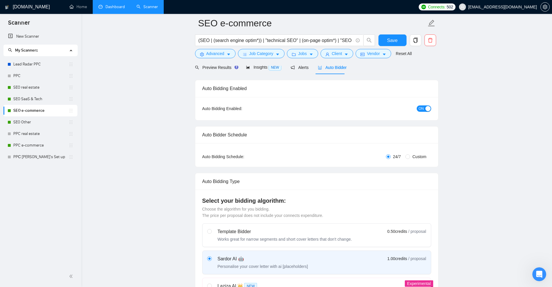
click at [390, 156] on span at bounding box center [388, 156] width 5 height 5
click at [390, 156] on input "24/7" at bounding box center [388, 156] width 5 height 5
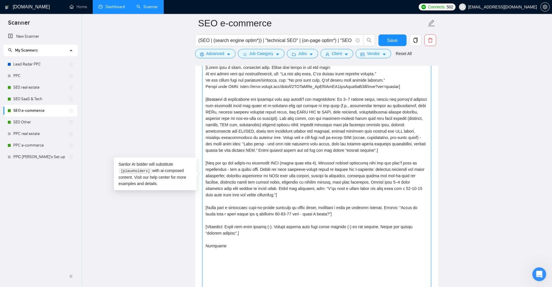
scroll to position [608, 0]
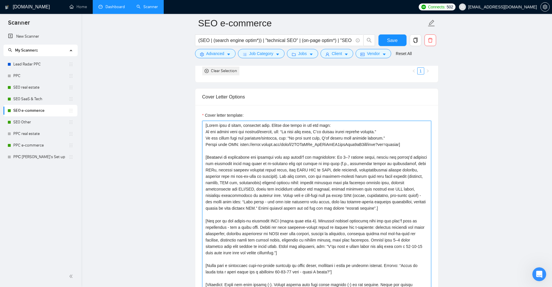
drag, startPoint x: 340, startPoint y: 248, endPoint x: 227, endPoint y: 120, distance: 170.9
click at [227, 121] on textarea "Cover letter template:" at bounding box center [316, 237] width 229 height 232
click at [284, 142] on textarea "Cover letter template:" at bounding box center [316, 237] width 229 height 232
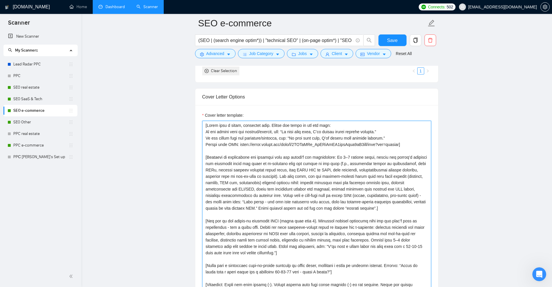
click at [276, 132] on textarea "Cover letter template:" at bounding box center [316, 237] width 229 height 232
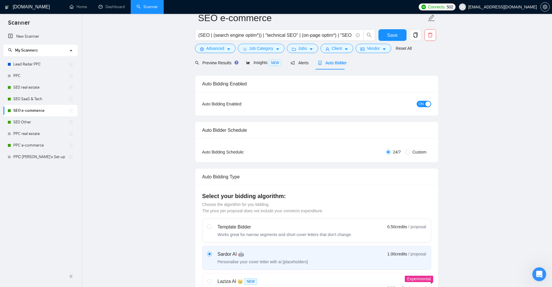
scroll to position [0, 0]
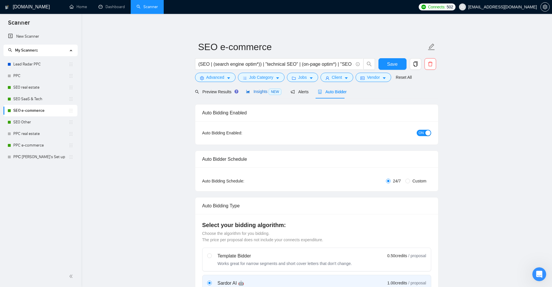
click at [258, 92] on span "Insights NEW" at bounding box center [263, 91] width 35 height 5
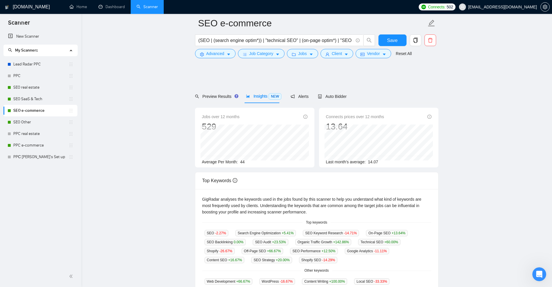
scroll to position [180, 0]
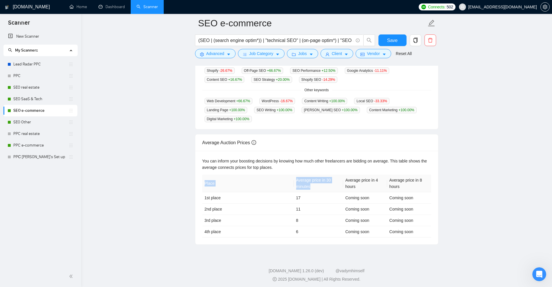
drag, startPoint x: 204, startPoint y: 180, endPoint x: 326, endPoint y: 185, distance: 121.7
click at [326, 185] on tr "Place Average price in 30 minutes Average price in 4 hours Average price in 8 h…" at bounding box center [316, 184] width 229 height 18
click at [326, 185] on th "Average price in 30 minutes" at bounding box center [318, 184] width 49 height 18
drag, startPoint x: 281, startPoint y: 191, endPoint x: 328, endPoint y: 196, distance: 47.0
click at [329, 197] on tr "1st place 17 Coming soon Coming soon" at bounding box center [316, 197] width 229 height 11
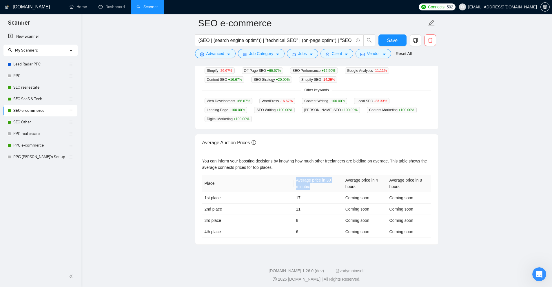
drag, startPoint x: 326, startPoint y: 183, endPoint x: 286, endPoint y: 177, distance: 40.8
click at [286, 177] on tr "Place Average price in 30 minutes Average price in 4 hours Average price in 8 h…" at bounding box center [316, 184] width 229 height 18
drag, startPoint x: 295, startPoint y: 198, endPoint x: 326, endPoint y: 201, distance: 30.3
click at [326, 201] on tbody "1st place 17 Coming soon Coming soon 2nd place 11 Coming soon Coming soon 3rd p…" at bounding box center [316, 214] width 229 height 45
click at [308, 207] on td "11" at bounding box center [318, 209] width 49 height 11
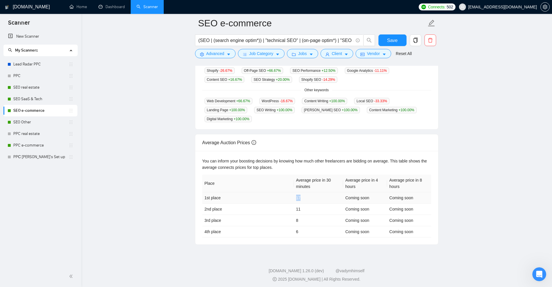
drag, startPoint x: 295, startPoint y: 192, endPoint x: 308, endPoint y: 193, distance: 13.4
click at [308, 193] on td "17" at bounding box center [318, 197] width 49 height 11
drag, startPoint x: 295, startPoint y: 228, endPoint x: 307, endPoint y: 229, distance: 12.5
click at [309, 227] on td "6" at bounding box center [318, 231] width 49 height 11
click at [306, 232] on td "6" at bounding box center [318, 231] width 49 height 11
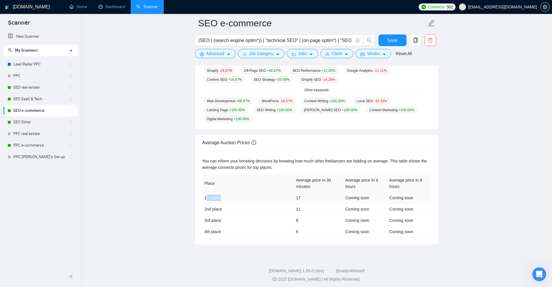
drag, startPoint x: 206, startPoint y: 195, endPoint x: 297, endPoint y: 198, distance: 91.0
click at [297, 197] on tr "1st place 17 Coming soon Coming soon" at bounding box center [316, 197] width 229 height 11
click at [296, 198] on td "17" at bounding box center [318, 197] width 49 height 11
click at [218, 204] on td "2nd place" at bounding box center [248, 209] width 92 height 11
drag, startPoint x: 210, startPoint y: 204, endPoint x: 232, endPoint y: 205, distance: 22.6
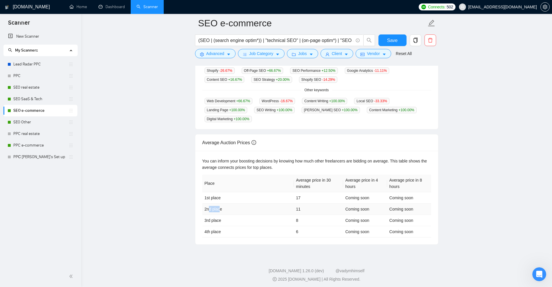
click at [233, 204] on td "2nd place" at bounding box center [248, 209] width 92 height 11
click at [216, 220] on td "3rd place" at bounding box center [248, 220] width 92 height 11
drag, startPoint x: 191, startPoint y: 233, endPoint x: 244, endPoint y: 233, distance: 53.0
click at [240, 233] on main "SEO e-commerce (SEO | (search engine optim*)) | "technical SEO" | (on-page opti…" at bounding box center [316, 44] width 452 height 402
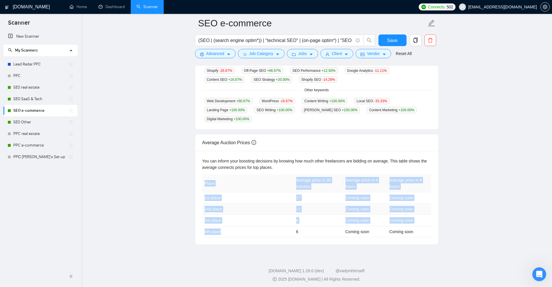
click at [288, 212] on td "2nd place" at bounding box center [248, 209] width 92 height 11
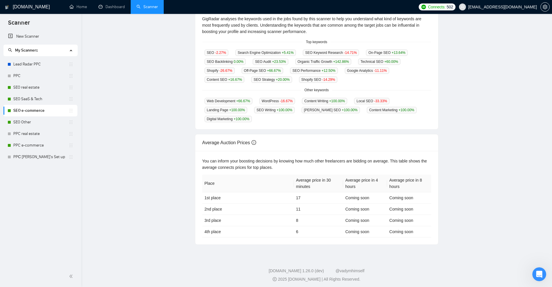
scroll to position [0, 0]
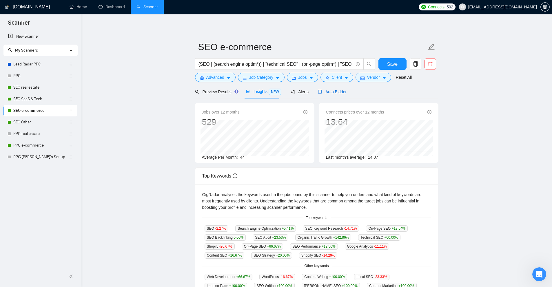
click at [341, 93] on span "Auto Bidder" at bounding box center [332, 92] width 29 height 5
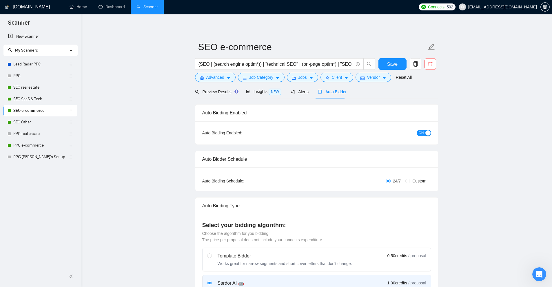
checkbox input "true"
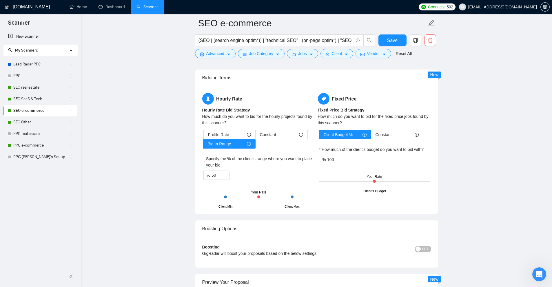
scroll to position [985, 0]
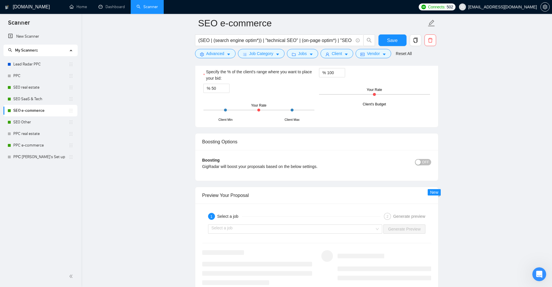
click at [422, 159] on button "OFF" at bounding box center [423, 162] width 16 height 6
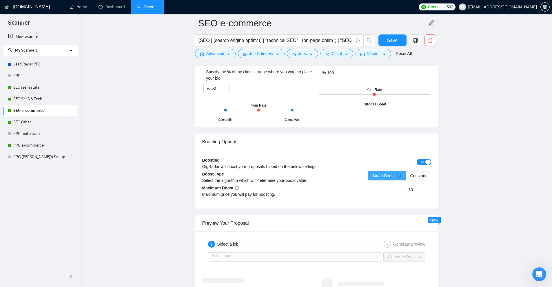
click at [375, 174] on span "Smart Boost" at bounding box center [386, 176] width 29 height 5
click at [368, 177] on input "Smart Boost" at bounding box center [368, 177] width 0 height 0
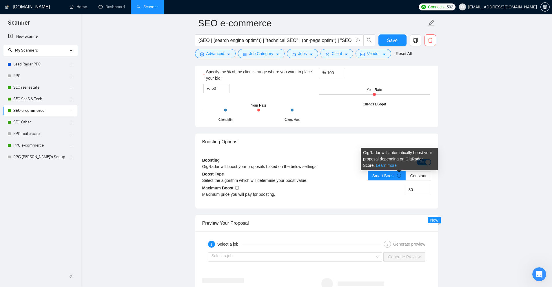
click at [379, 165] on link "Learn more" at bounding box center [386, 165] width 21 height 5
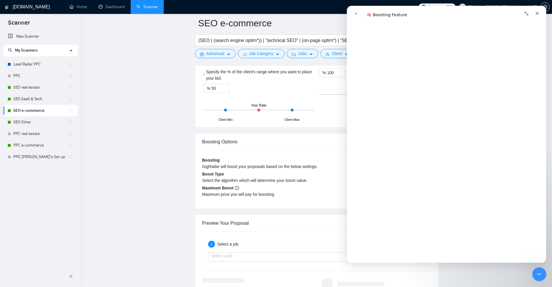
scroll to position [261, 0]
click at [265, 174] on div "Boost Type Select the algorithm which will determine your boost value." at bounding box center [259, 179] width 114 height 17
click at [266, 183] on div "Select the algorithm which will determine your boost value." at bounding box center [259, 180] width 114 height 6
click at [536, 269] on div "Close Intercom Messenger" at bounding box center [538, 273] width 14 height 14
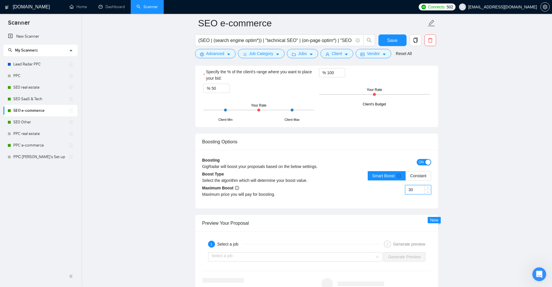
drag, startPoint x: 416, startPoint y: 192, endPoint x: 347, endPoint y: 191, distance: 68.6
click at [347, 191] on div "30" at bounding box center [374, 193] width 114 height 16
click at [417, 192] on input "30" at bounding box center [417, 189] width 25 height 9
click at [420, 176] on span "Constant" at bounding box center [418, 176] width 16 height 5
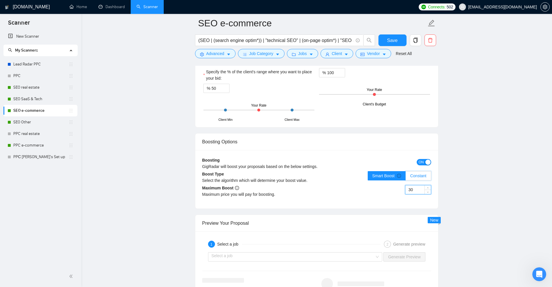
click at [406, 177] on input "Constant" at bounding box center [406, 177] width 0 height 0
drag, startPoint x: 415, startPoint y: 191, endPoint x: 249, endPoint y: 197, distance: 166.7
click at [249, 197] on div "Maximum Boost Maximum price you will pay for boosting. 30" at bounding box center [316, 193] width 229 height 17
drag, startPoint x: 414, startPoint y: 192, endPoint x: 284, endPoint y: 187, distance: 130.2
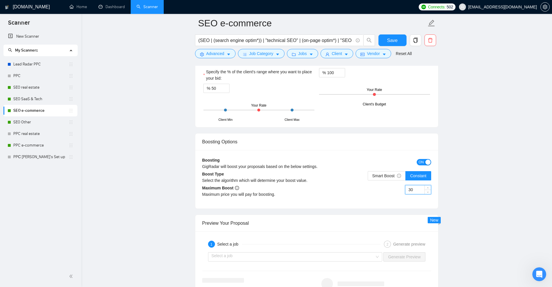
click at [284, 187] on div "Maximum Boost Maximum price you will pay for boosting. 30" at bounding box center [316, 193] width 229 height 17
click at [277, 191] on div "Maximum price you will pay for boosting." at bounding box center [259, 194] width 114 height 6
drag, startPoint x: 414, startPoint y: 189, endPoint x: 328, endPoint y: 192, distance: 86.1
click at [350, 190] on div "30" at bounding box center [374, 193] width 114 height 16
click at [310, 197] on div "Maximum price you will pay for boosting." at bounding box center [259, 194] width 114 height 6
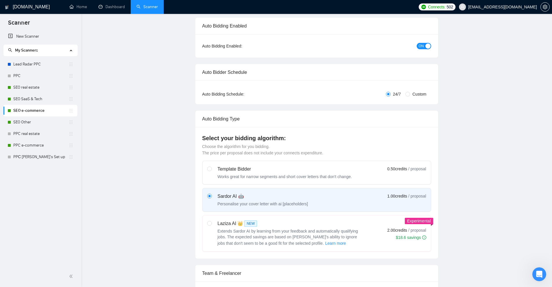
scroll to position [0, 0]
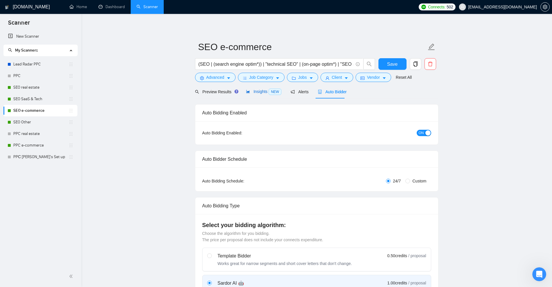
click at [261, 93] on span "Insights NEW" at bounding box center [263, 91] width 35 height 5
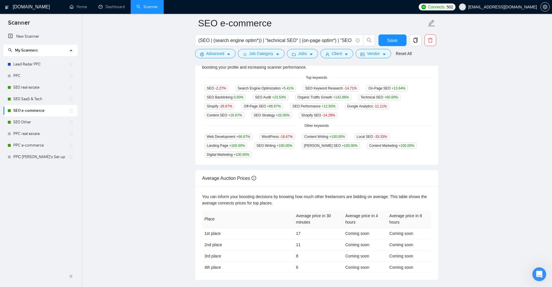
scroll to position [180, 0]
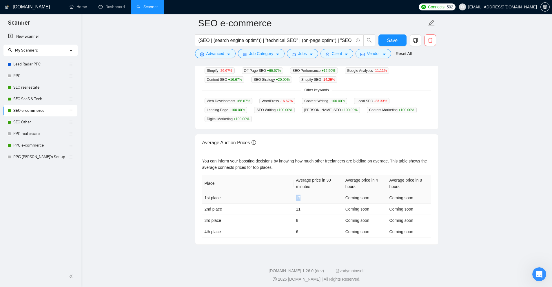
drag, startPoint x: 290, startPoint y: 194, endPoint x: 316, endPoint y: 195, distance: 26.1
click at [316, 195] on tr "1st place 17 Coming soon Coming soon" at bounding box center [316, 197] width 229 height 11
click at [295, 197] on td "17" at bounding box center [318, 197] width 49 height 11
drag, startPoint x: 288, startPoint y: 193, endPoint x: 310, endPoint y: 196, distance: 22.7
click at [310, 196] on tr "1st place 17 Coming soon Coming soon" at bounding box center [316, 197] width 229 height 11
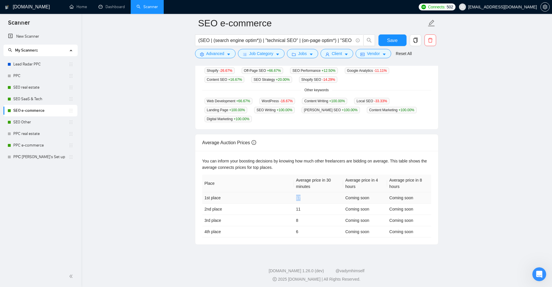
click at [300, 196] on td "17" at bounding box center [318, 197] width 49 height 11
click at [298, 193] on td "17" at bounding box center [318, 197] width 49 height 11
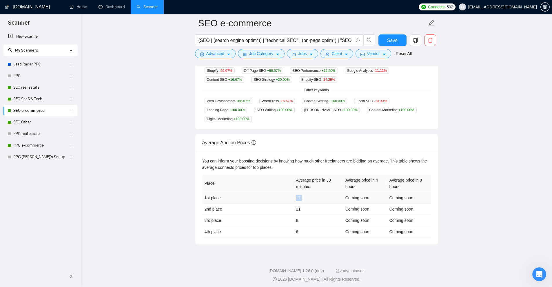
click at [298, 193] on td "17" at bounding box center [318, 197] width 49 height 11
click at [319, 195] on td "17" at bounding box center [318, 197] width 49 height 11
click at [327, 197] on td "17" at bounding box center [318, 197] width 49 height 11
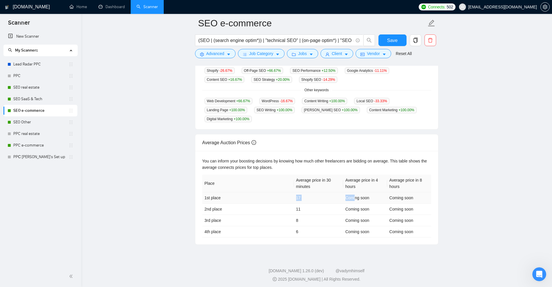
drag, startPoint x: 295, startPoint y: 195, endPoint x: 339, endPoint y: 194, distance: 44.0
click at [349, 193] on tr "1st place 17 Coming soon Coming soon" at bounding box center [316, 197] width 229 height 11
click at [307, 197] on td "17" at bounding box center [318, 197] width 49 height 11
drag, startPoint x: 297, startPoint y: 193, endPoint x: 311, endPoint y: 195, distance: 13.4
click at [311, 195] on td "17" at bounding box center [318, 197] width 49 height 11
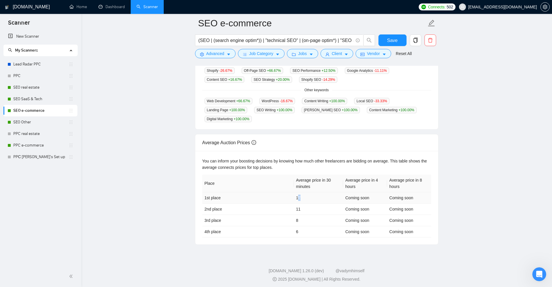
click at [299, 196] on td "17" at bounding box center [318, 197] width 49 height 11
drag, startPoint x: 292, startPoint y: 195, endPoint x: 303, endPoint y: 197, distance: 11.2
click at [300, 196] on tr "1st place 17 Coming soon Coming soon" at bounding box center [316, 197] width 229 height 11
drag, startPoint x: 314, startPoint y: 183, endPoint x: 293, endPoint y: 178, distance: 21.9
click at [293, 178] on tr "Place Average price in 30 minutes Average price in 4 hours Average price in 8 h…" at bounding box center [316, 184] width 229 height 18
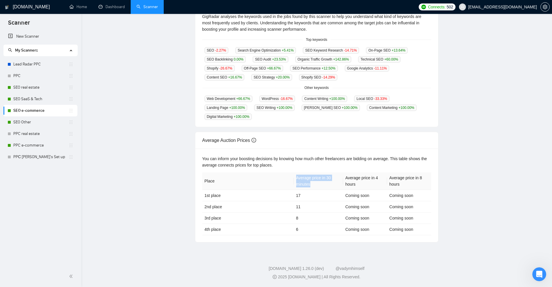
scroll to position [0, 0]
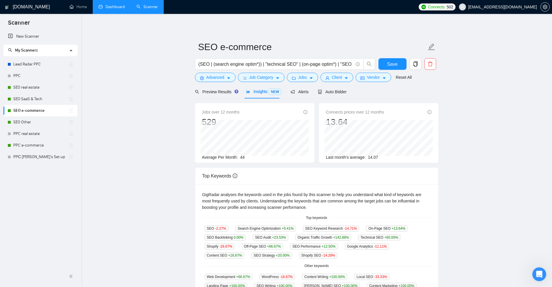
click at [112, 4] on link "Dashboard" at bounding box center [111, 6] width 26 height 5
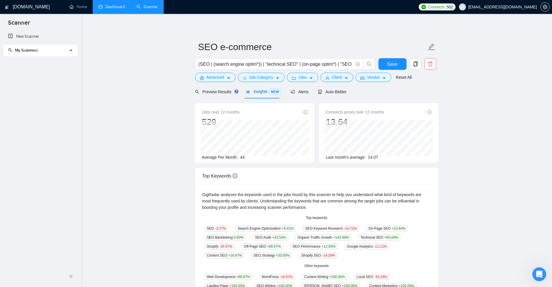
click at [118, 4] on link "Dashboard" at bounding box center [111, 6] width 26 height 5
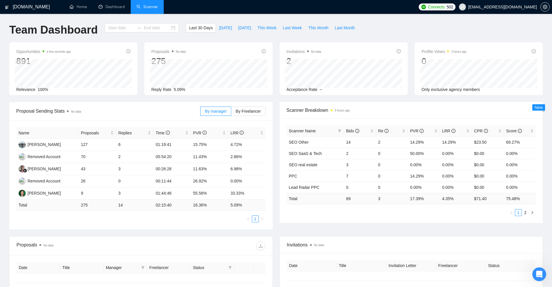
type input "[DATE]"
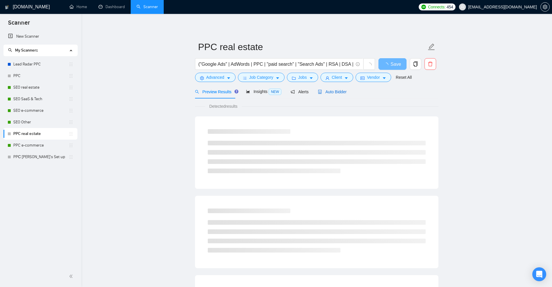
click at [333, 90] on span "Auto Bidder" at bounding box center [332, 92] width 29 height 5
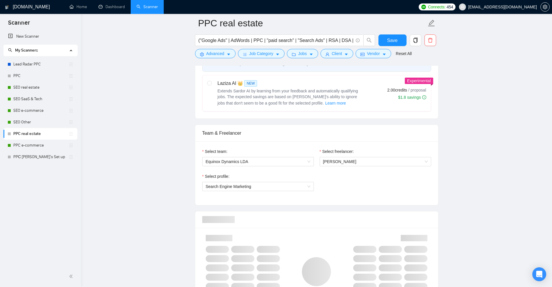
scroll to position [319, 0]
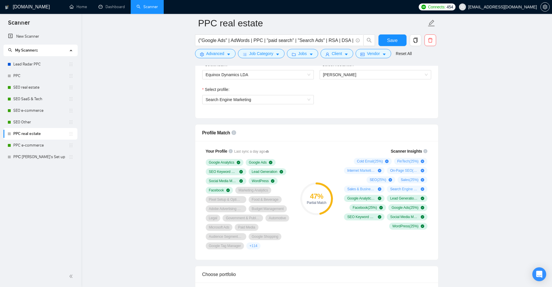
click at [339, 146] on div "Scanner Insights Cold Email ( 25 %) FinTech ( 25 %) Internet Marketing ( 25 %) …" at bounding box center [384, 189] width 93 height 89
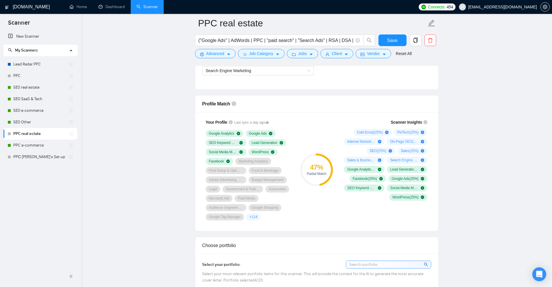
click at [355, 103] on div "Profile Match" at bounding box center [316, 104] width 229 height 17
click at [346, 107] on div "Profile Match" at bounding box center [316, 104] width 229 height 17
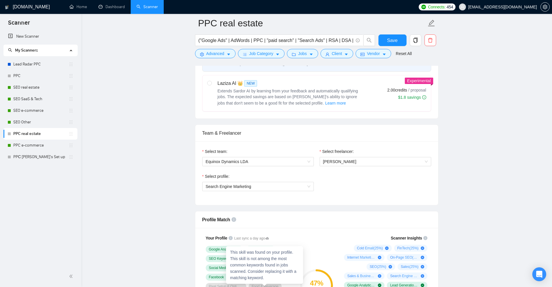
scroll to position [0, 0]
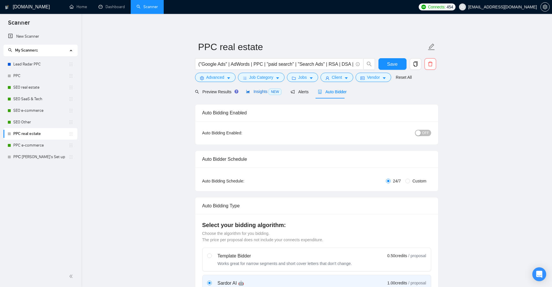
click at [264, 90] on span "Insights NEW" at bounding box center [263, 91] width 35 height 5
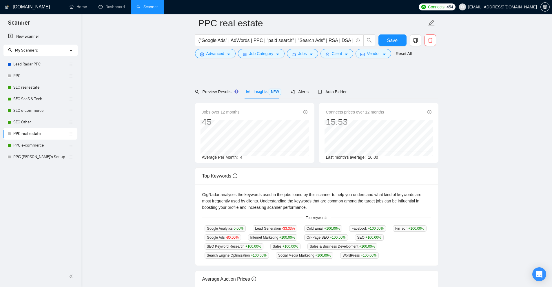
scroll to position [87, 0]
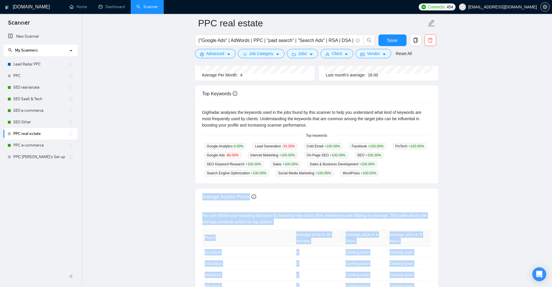
drag, startPoint x: 203, startPoint y: 141, endPoint x: 384, endPoint y: 168, distance: 182.8
click at [384, 168] on body "Scanner New Scanner My Scanners Lead Radar PPC PPC SEO real estate SEO SaaS & T…" at bounding box center [276, 56] width 552 height 287
click at [384, 168] on div "Google Analytics 0.00 % Lead Generation -33.33 % Cold Email +100.00 % Facebook …" at bounding box center [316, 160] width 229 height 34
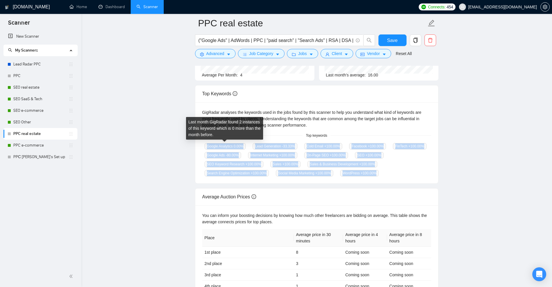
drag, startPoint x: 380, startPoint y: 172, endPoint x: 204, endPoint y: 145, distance: 177.9
click at [204, 145] on div "Google Analytics 0.00 % Lead Generation -33.33 % Cold Email +100.00 % Facebook …" at bounding box center [316, 160] width 229 height 34
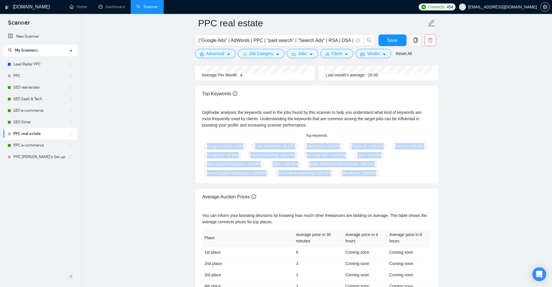
click at [291, 146] on span "-33.33 %" at bounding box center [288, 146] width 13 height 4
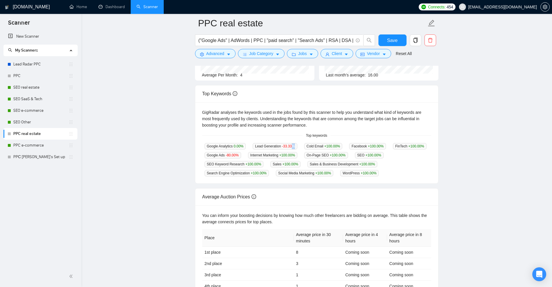
click at [291, 146] on span "-33.33 %" at bounding box center [288, 146] width 13 height 4
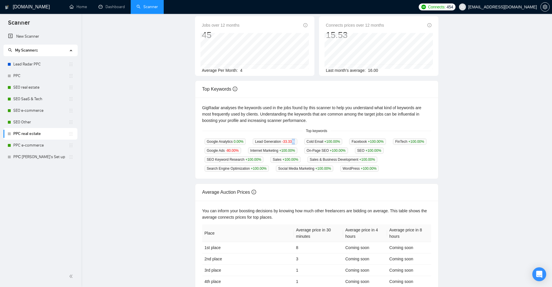
scroll to position [0, 0]
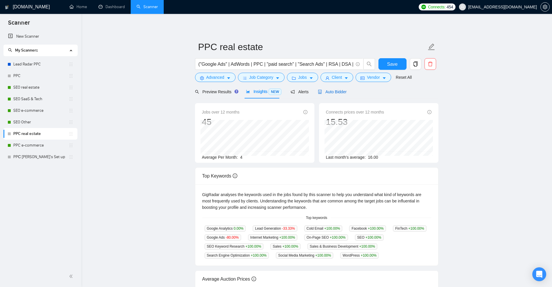
click at [326, 90] on span "Auto Bidder" at bounding box center [332, 92] width 29 height 5
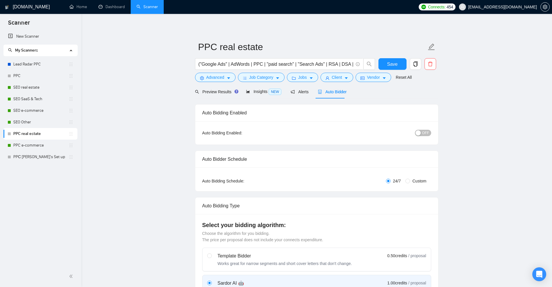
checkbox input "true"
click at [212, 87] on div "Preview Results" at bounding box center [216, 92] width 42 height 14
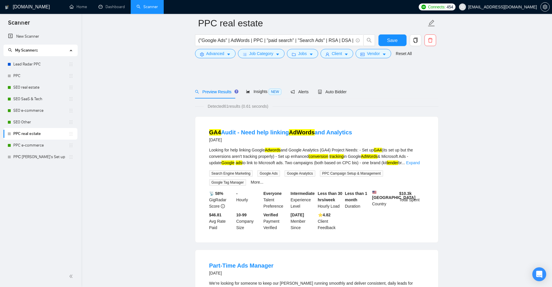
scroll to position [58, 0]
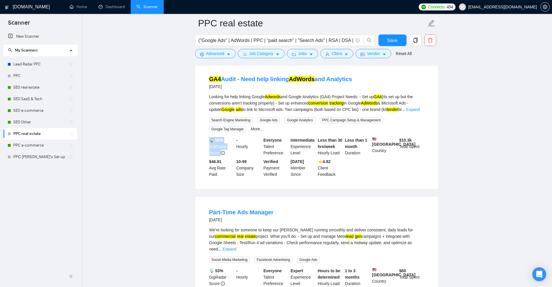
drag, startPoint x: 213, startPoint y: 144, endPoint x: 229, endPoint y: 156, distance: 20.0
click at [229, 156] on li "GA4 Audit - Need help linking AdWords and Analytics 3 days ago Looking for help…" at bounding box center [316, 126] width 229 height 112
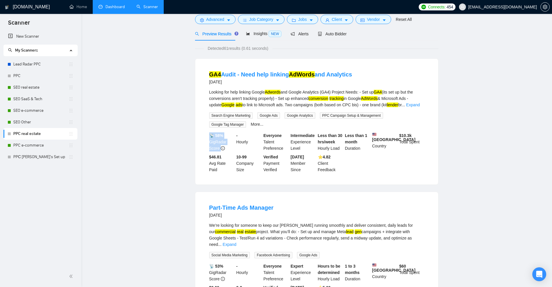
scroll to position [0, 0]
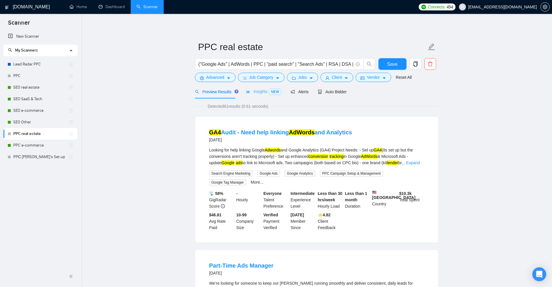
click at [266, 88] on div "Insights NEW" at bounding box center [263, 92] width 35 height 14
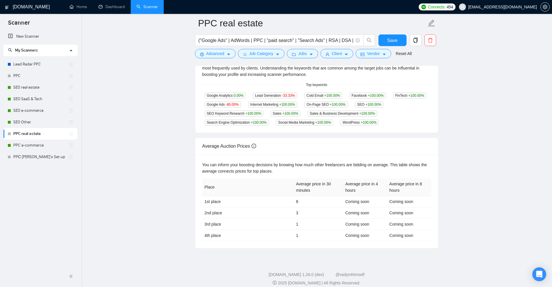
scroll to position [142, 0]
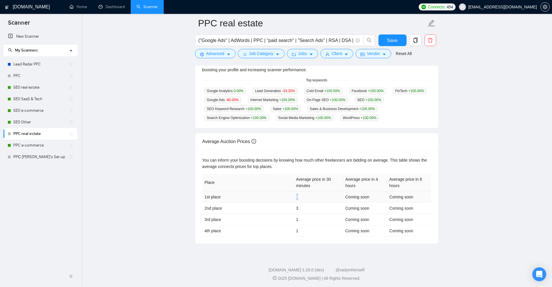
drag, startPoint x: 295, startPoint y: 197, endPoint x: 318, endPoint y: 192, distance: 24.4
click at [318, 192] on td "8" at bounding box center [318, 196] width 49 height 11
click at [37, 143] on link "PPC e-commerce" at bounding box center [40, 146] width 55 height 12
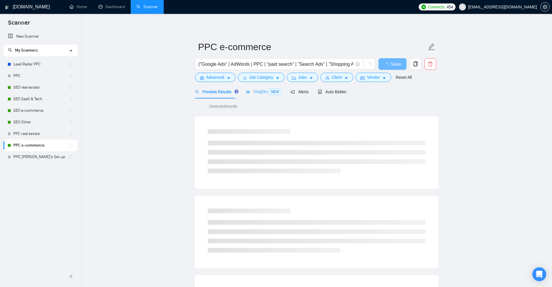
click at [261, 88] on div "Insights NEW" at bounding box center [263, 92] width 35 height 14
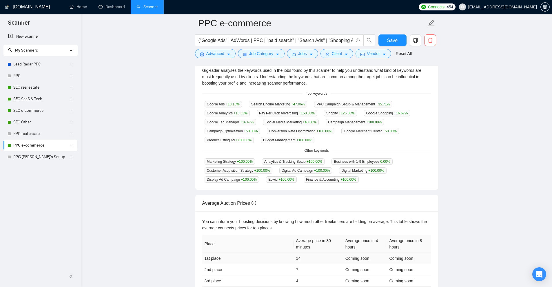
scroll to position [189, 0]
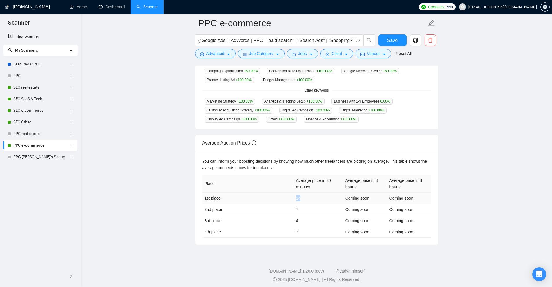
drag, startPoint x: 294, startPoint y: 198, endPoint x: 282, endPoint y: 197, distance: 11.9
click at [282, 197] on tr "1st place 14 Coming soon Coming soon" at bounding box center [316, 198] width 229 height 11
click at [299, 196] on td "14" at bounding box center [318, 198] width 49 height 11
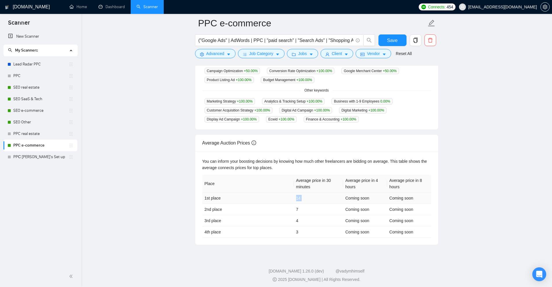
click at [322, 193] on td "14" at bounding box center [318, 198] width 49 height 11
drag, startPoint x: 322, startPoint y: 193, endPoint x: 303, endPoint y: 186, distance: 19.8
click at [321, 193] on td "14" at bounding box center [318, 198] width 49 height 11
drag, startPoint x: 301, startPoint y: 180, endPoint x: 324, endPoint y: 188, distance: 23.8
click at [324, 188] on th "Average price in 30 minutes" at bounding box center [318, 184] width 49 height 18
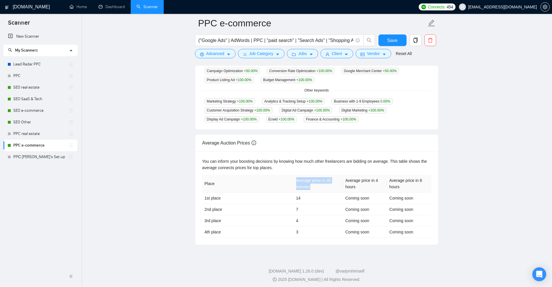
click at [324, 188] on th "Average price in 30 minutes" at bounding box center [318, 184] width 49 height 18
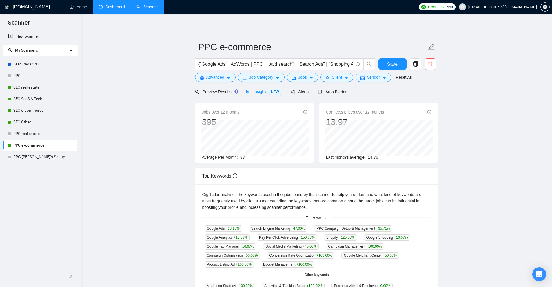
click at [118, 8] on link "Dashboard" at bounding box center [111, 6] width 26 height 5
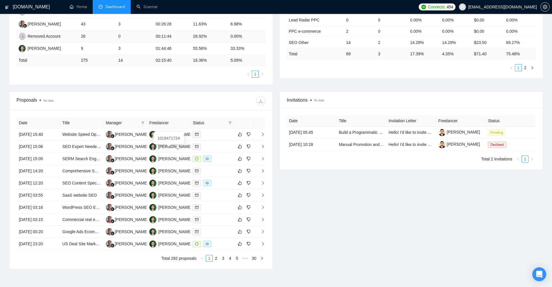
scroll to position [87, 0]
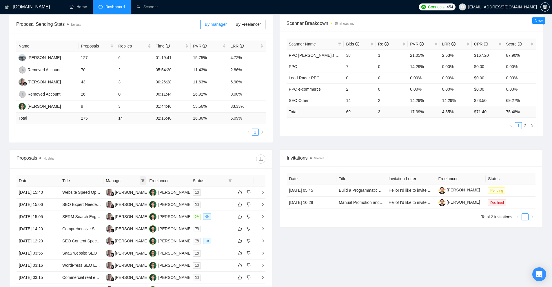
click at [142, 179] on icon "filter" at bounding box center [142, 180] width 3 height 3
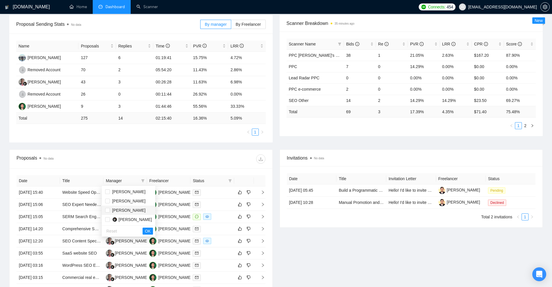
click at [124, 211] on span "Alfin Fauzan" at bounding box center [128, 210] width 33 height 5
checkbox input "true"
click at [127, 202] on span "Yurii Medetskyi" at bounding box center [128, 201] width 33 height 5
checkbox input "true"
click at [131, 194] on span "Mykhailo Sytnyk" at bounding box center [128, 191] width 33 height 5
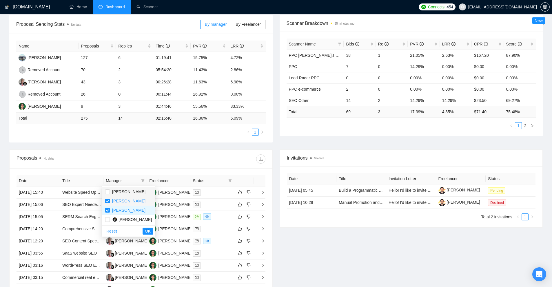
checkbox input "true"
click at [136, 227] on div "Reset OK" at bounding box center [129, 230] width 54 height 11
click at [145, 231] on span "OK" at bounding box center [148, 231] width 6 height 6
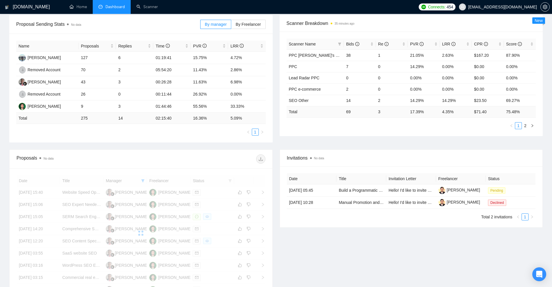
scroll to position [174, 0]
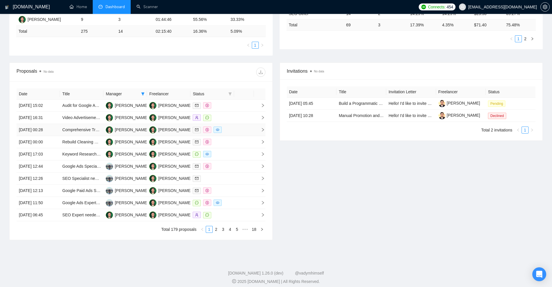
click at [227, 131] on div at bounding box center [212, 130] width 39 height 7
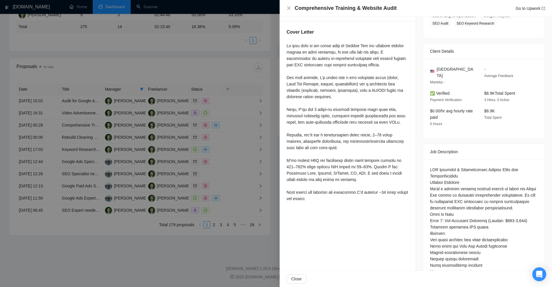
scroll to position [58, 0]
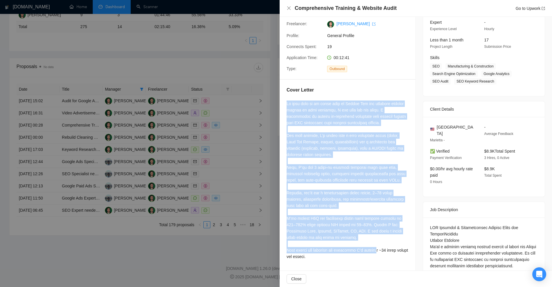
drag, startPoint x: 283, startPoint y: 101, endPoint x: 372, endPoint y: 253, distance: 176.2
click at [372, 253] on div "Cover Letter" at bounding box center [348, 174] width 136 height 189
click at [372, 253] on div at bounding box center [347, 180] width 122 height 159
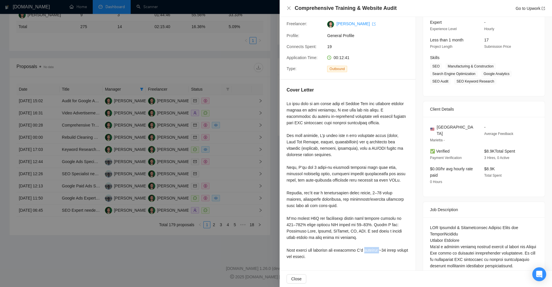
click at [372, 253] on div at bounding box center [347, 180] width 122 height 159
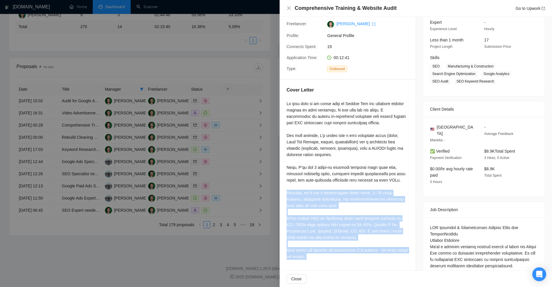
drag, startPoint x: 372, startPoint y: 253, endPoint x: 352, endPoint y: 197, distance: 60.0
click at [352, 197] on div at bounding box center [347, 180] width 122 height 159
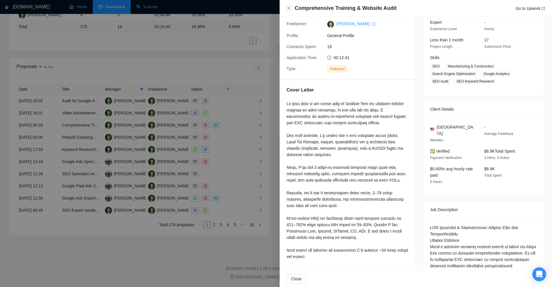
click at [261, 190] on div at bounding box center [276, 143] width 552 height 287
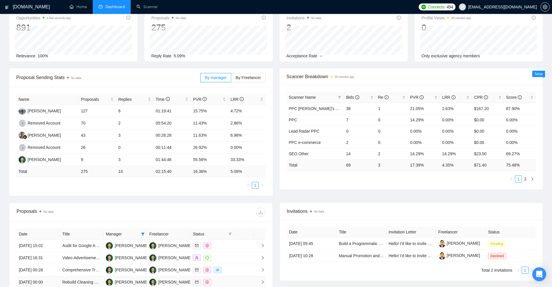
scroll to position [178, 0]
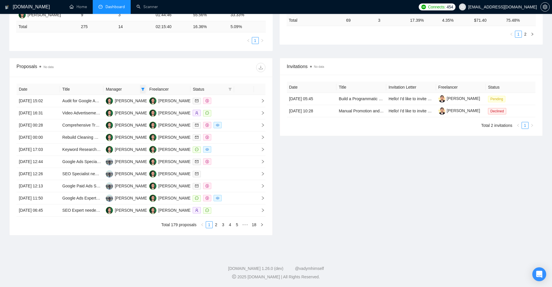
click at [142, 89] on icon "filter" at bounding box center [142, 89] width 3 height 3
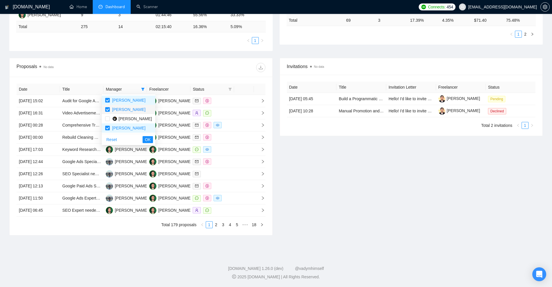
click at [120, 107] on span "Mykhailo Sytnyk" at bounding box center [128, 109] width 33 height 5
checkbox input "false"
click at [128, 96] on li "Yurii Medetskyi" at bounding box center [129, 100] width 54 height 9
checkbox input "false"
click at [119, 127] on span "Alfin Fauzan" at bounding box center [128, 128] width 33 height 5
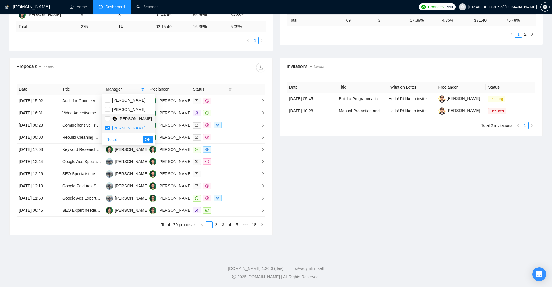
checkbox input "false"
click at [125, 119] on span "Wandi Wandi" at bounding box center [134, 118] width 33 height 5
checkbox input "true"
click at [136, 136] on div "Reset OK" at bounding box center [129, 139] width 54 height 11
click at [145, 137] on span "OK" at bounding box center [148, 139] width 6 height 6
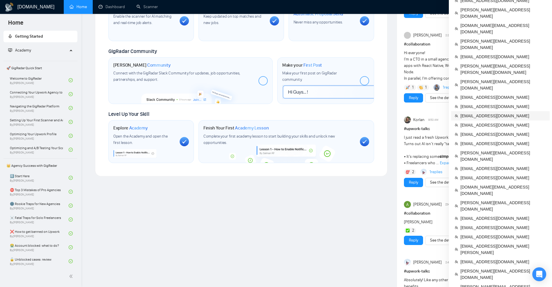
click at [477, 113] on span "[EMAIL_ADDRESS][DOMAIN_NAME]" at bounding box center [503, 116] width 86 height 6
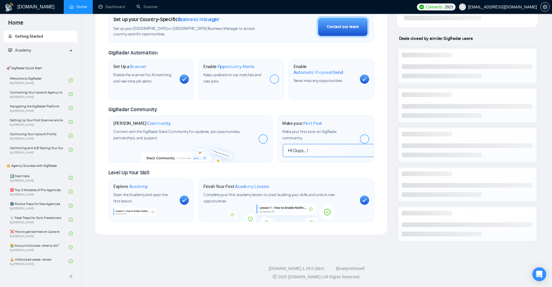
scroll to position [232, 0]
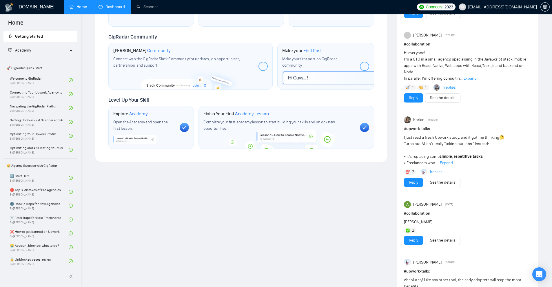
click at [111, 4] on link "Dashboard" at bounding box center [111, 6] width 26 height 5
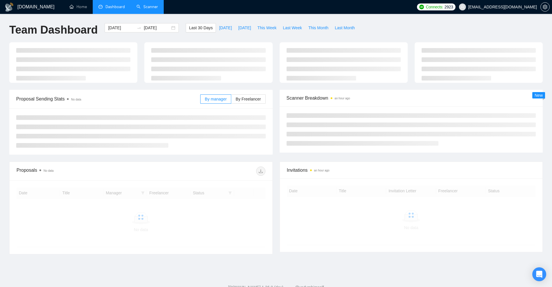
click at [142, 5] on link "Scanner" at bounding box center [146, 6] width 21 height 5
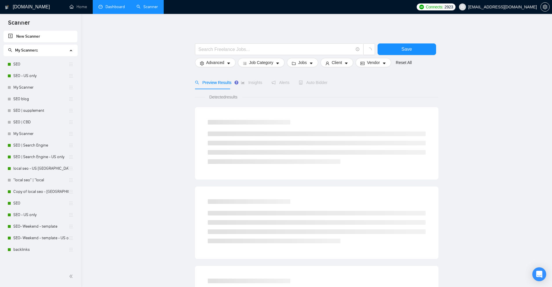
click at [110, 4] on link "Dashboard" at bounding box center [111, 6] width 26 height 5
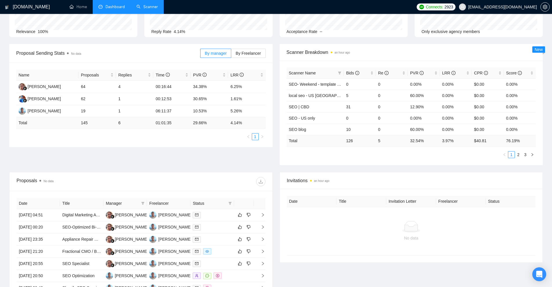
scroll to position [116, 0]
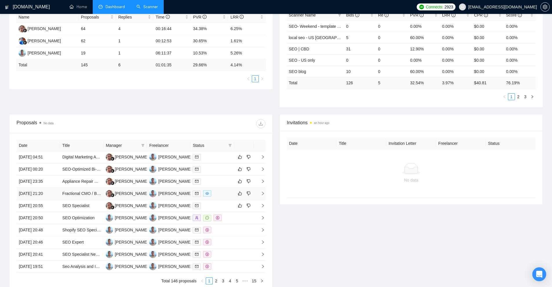
click at [214, 193] on div at bounding box center [212, 193] width 39 height 7
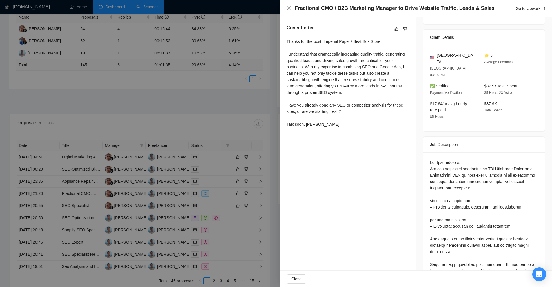
scroll to position [232, 0]
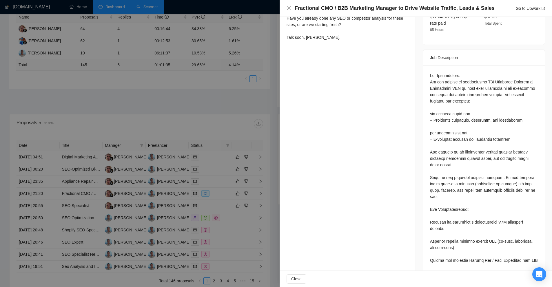
drag, startPoint x: 192, startPoint y: 73, endPoint x: 204, endPoint y: 70, distance: 12.8
click at [194, 72] on div at bounding box center [276, 143] width 552 height 287
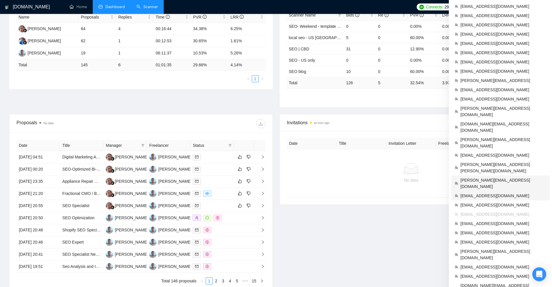
scroll to position [189, 0]
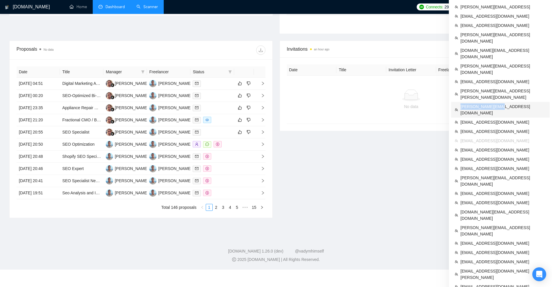
copy span "[PERSON_NAME][EMAIL_ADDRESS][DOMAIN_NAME]"
drag, startPoint x: 500, startPoint y: 75, endPoint x: 460, endPoint y: 76, distance: 39.7
click at [460, 102] on li "[PERSON_NAME][EMAIL_ADDRESS][DOMAIN_NAME]" at bounding box center [500, 110] width 98 height 16
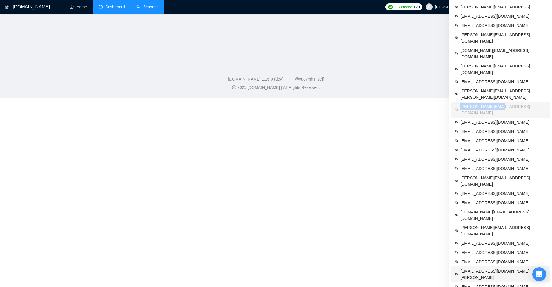
scroll to position [172, 0]
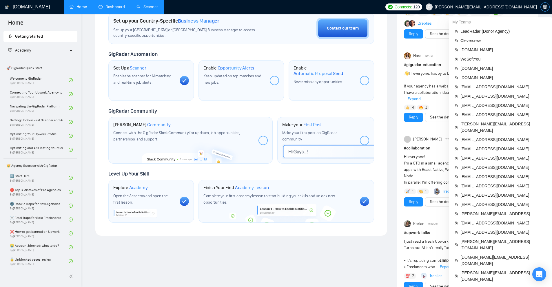
click at [543, 6] on icon "setting" at bounding box center [545, 7] width 4 height 5
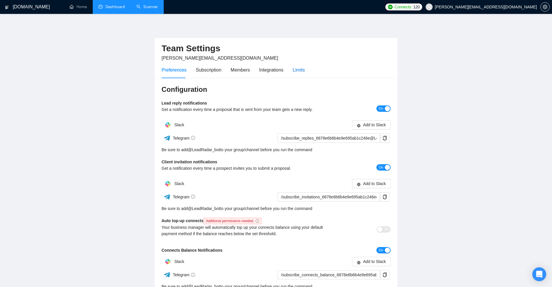
click at [293, 69] on div "Limits" at bounding box center [299, 69] width 12 height 7
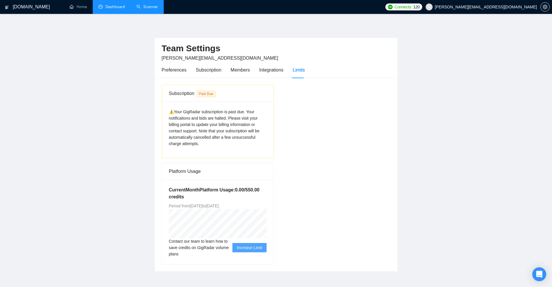
drag, startPoint x: 179, startPoint y: 112, endPoint x: 235, endPoint y: 143, distance: 63.9
click at [224, 133] on span "⚠️Your GigRadar subscription is past due. Your notifications and bids are halte…" at bounding box center [214, 127] width 91 height 36
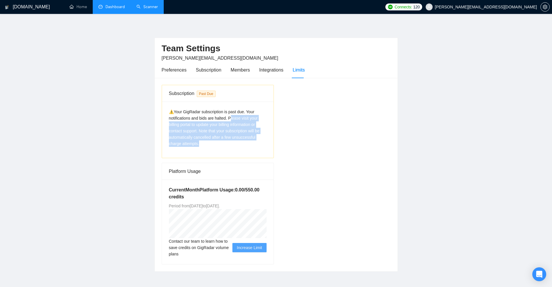
drag, startPoint x: 205, startPoint y: 139, endPoint x: 230, endPoint y: 121, distance: 30.3
click at [230, 121] on div "⚠️Your GigRadar subscription is past due. Your notifications and bids are halte…" at bounding box center [218, 130] width 112 height 56
click at [230, 121] on div "⚠️Your GigRadar subscription is past due. Your notifications and bids are halte…" at bounding box center [218, 128] width 98 height 38
drag, startPoint x: 228, startPoint y: 118, endPoint x: 239, endPoint y: 141, distance: 26.3
click at [239, 141] on div "⚠️Your GigRadar subscription is past due. Your notifications and bids are halte…" at bounding box center [218, 128] width 98 height 38
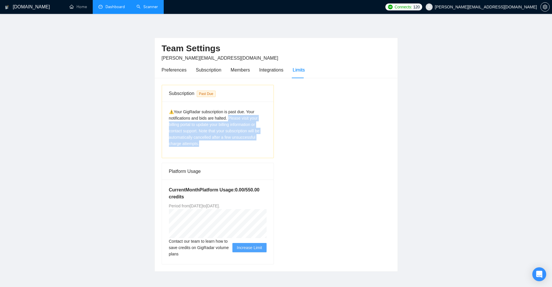
click at [249, 123] on span "⚠️Your GigRadar subscription is past due. Your notifications and bids are halte…" at bounding box center [214, 127] width 91 height 36
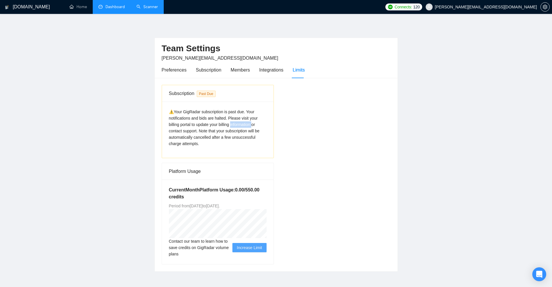
click at [249, 123] on span "⚠️Your GigRadar subscription is past due. Your notifications and bids are halte…" at bounding box center [214, 127] width 91 height 36
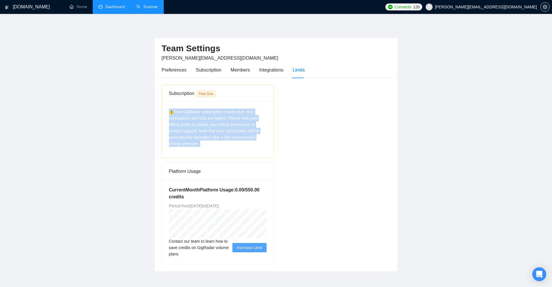
click at [249, 123] on span "⚠️Your GigRadar subscription is past due. Your notifications and bids are halte…" at bounding box center [214, 127] width 91 height 36
